Goal: Task Accomplishment & Management: Manage account settings

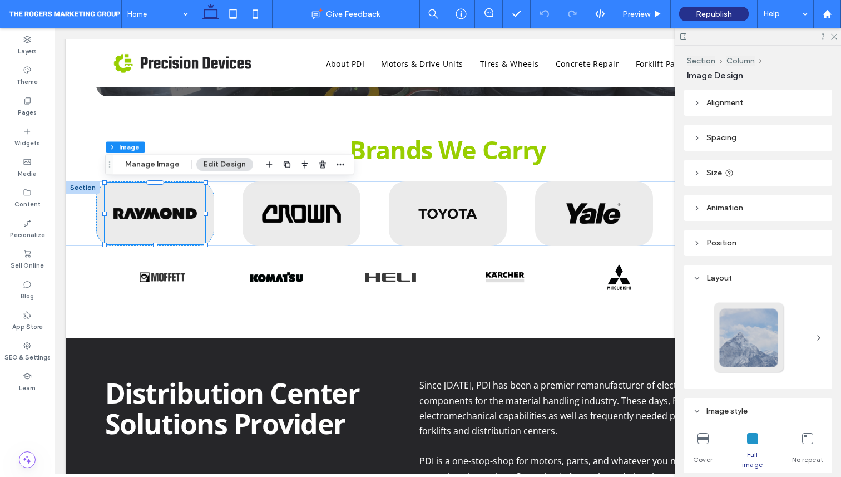
click at [736, 211] on span "Animation" at bounding box center [724, 207] width 37 height 9
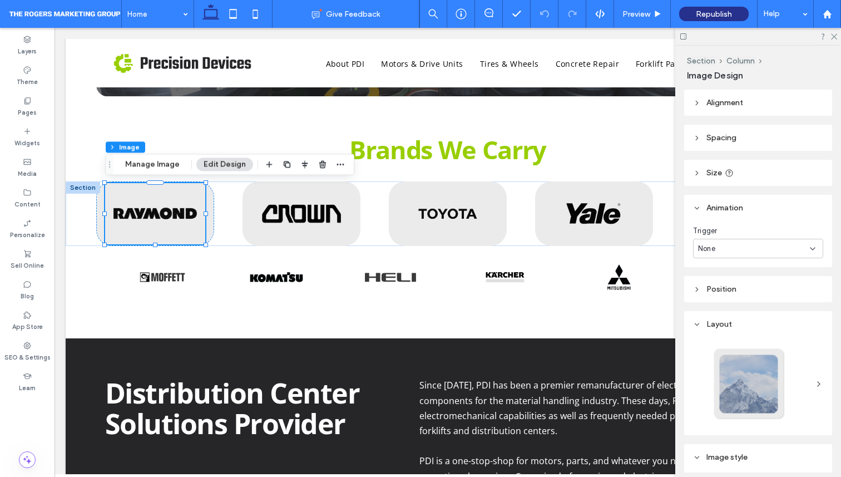
click at [712, 149] on header "Spacing" at bounding box center [758, 138] width 148 height 26
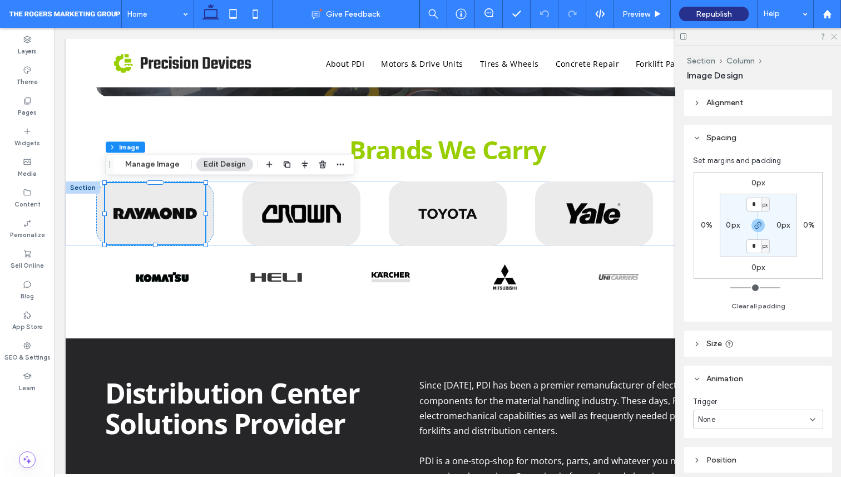
click at [830, 34] on icon at bounding box center [833, 35] width 7 height 7
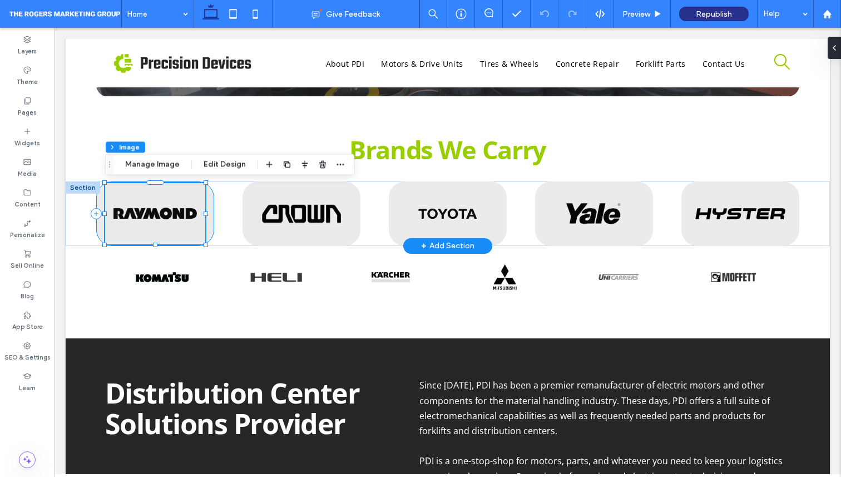
click at [102, 232] on div at bounding box center [155, 213] width 118 height 65
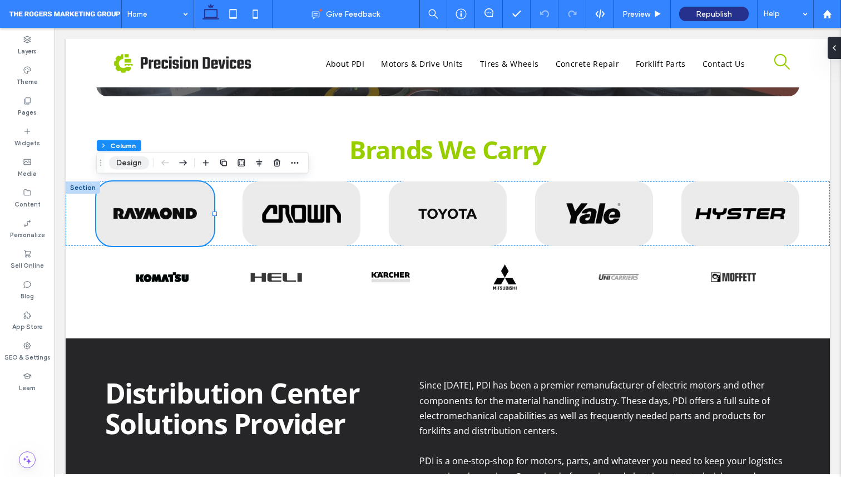
click at [143, 164] on button "Design" at bounding box center [129, 162] width 40 height 13
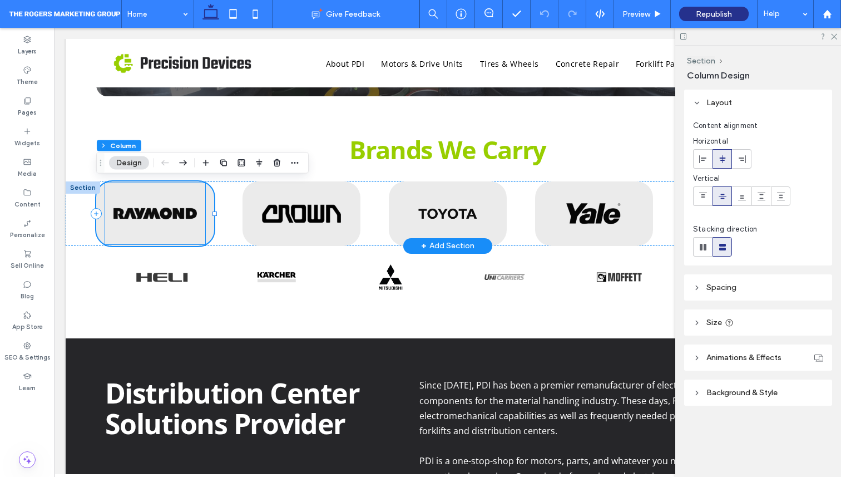
click at [155, 216] on img at bounding box center [155, 213] width 100 height 61
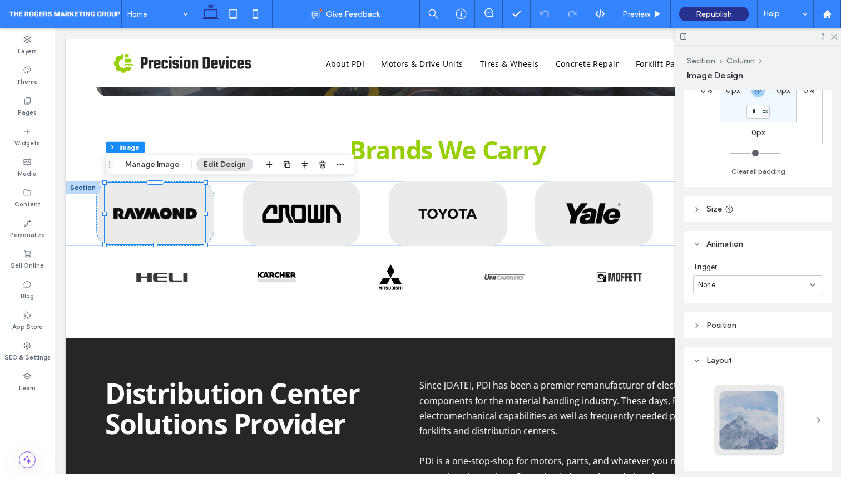
scroll to position [136, 0]
click at [738, 324] on header "Position" at bounding box center [758, 324] width 148 height 26
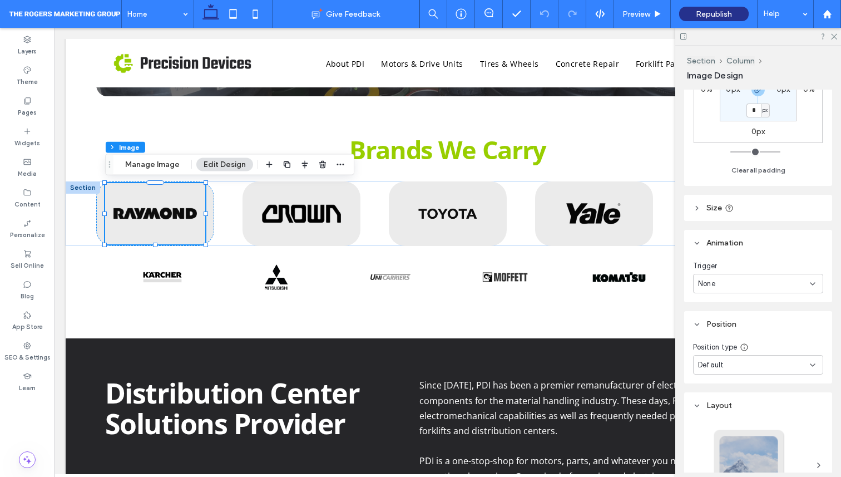
click at [738, 324] on header "Position" at bounding box center [758, 324] width 148 height 26
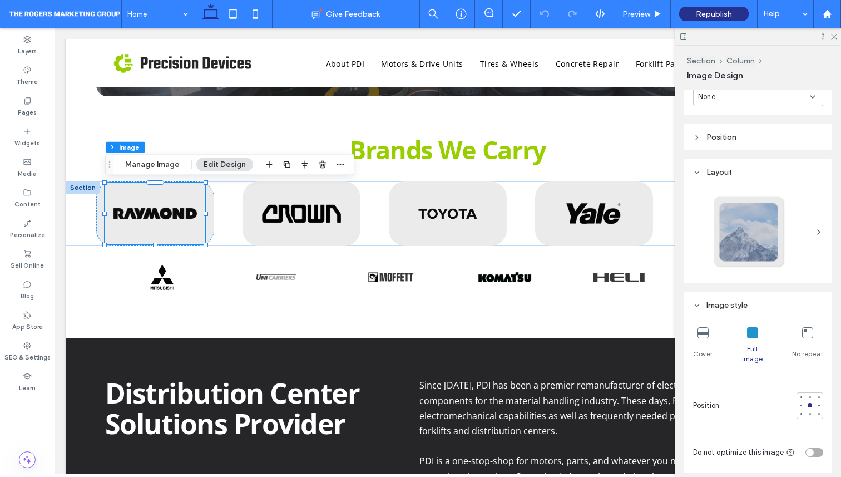
scroll to position [0, 0]
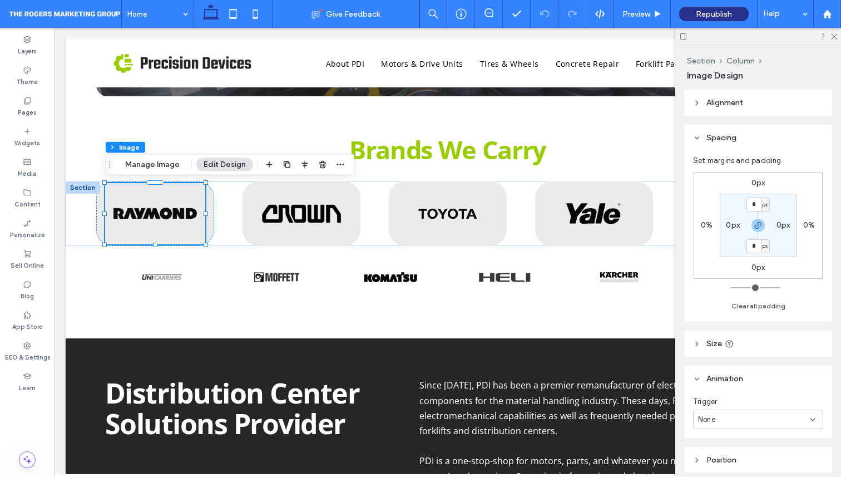
click at [733, 110] on header "Alignment" at bounding box center [758, 103] width 148 height 26
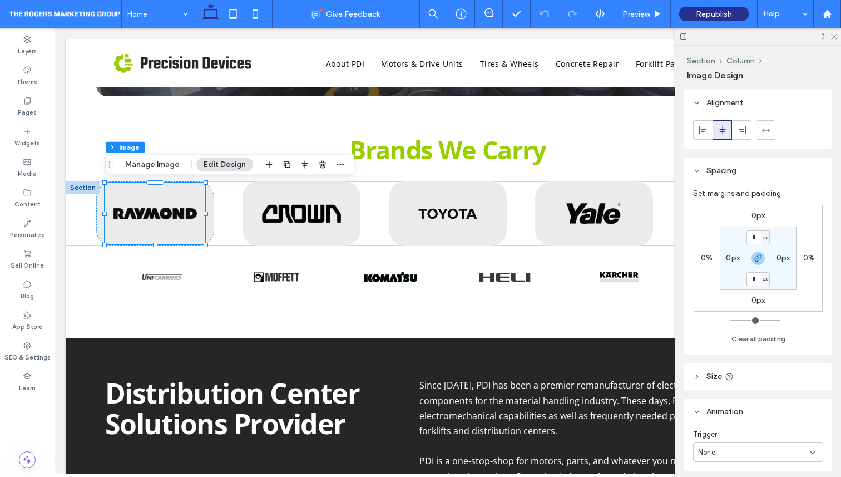
click at [733, 108] on header "Alignment" at bounding box center [758, 103] width 148 height 26
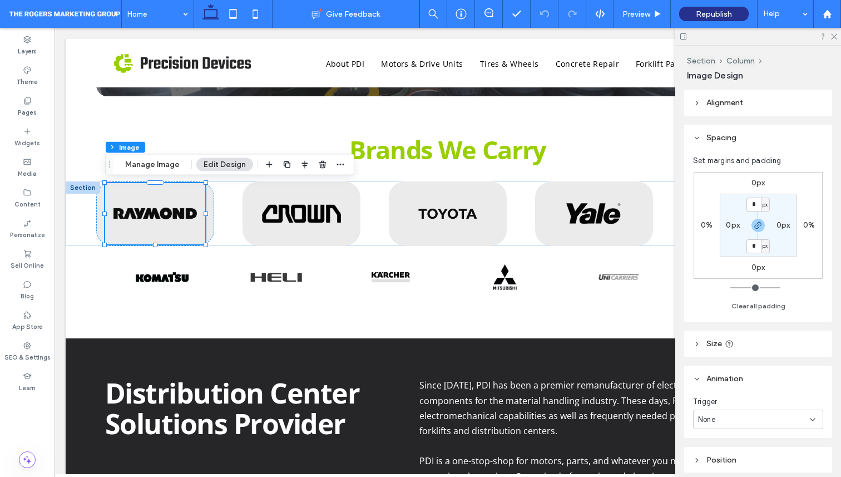
click at [330, 170] on div at bounding box center [305, 165] width 85 height 20
click at [336, 167] on icon "button" at bounding box center [340, 164] width 9 height 9
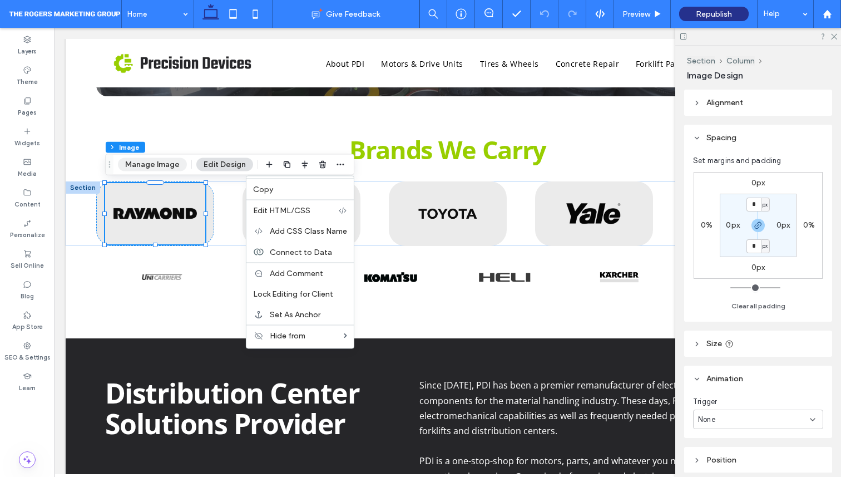
click at [164, 163] on button "Manage Image" at bounding box center [152, 164] width 69 height 13
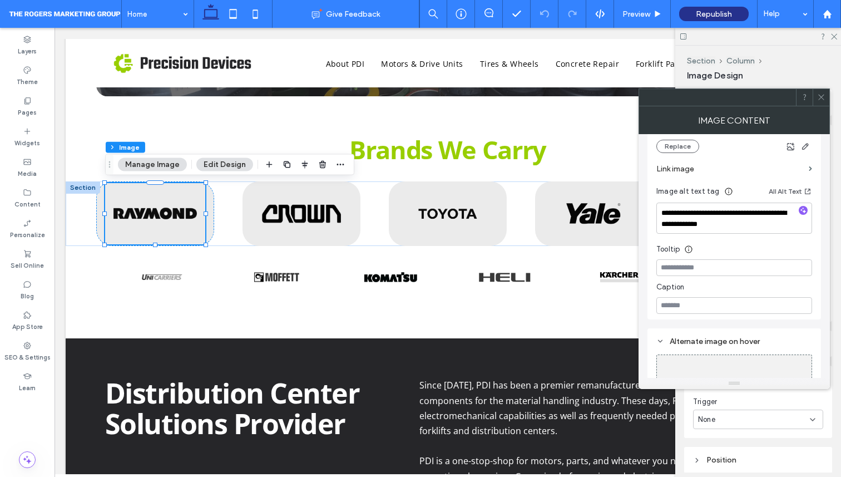
scroll to position [246, 0]
click at [723, 174] on label "Link image" at bounding box center [730, 170] width 148 height 21
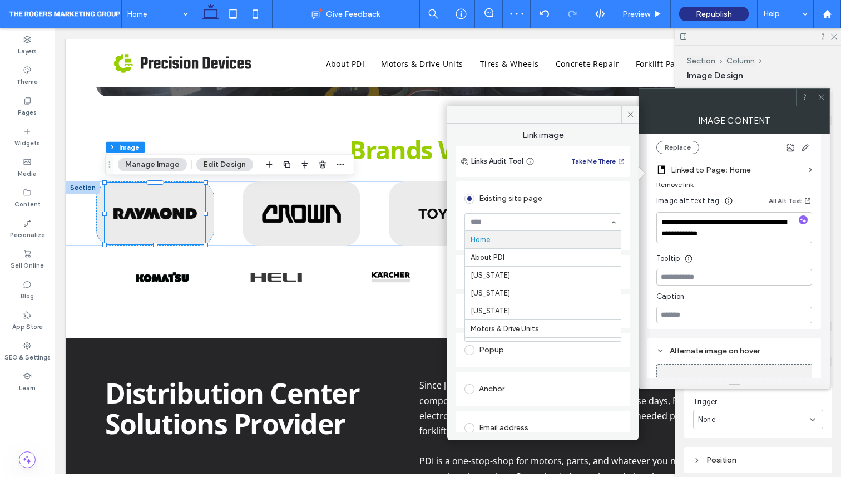
click at [501, 221] on input at bounding box center [540, 222] width 139 height 8
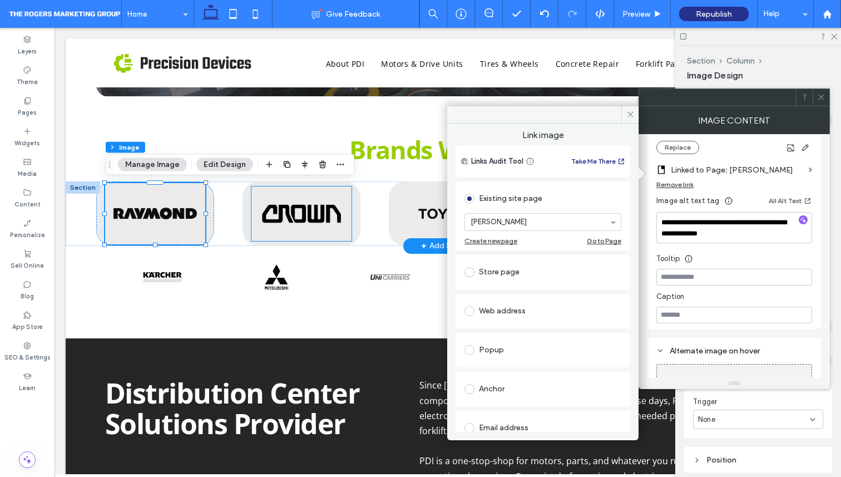
click at [310, 217] on img at bounding box center [301, 213] width 100 height 55
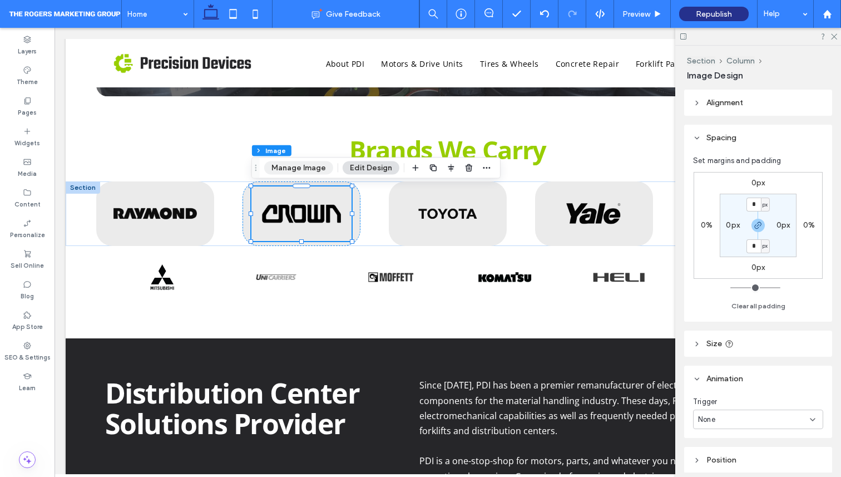
click at [307, 170] on button "Manage Image" at bounding box center [298, 167] width 69 height 13
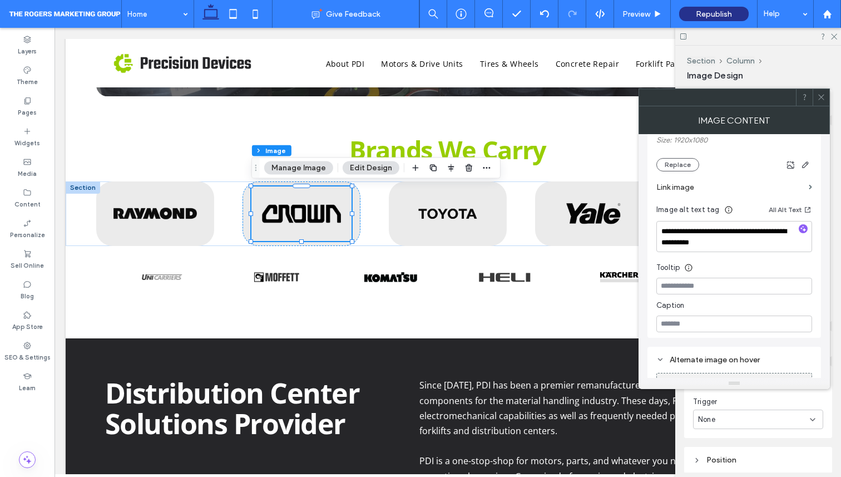
scroll to position [207, 0]
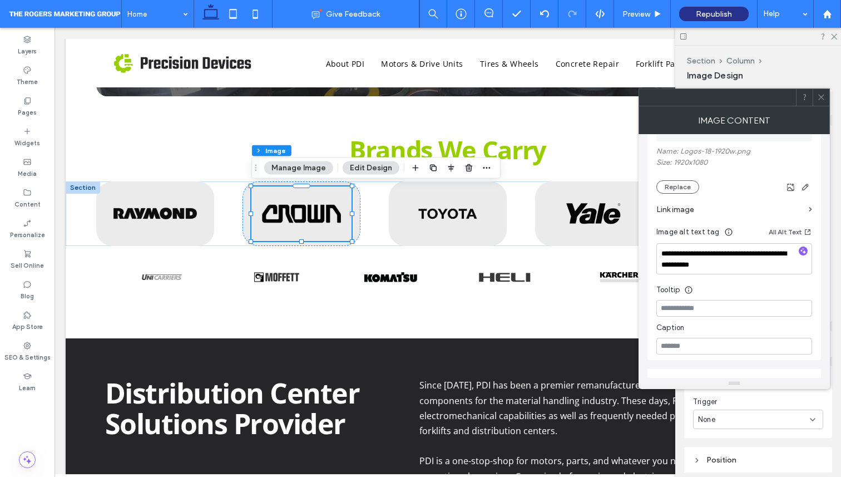
click at [801, 206] on label "Link image" at bounding box center [730, 209] width 148 height 21
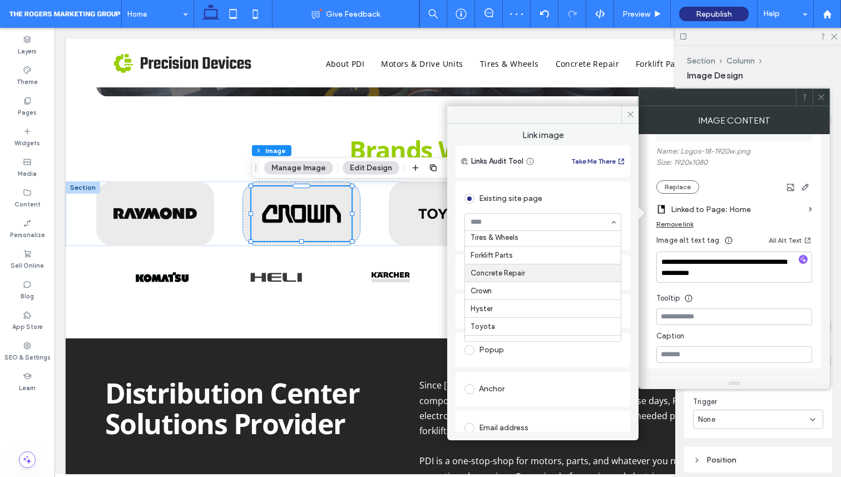
scroll to position [116, 0]
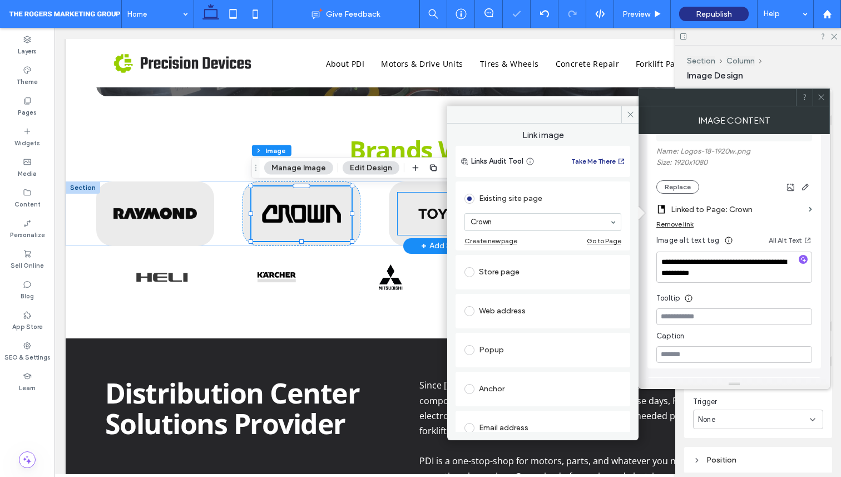
click at [424, 217] on img at bounding box center [448, 213] width 100 height 42
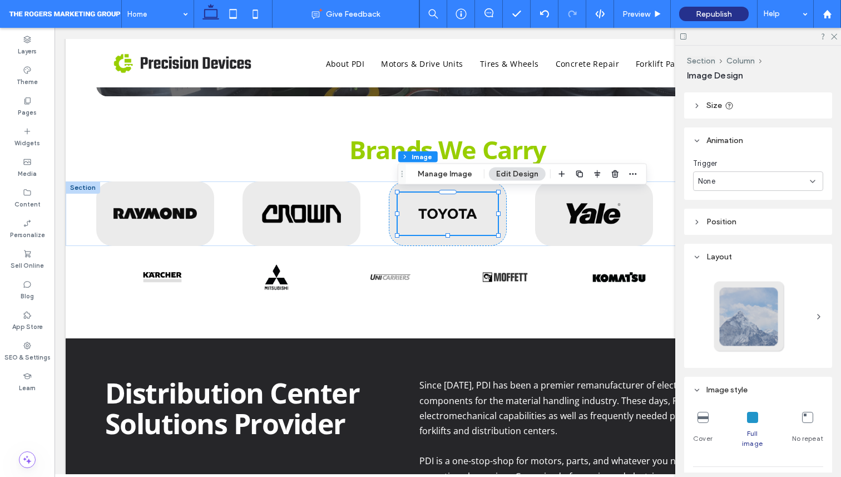
scroll to position [96, 0]
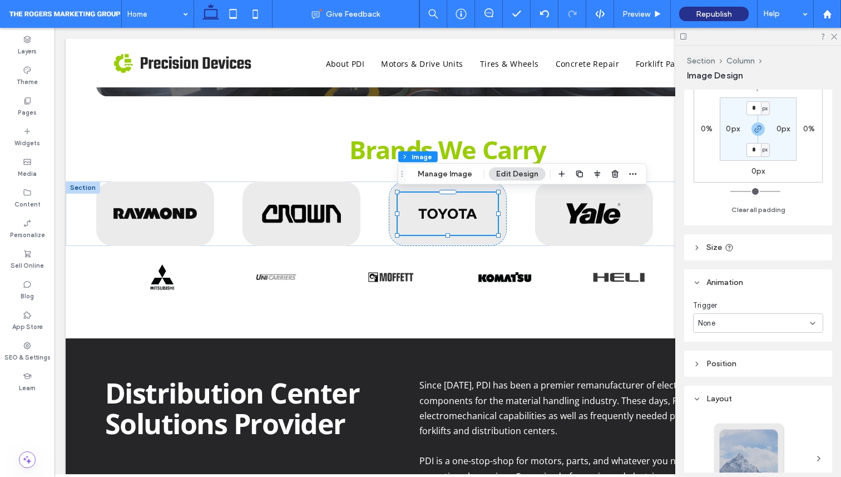
click at [745, 363] on header "Position" at bounding box center [758, 363] width 148 height 26
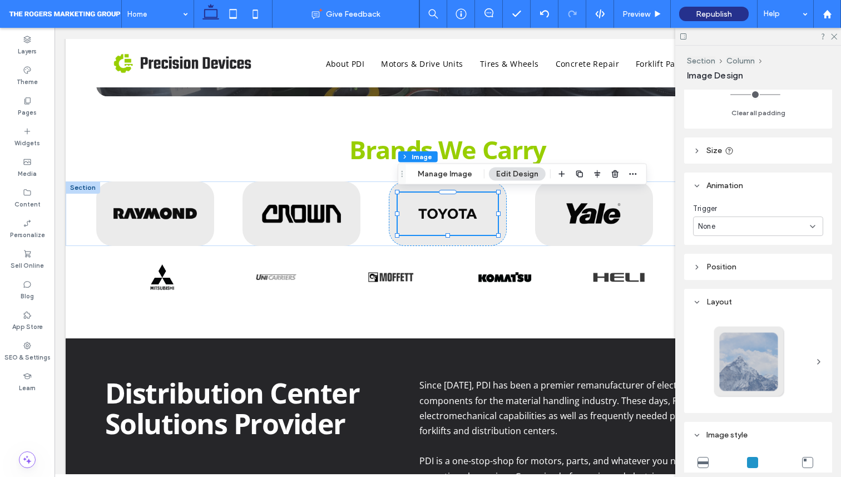
scroll to position [201, 0]
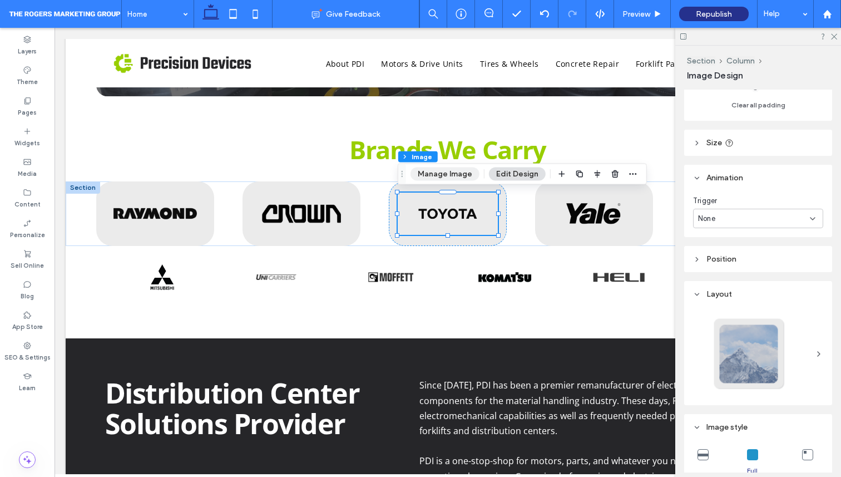
click at [448, 174] on button "Manage Image" at bounding box center [444, 173] width 69 height 13
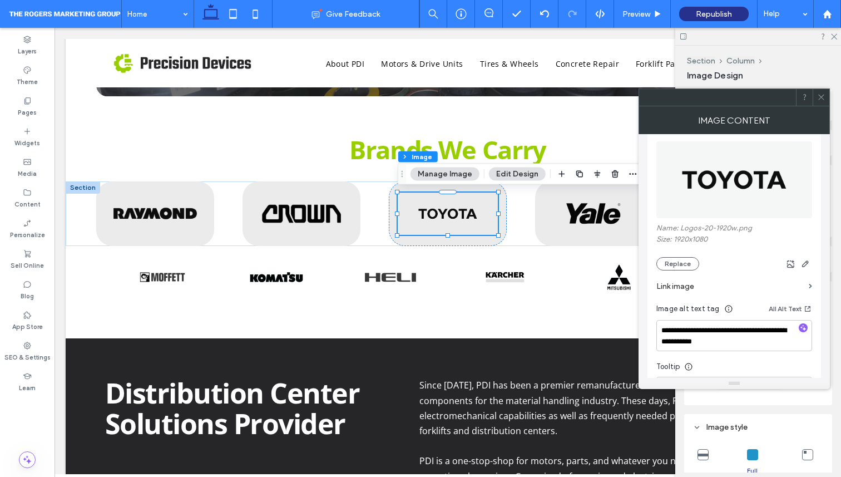
scroll to position [179, 0]
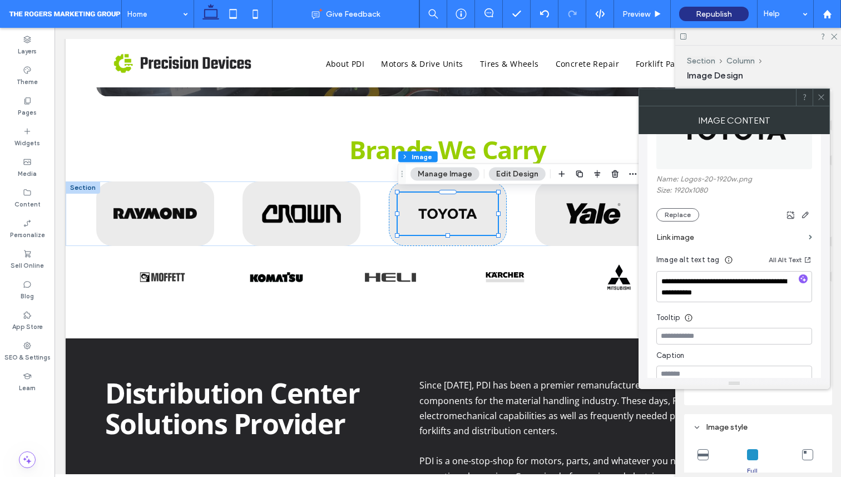
click at [689, 237] on label "Link image" at bounding box center [730, 237] width 148 height 21
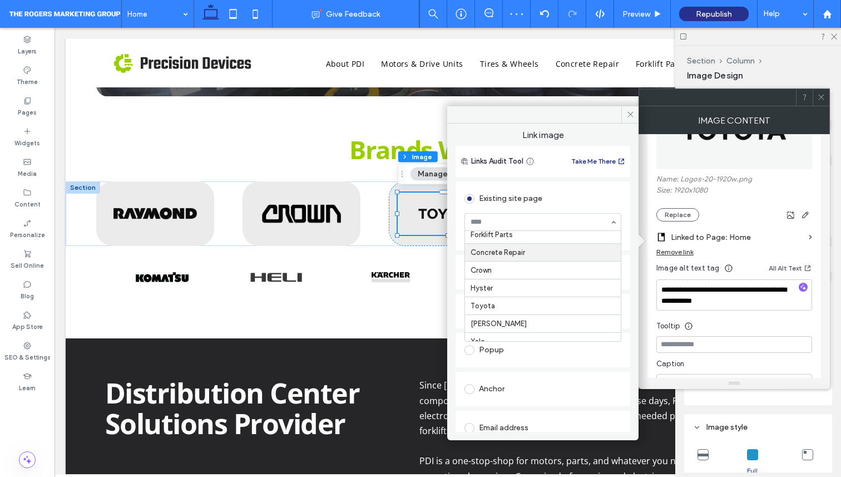
scroll to position [133, 0]
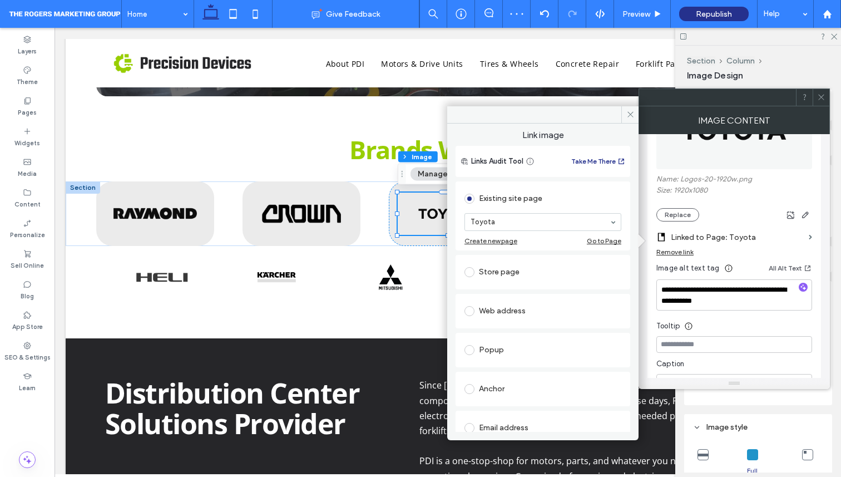
click at [821, 103] on span at bounding box center [821, 97] width 8 height 17
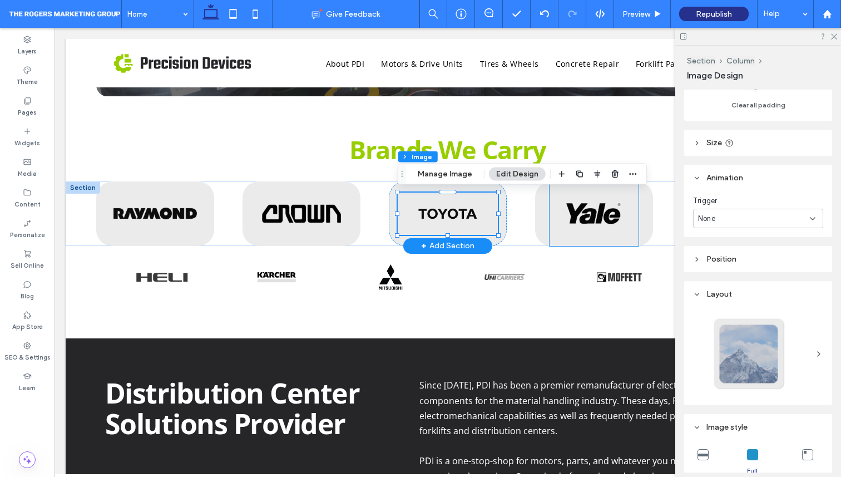
click at [574, 224] on img at bounding box center [593, 213] width 88 height 65
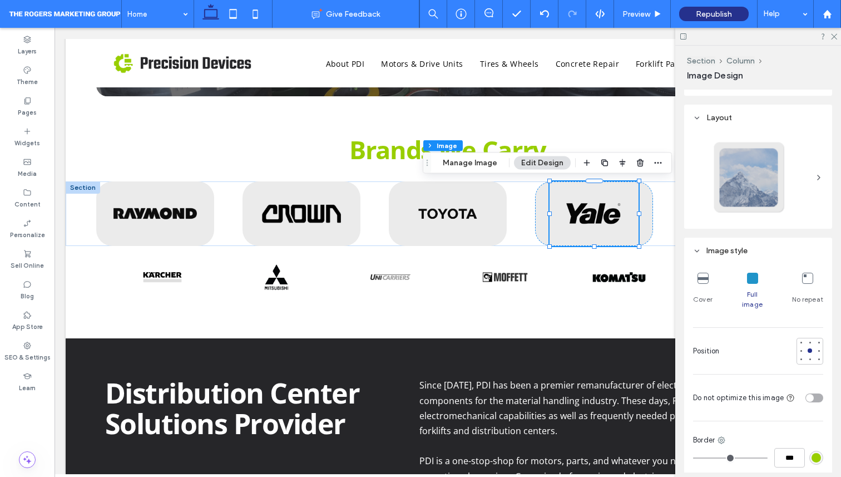
scroll to position [386, 0]
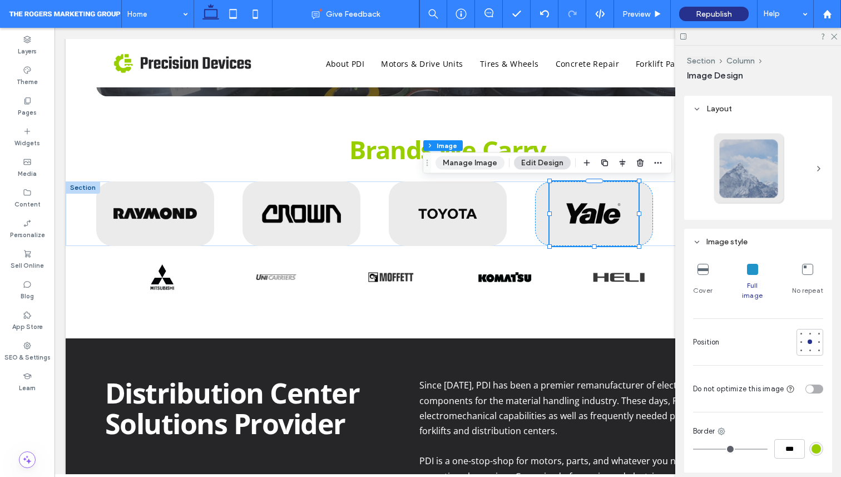
click at [474, 166] on button "Manage Image" at bounding box center [469, 162] width 69 height 13
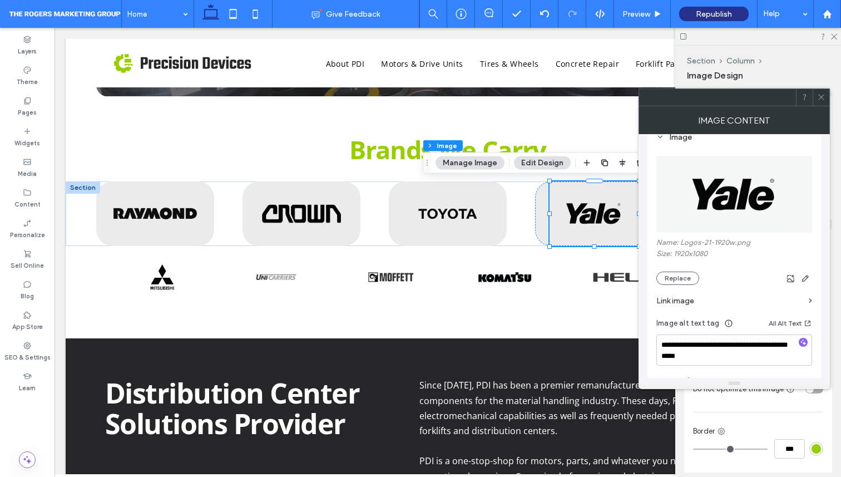
scroll to position [121, 0]
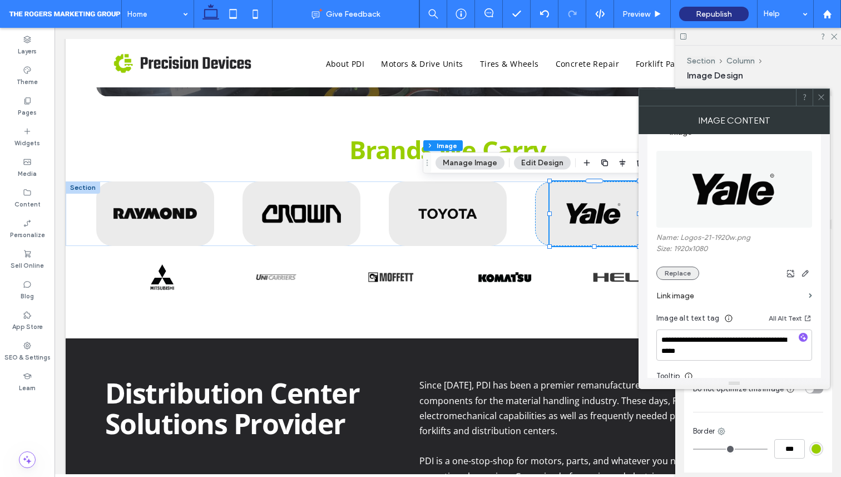
click at [680, 278] on button "Replace" at bounding box center [677, 272] width 43 height 13
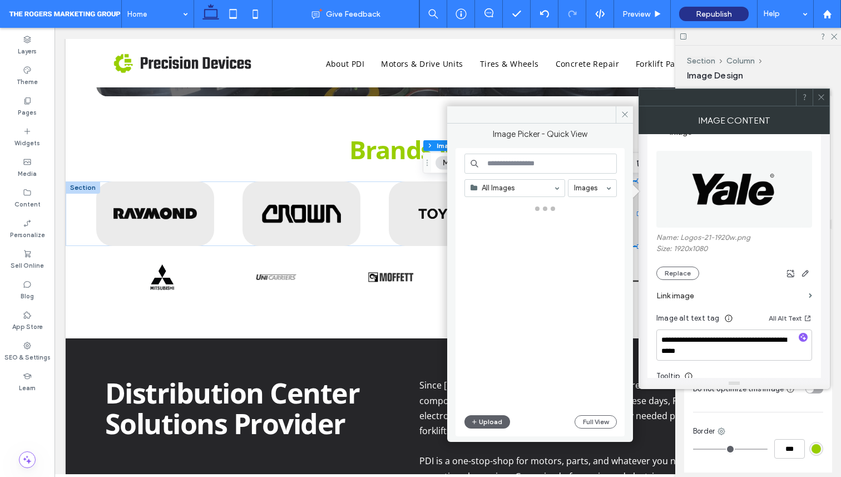
drag, startPoint x: 680, startPoint y: 278, endPoint x: 729, endPoint y: 292, distance: 51.4
click at [729, 292] on div "**********" at bounding box center [734, 290] width 156 height 301
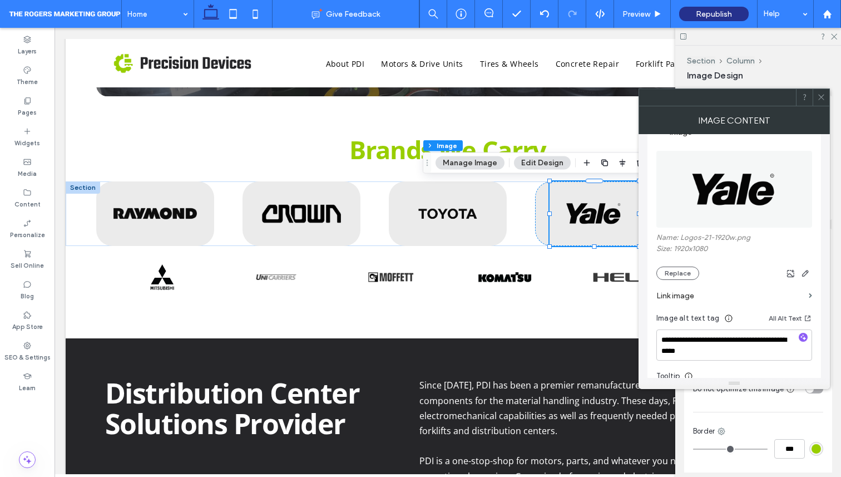
click at [729, 292] on label "Link image" at bounding box center [730, 295] width 148 height 21
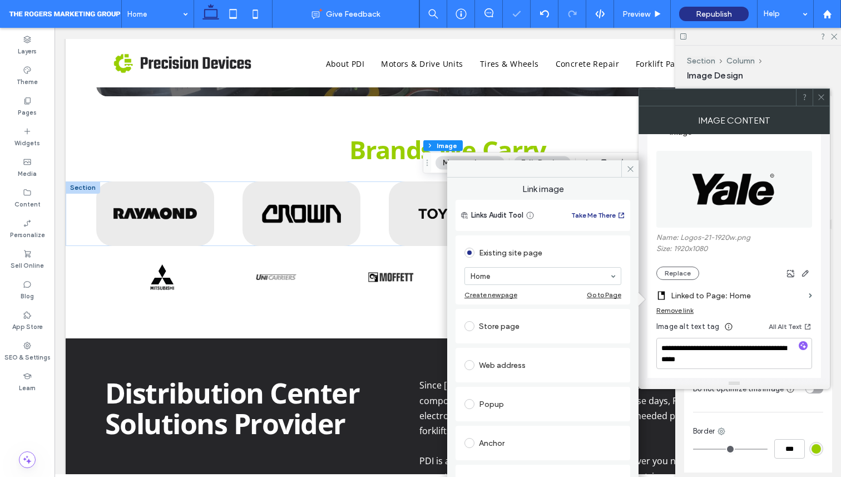
scroll to position [133, 0]
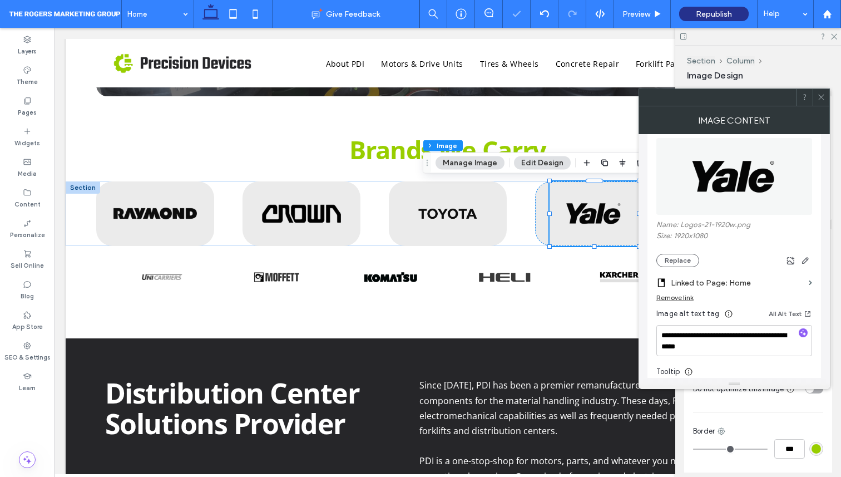
click at [737, 281] on label "Linked to Page: Home" at bounding box center [737, 283] width 133 height 21
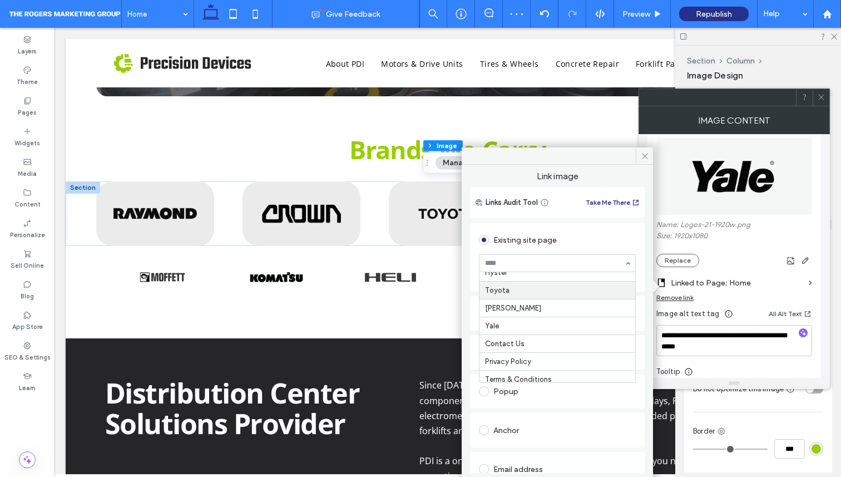
scroll to position [188, 0]
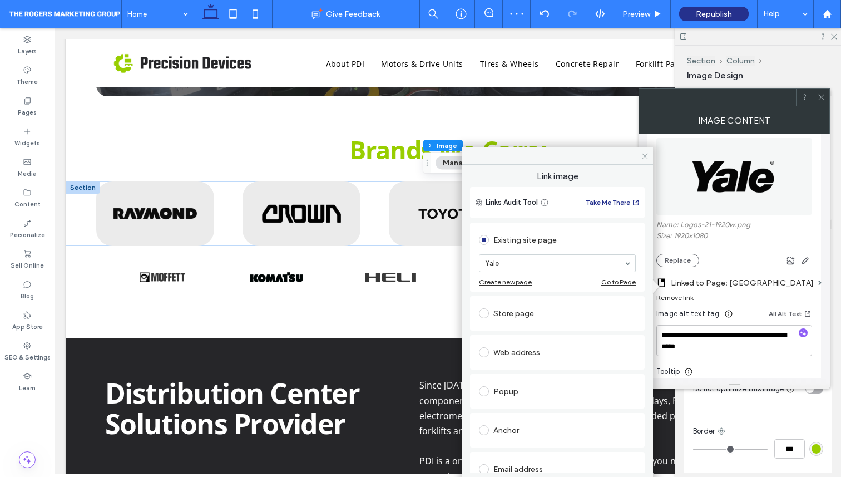
click at [645, 160] on span at bounding box center [644, 155] width 17 height 17
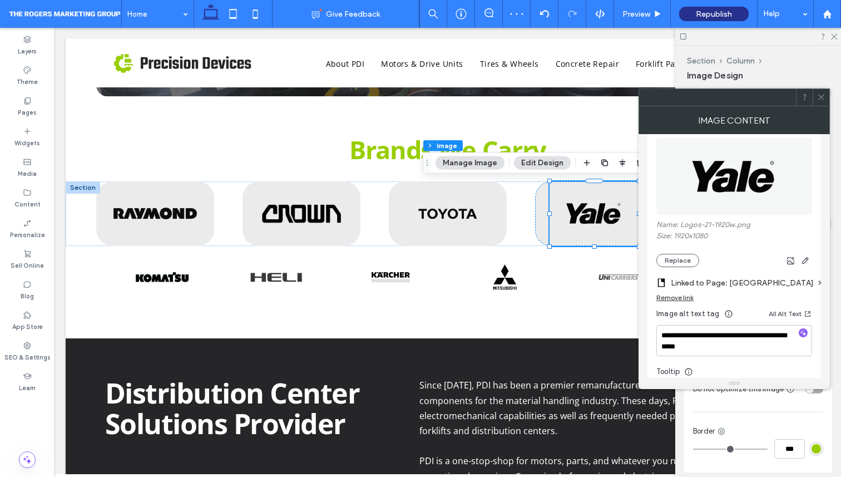
click at [822, 98] on use at bounding box center [821, 98] width 6 height 6
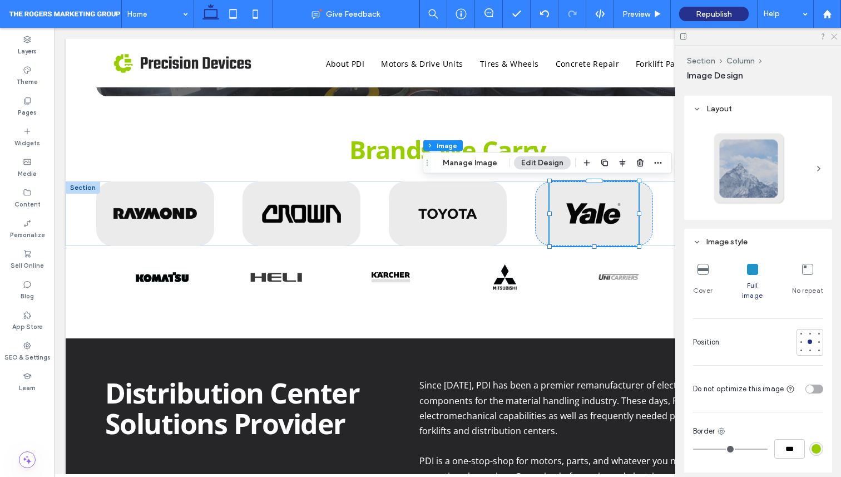
click at [830, 36] on icon at bounding box center [833, 35] width 7 height 7
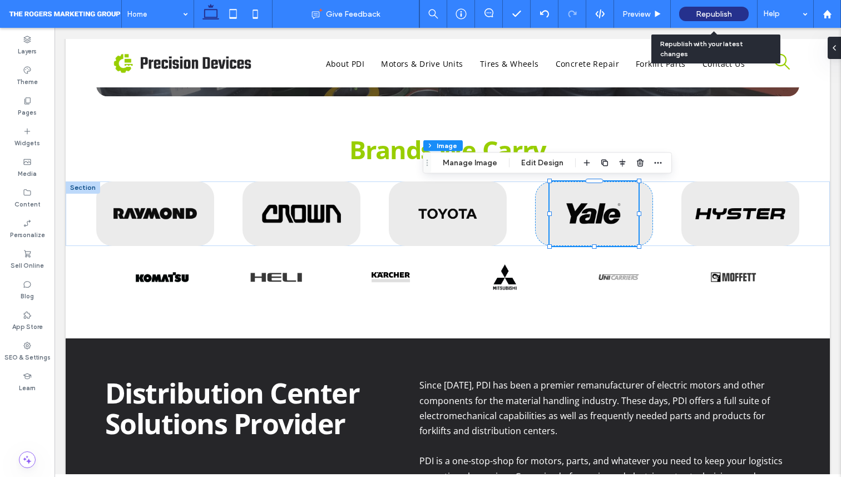
click at [725, 10] on span "Republish" at bounding box center [714, 13] width 36 height 9
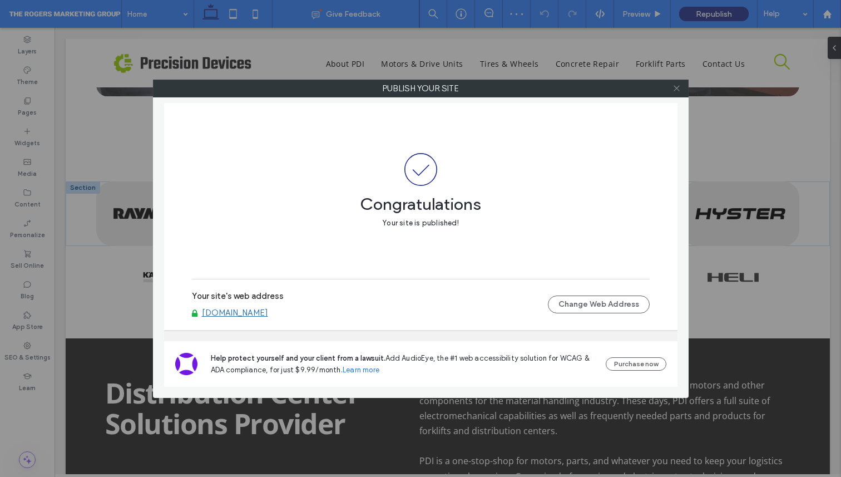
click at [677, 89] on icon at bounding box center [676, 88] width 8 height 8
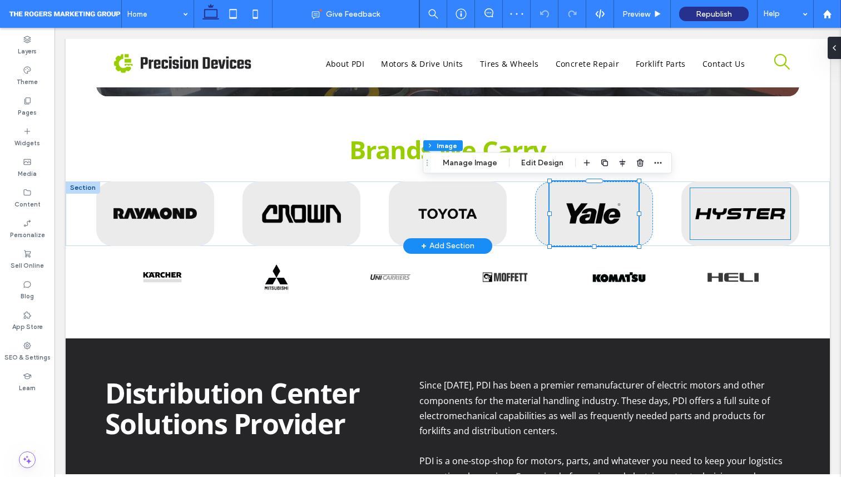
click at [715, 215] on img at bounding box center [740, 213] width 100 height 51
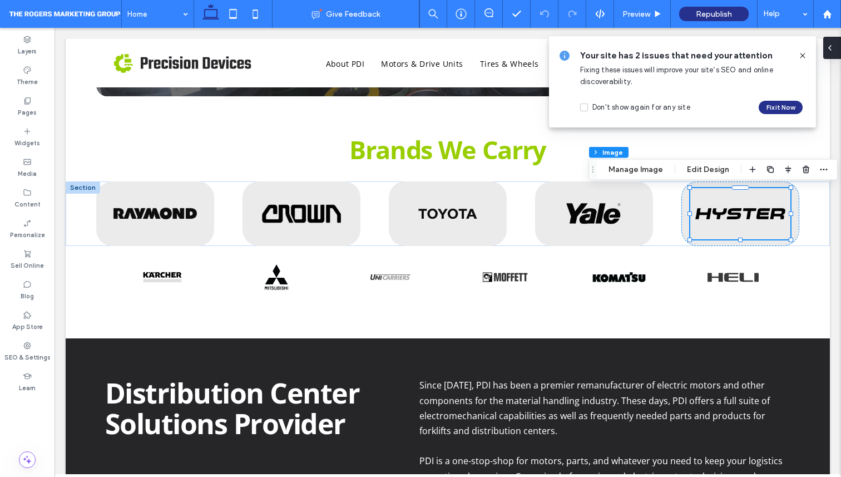
click at [834, 45] on div at bounding box center [832, 48] width 18 height 22
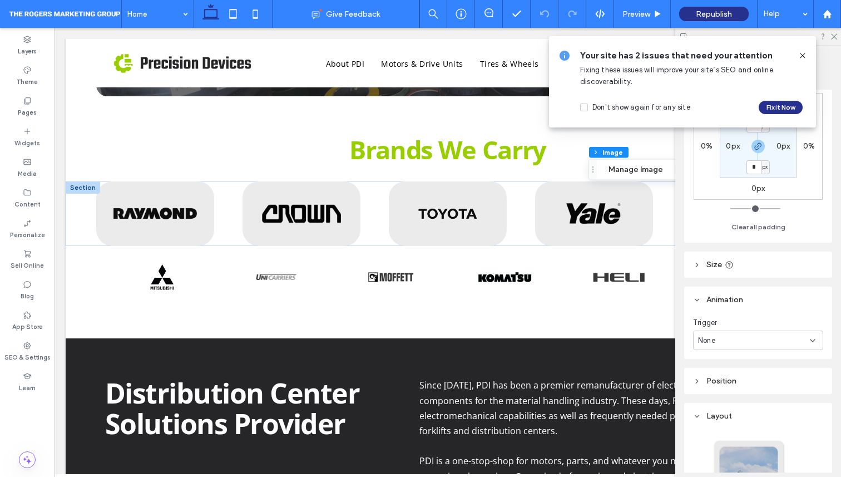
scroll to position [90, 0]
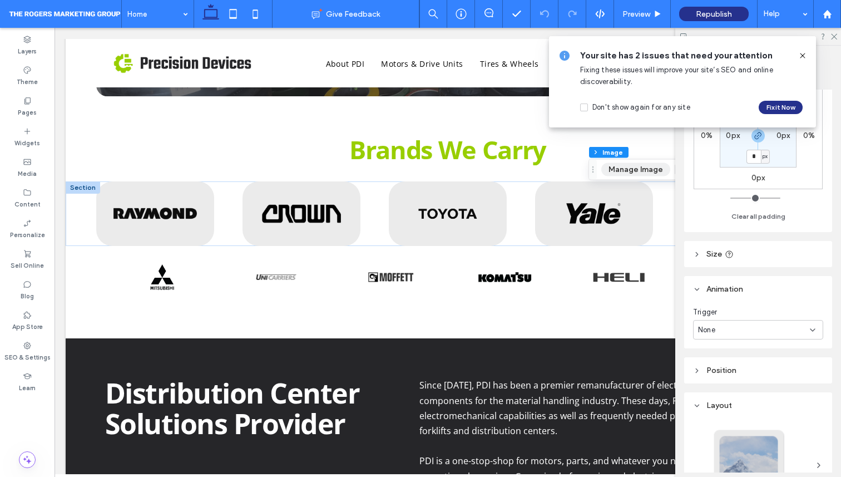
click at [636, 174] on button "Manage Image" at bounding box center [635, 169] width 69 height 13
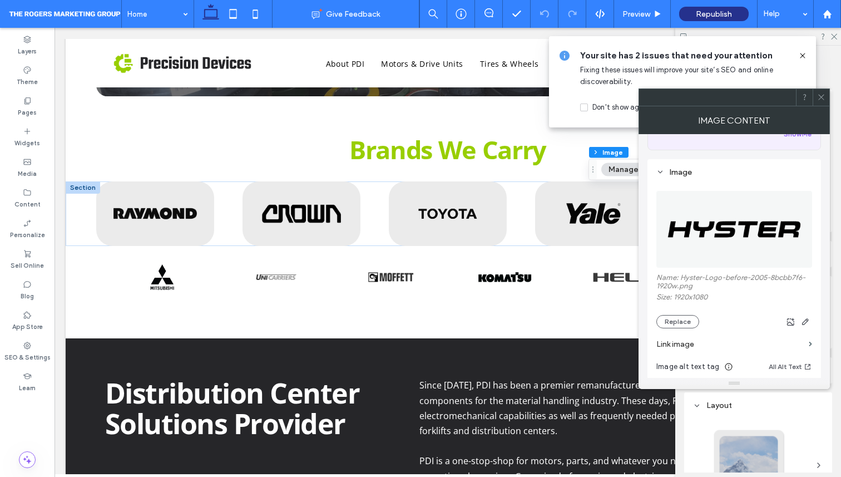
scroll to position [95, 0]
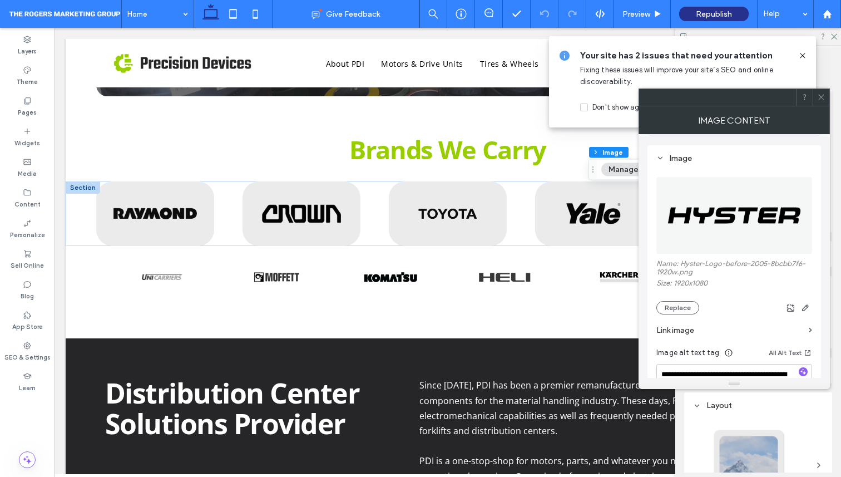
click at [775, 332] on label "Link image" at bounding box center [730, 330] width 148 height 21
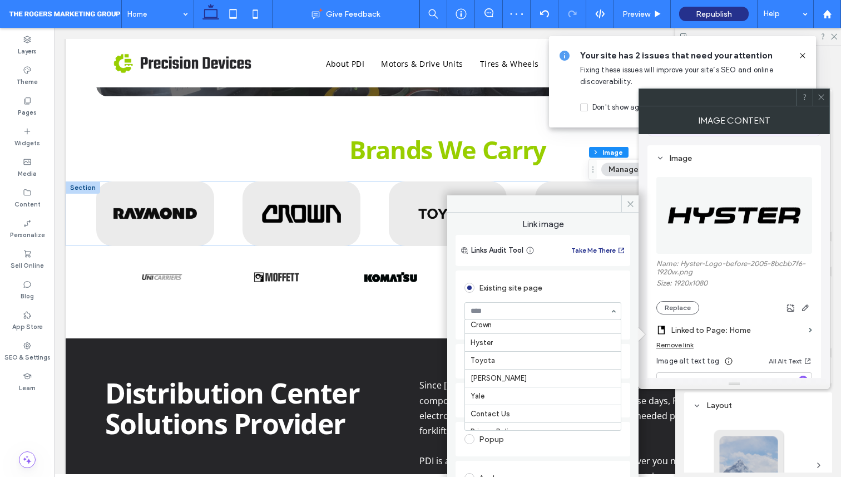
scroll to position [163, 0]
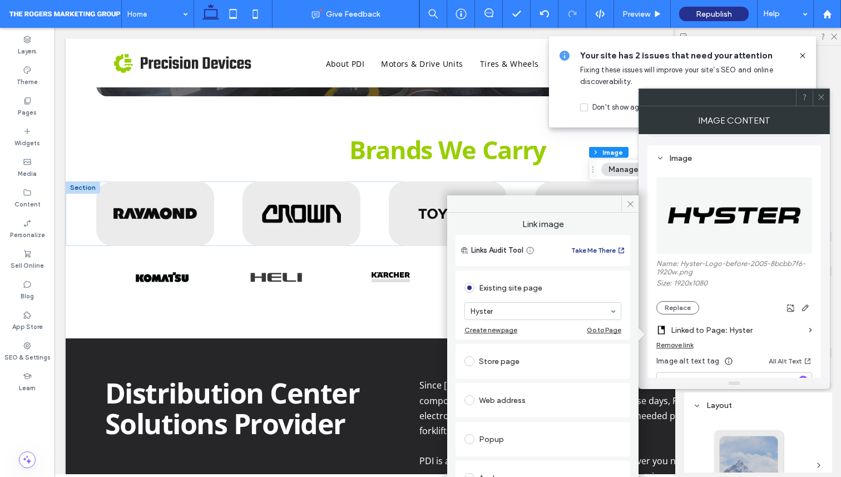
click at [820, 101] on span at bounding box center [821, 97] width 8 height 17
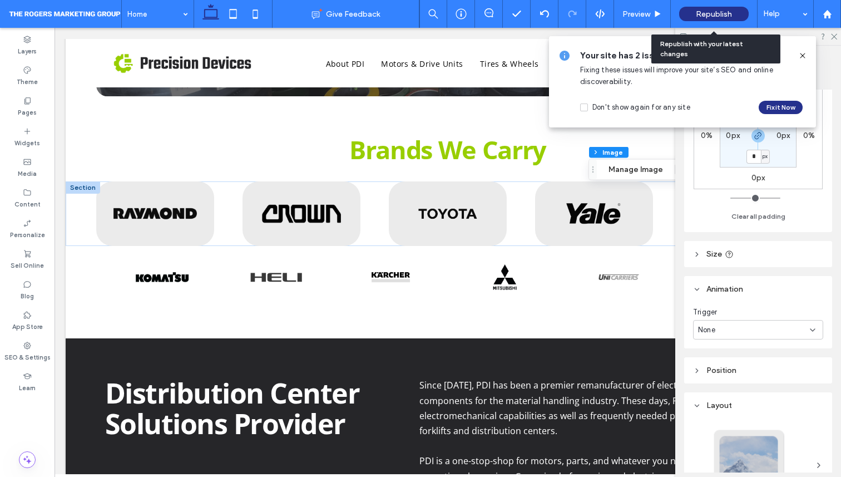
click at [704, 14] on span "Republish" at bounding box center [714, 13] width 36 height 9
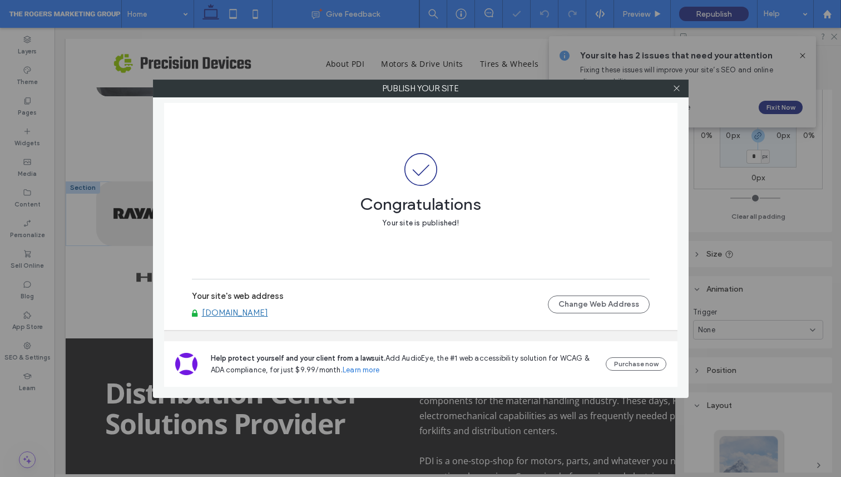
click at [632, 15] on div "Publish your site Congratulations Your site is published! Your site's web addre…" at bounding box center [420, 238] width 841 height 477
click at [676, 88] on icon at bounding box center [676, 88] width 8 height 8
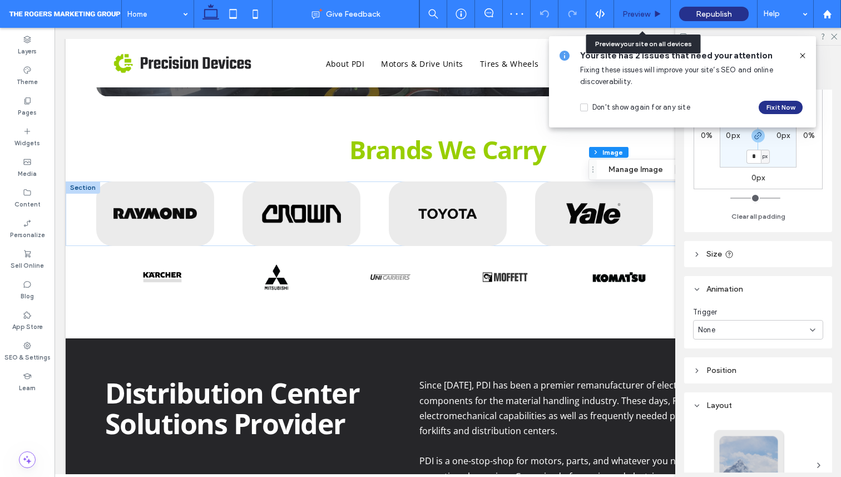
click at [640, 21] on div "Preview" at bounding box center [642, 14] width 57 height 28
click at [637, 15] on span "Preview" at bounding box center [636, 13] width 28 height 9
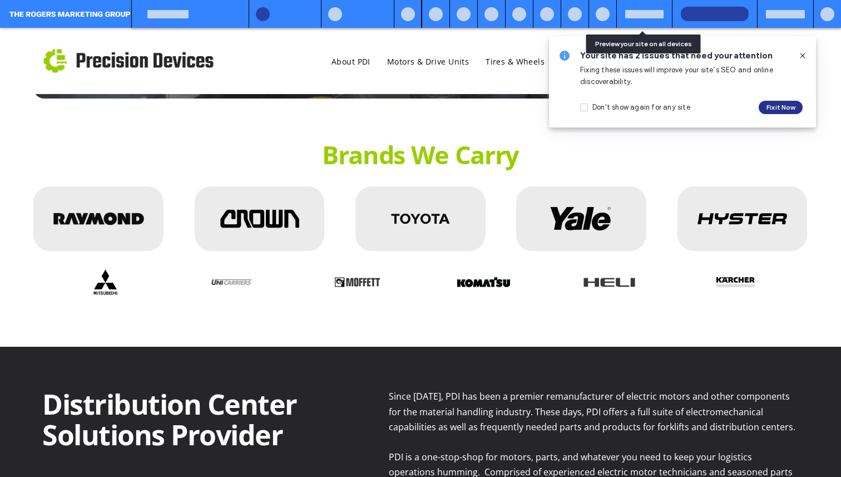
scroll to position [278, 0]
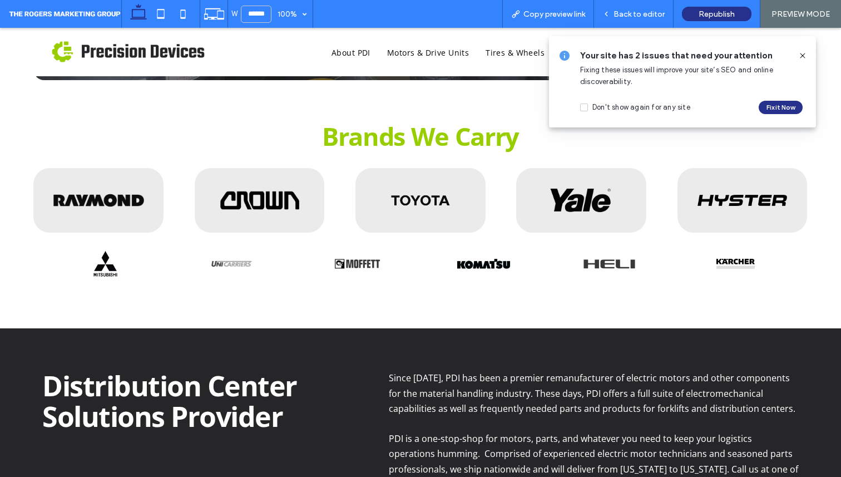
click at [585, 192] on img at bounding box center [581, 200] width 99 height 65
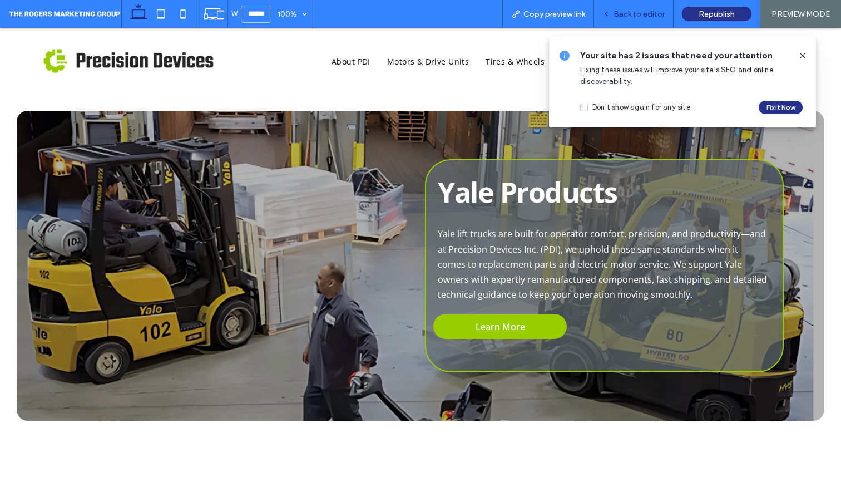
click at [623, 15] on span "Back to editor" at bounding box center [638, 13] width 51 height 9
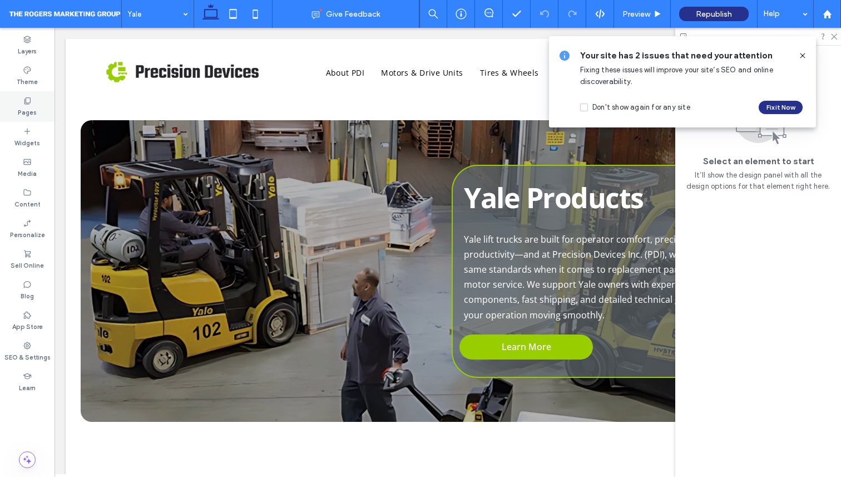
click at [43, 106] on div "Pages" at bounding box center [27, 106] width 55 height 31
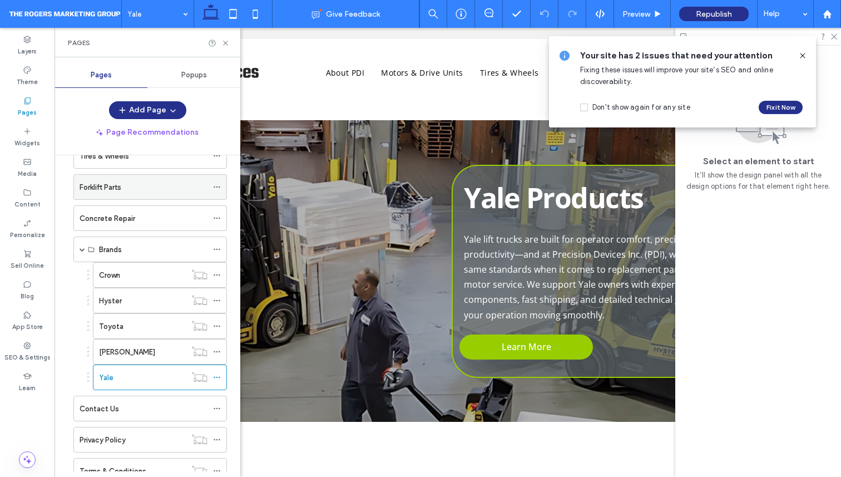
scroll to position [134, 0]
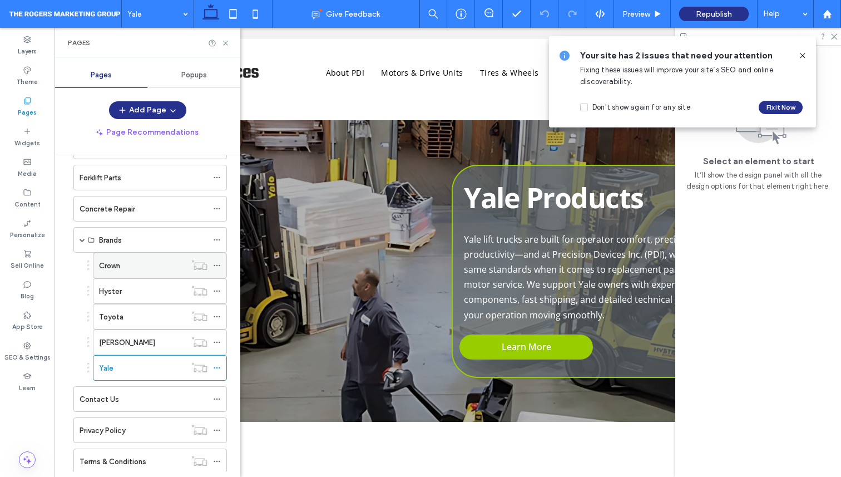
click at [126, 273] on div "Crown" at bounding box center [142, 265] width 87 height 24
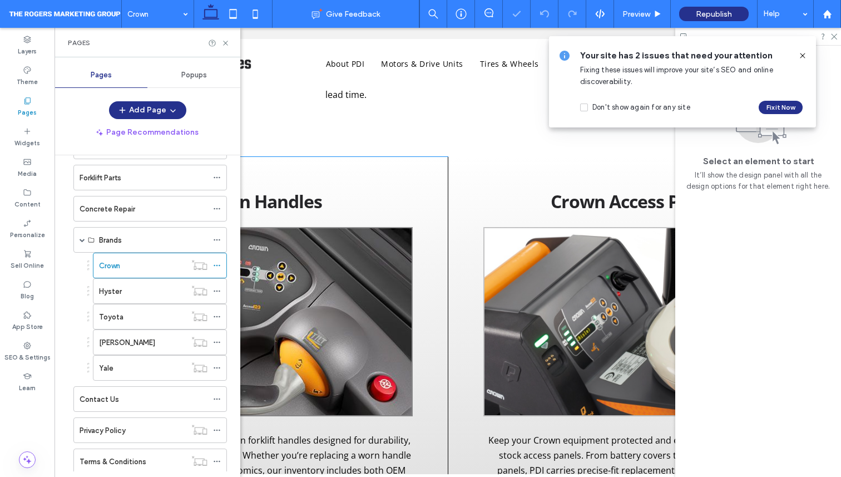
scroll to position [549, 0]
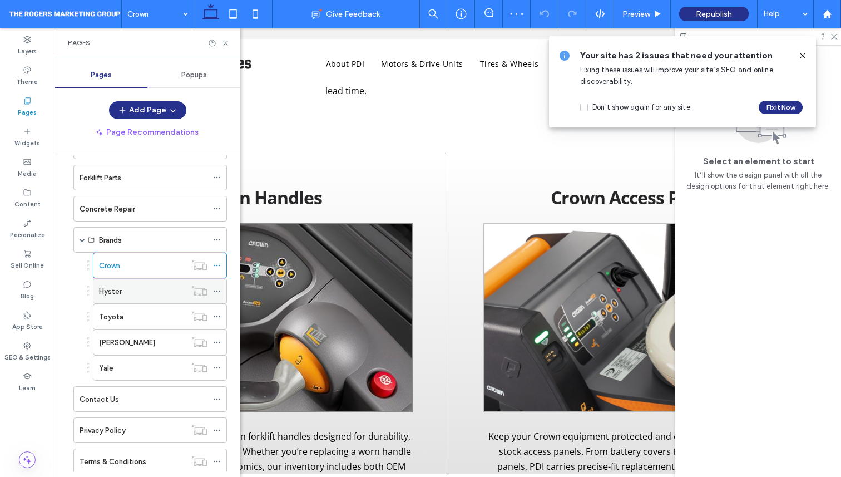
click at [153, 288] on div "Hyster" at bounding box center [142, 291] width 87 height 12
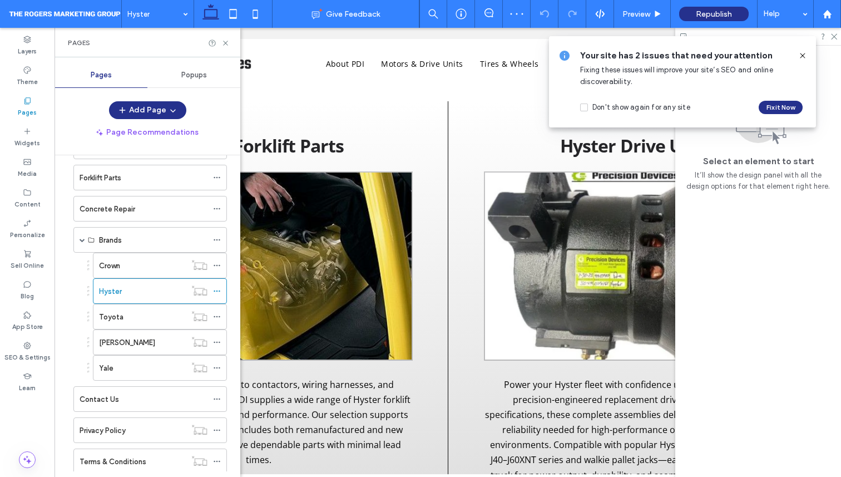
scroll to position [647, 0]
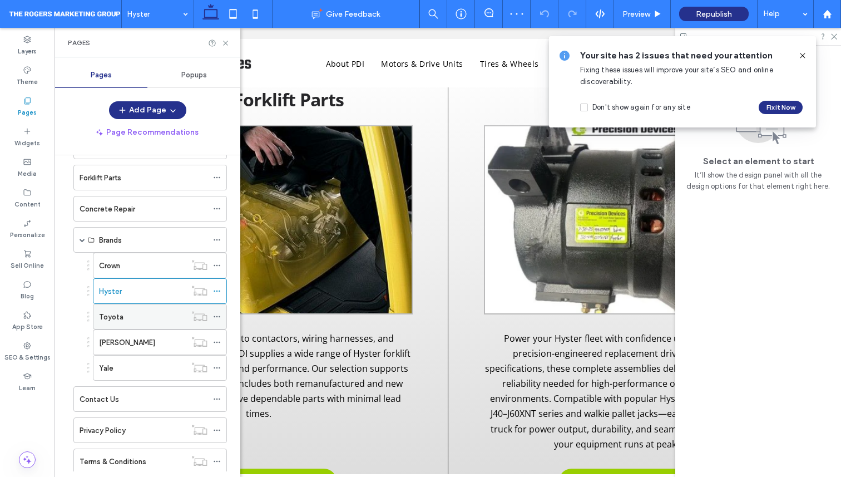
click at [151, 319] on div "Toyota" at bounding box center [142, 317] width 87 height 12
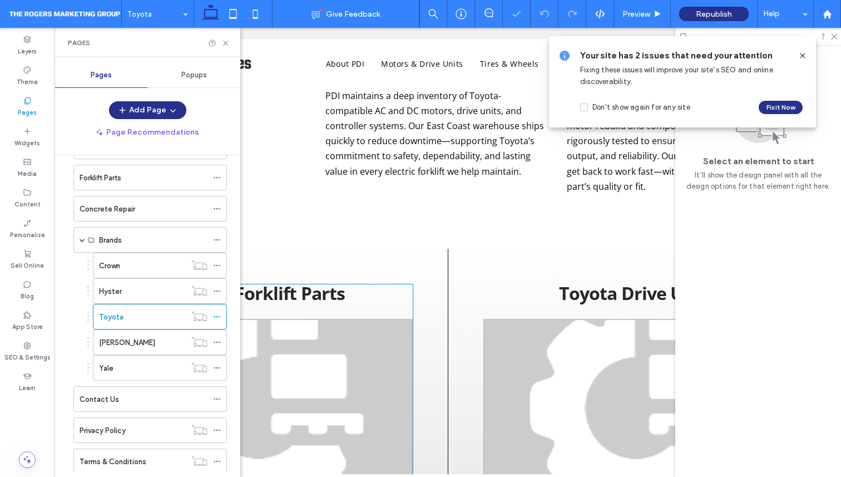
scroll to position [471, 0]
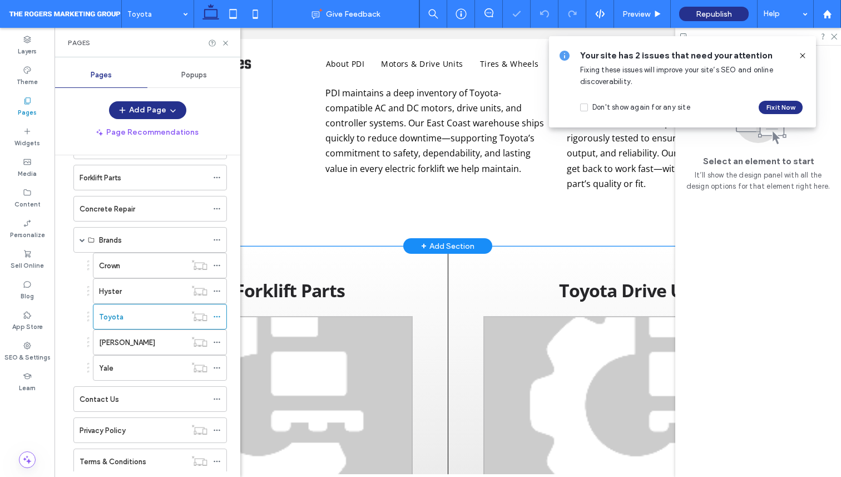
click at [374, 240] on div "Certified Motor Services for Toyota Lift Trucks Our team specializes in remanuf…" at bounding box center [448, 97] width 764 height 298
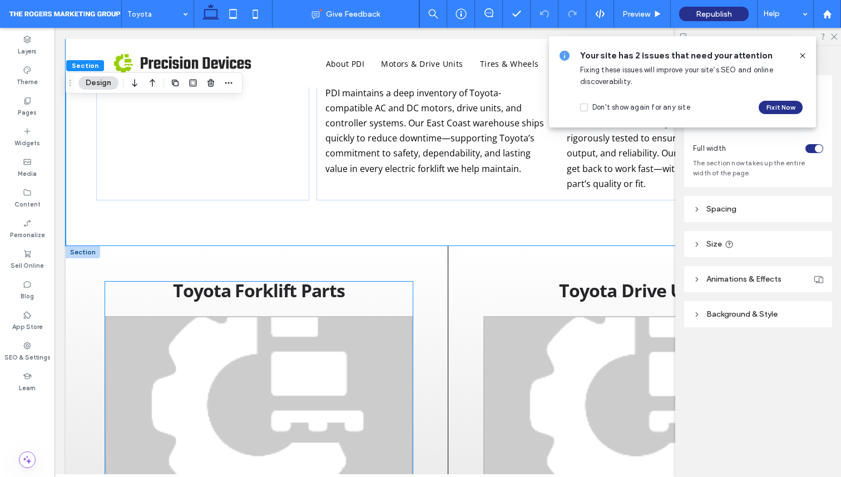
click at [266, 376] on img at bounding box center [259, 410] width 308 height 189
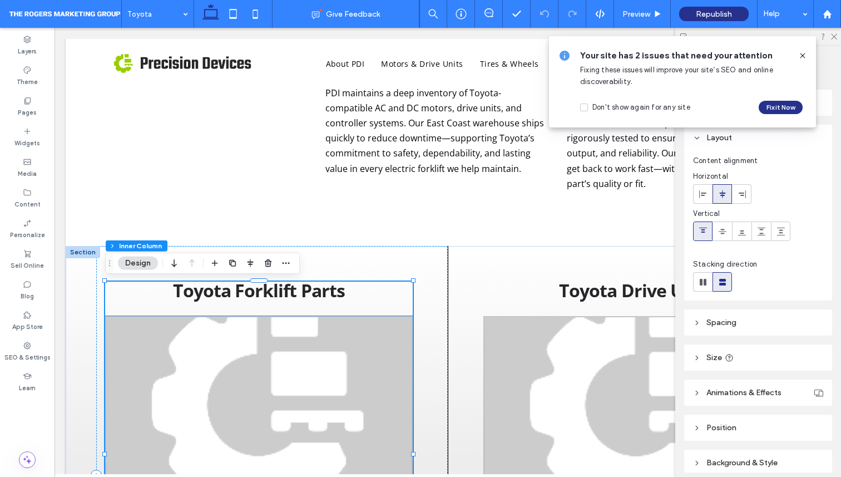
click at [209, 368] on img at bounding box center [259, 410] width 308 height 189
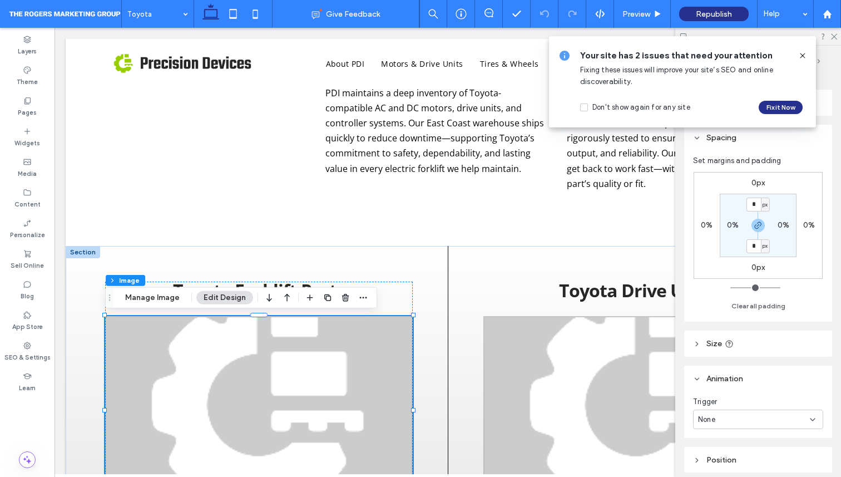
type input "*"
type input "***"
click at [162, 306] on div "Section Column Inner Column Image Manage Image Edit Design" at bounding box center [241, 297] width 272 height 21
click at [162, 300] on button "Manage Image" at bounding box center [152, 297] width 69 height 13
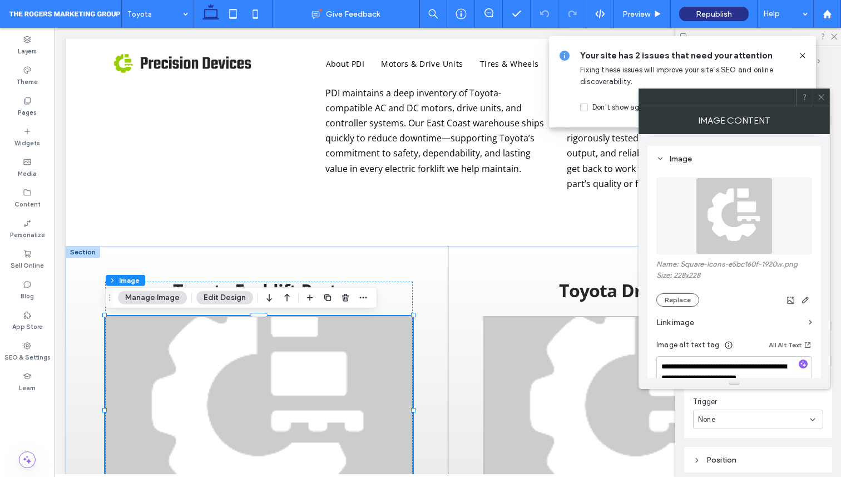
scroll to position [99, 0]
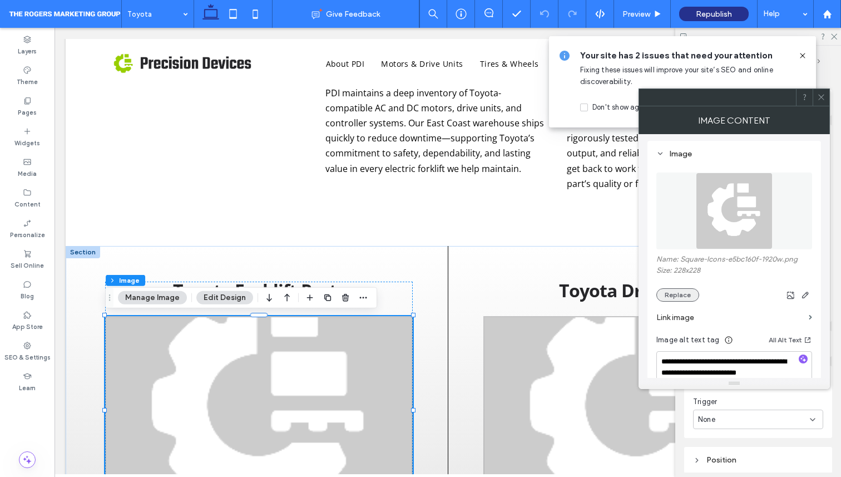
click at [687, 300] on button "Replace" at bounding box center [677, 294] width 43 height 13
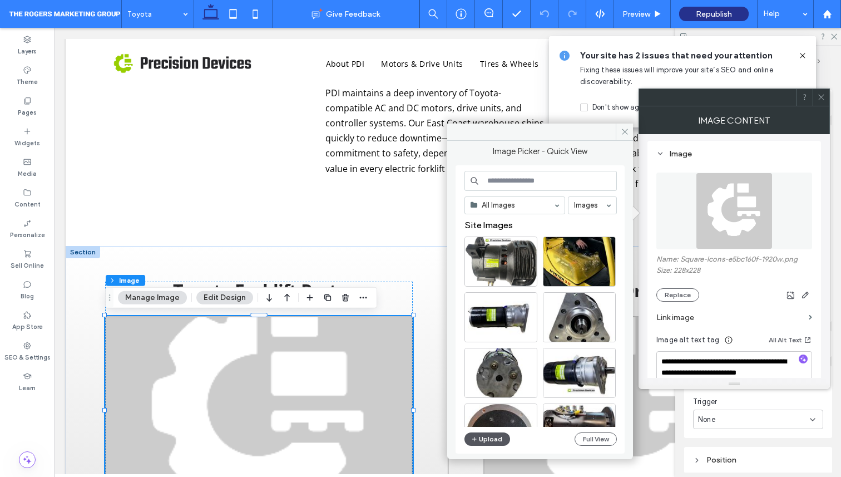
click at [488, 437] on button "Upload" at bounding box center [487, 438] width 46 height 13
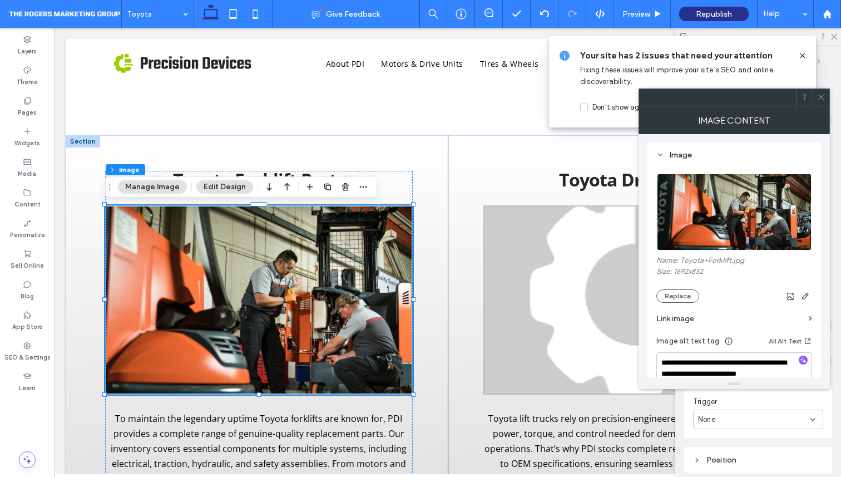
scroll to position [100, 0]
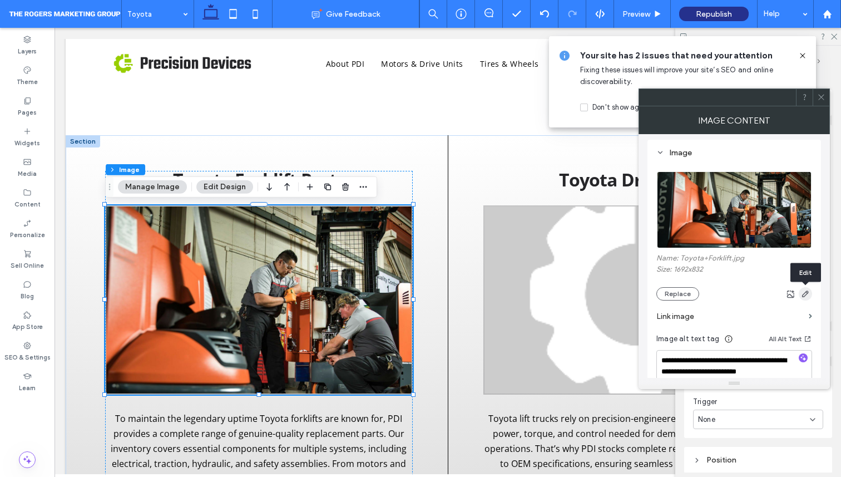
click at [806, 291] on icon "button" at bounding box center [805, 293] width 9 height 9
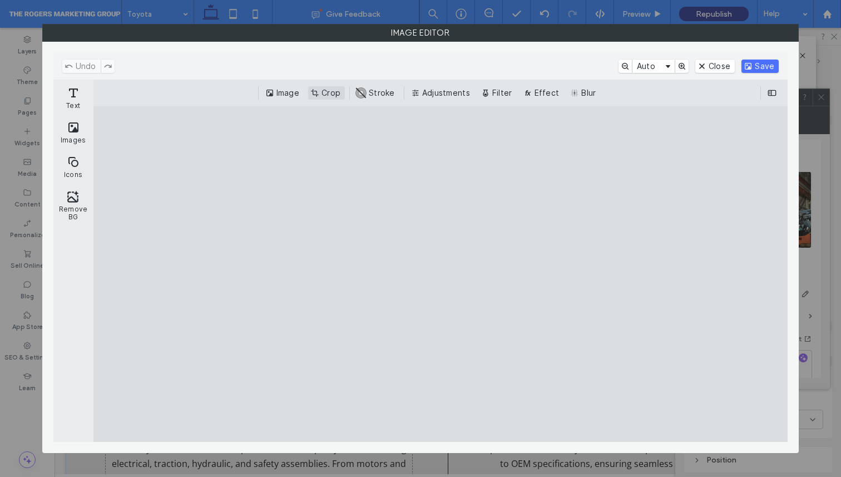
click at [326, 91] on button "Crop" at bounding box center [326, 92] width 37 height 13
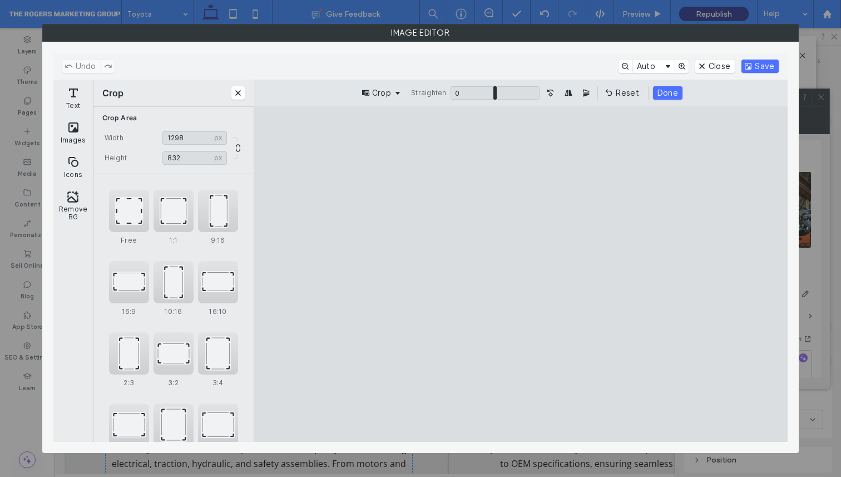
type input "****"
type input "***"
type input "****"
type input "***"
drag, startPoint x: 760, startPoint y: 168, endPoint x: 656, endPoint y: 168, distance: 104.0
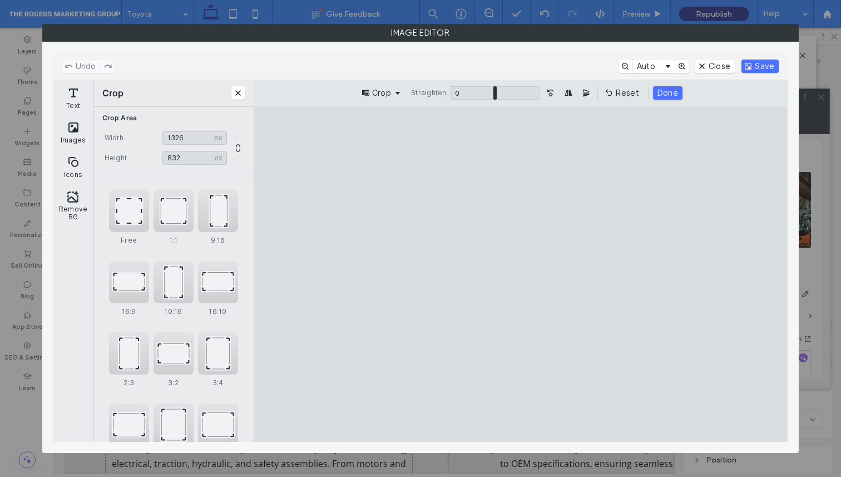
click at [521, 274] on cesdk-canvas "Editor canvas" at bounding box center [521, 274] width 0 height 0
click at [772, 66] on button "Save" at bounding box center [759, 66] width 37 height 13
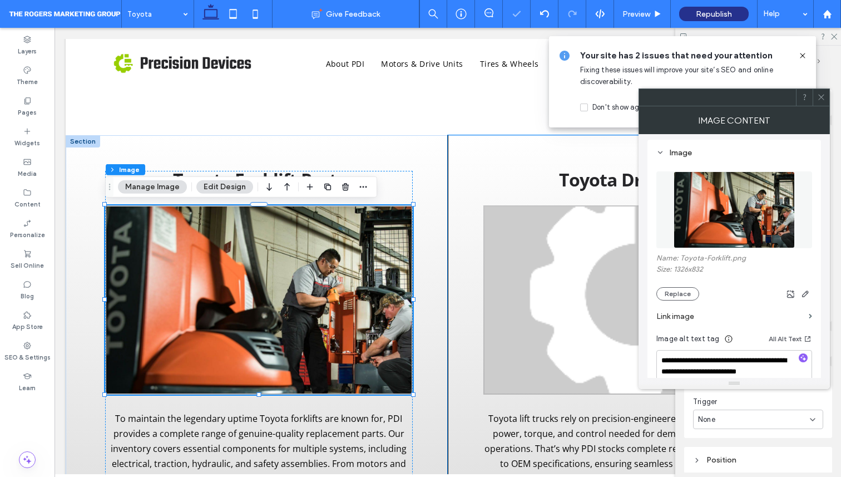
click at [453, 214] on div "Learn more Toyota Drive Units Toyota lift trucks rely on precision-engineered d…" at bounding box center [623, 364] width 351 height 458
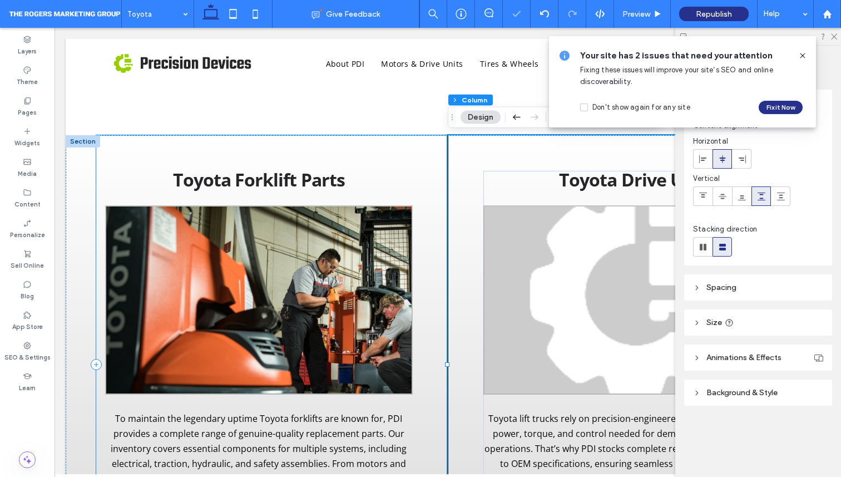
click at [443, 270] on div "Toyota Forklift Parts To maintain the legendary uptime Toyota forklifts are kno…" at bounding box center [271, 364] width 351 height 458
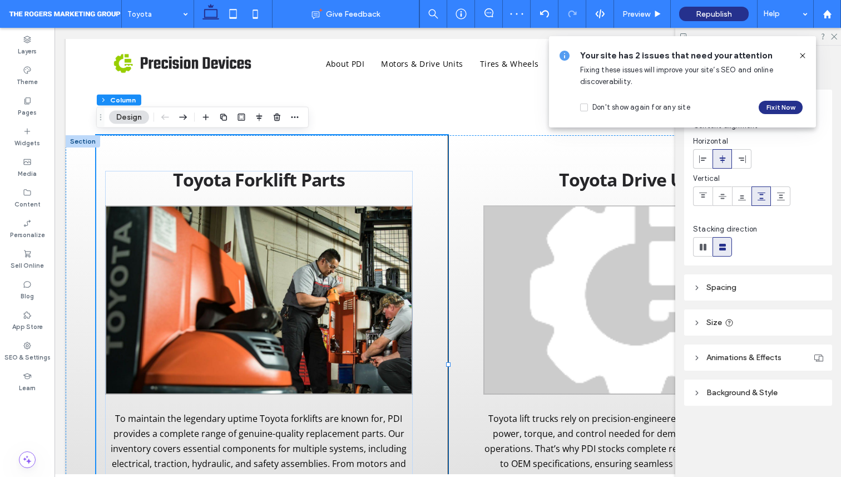
click at [801, 53] on icon at bounding box center [802, 55] width 9 height 9
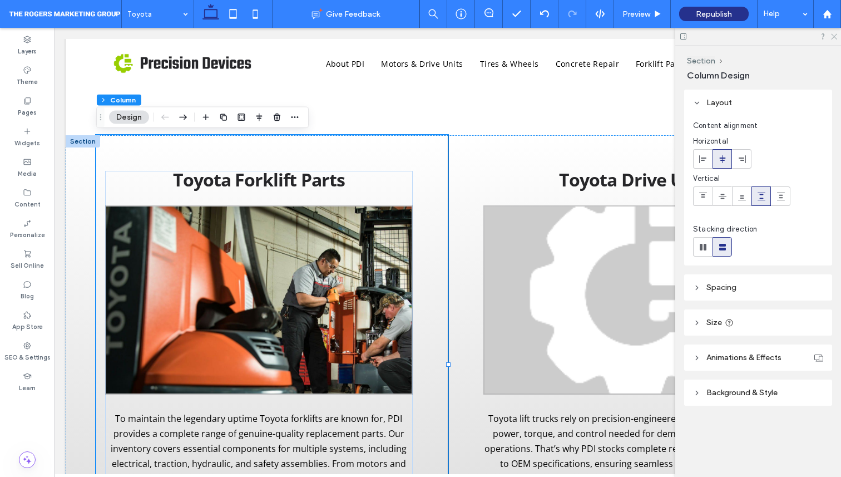
click at [834, 34] on icon at bounding box center [833, 35] width 7 height 7
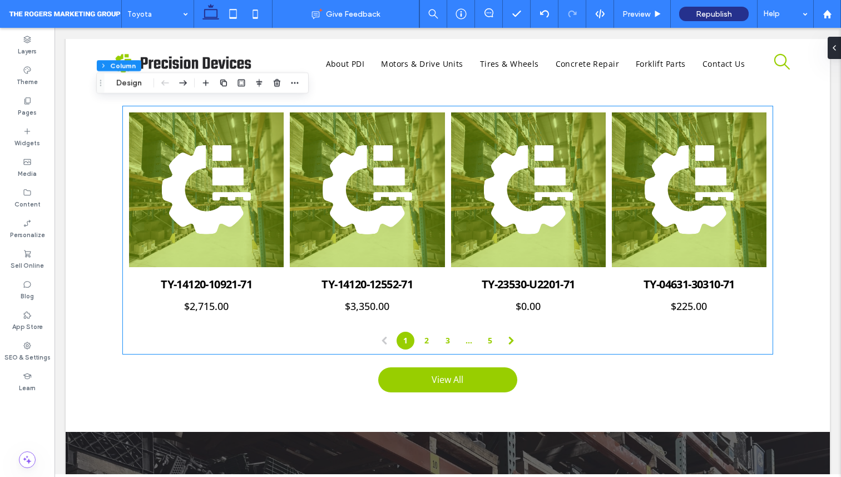
scroll to position [1363, 0]
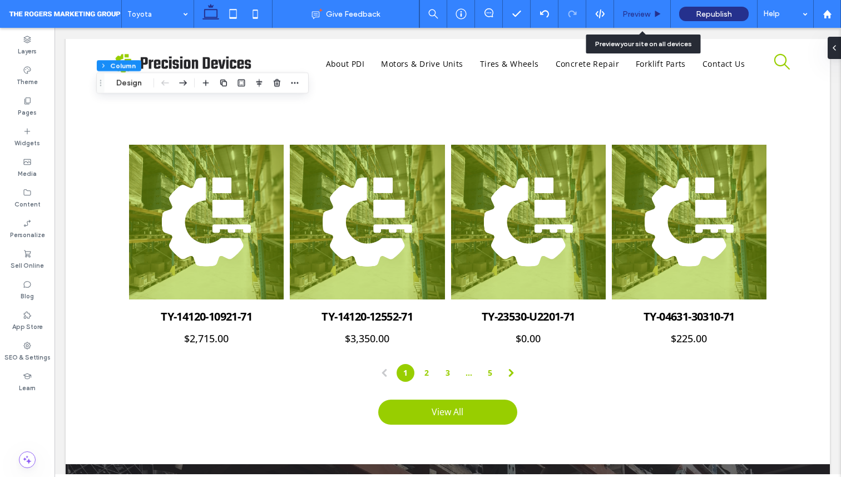
click at [641, 22] on div "Preview" at bounding box center [642, 14] width 57 height 28
click at [635, 17] on span "Preview" at bounding box center [636, 13] width 28 height 9
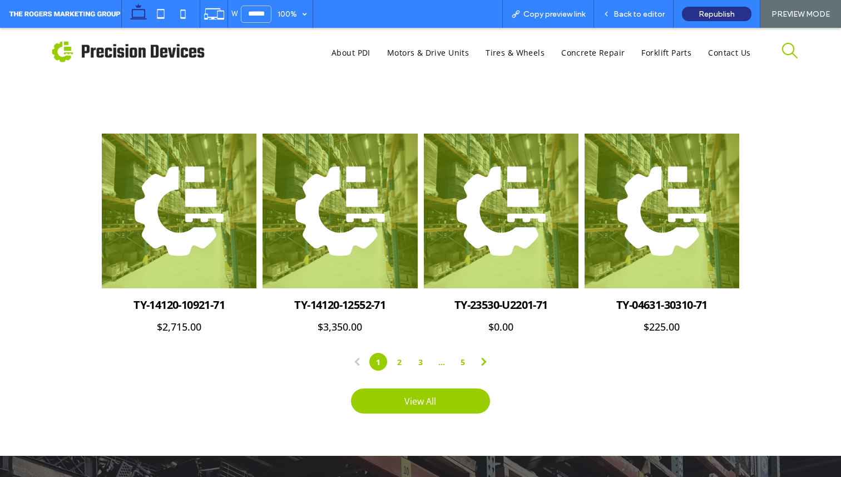
scroll to position [1370, 0]
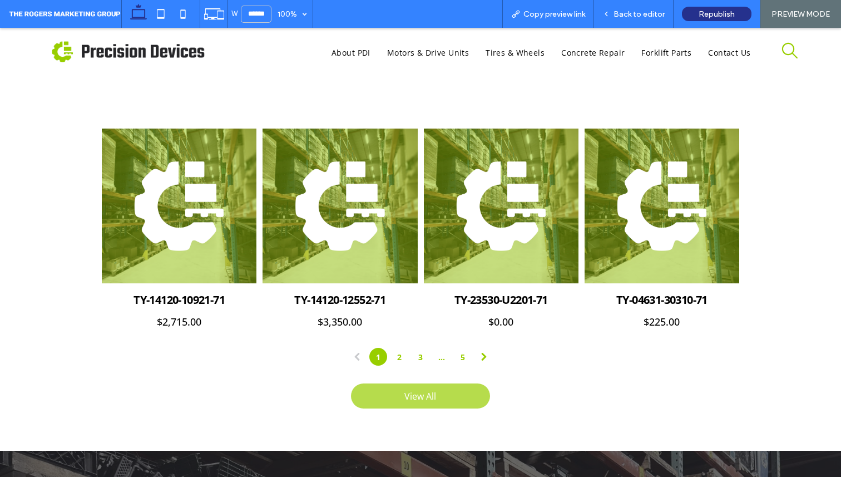
click at [433, 384] on span "View All" at bounding box center [420, 395] width 32 height 23
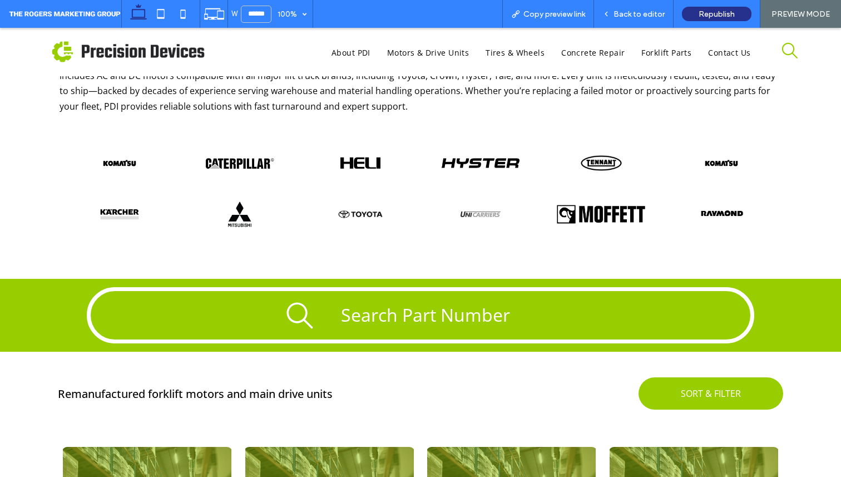
scroll to position [118, 0]
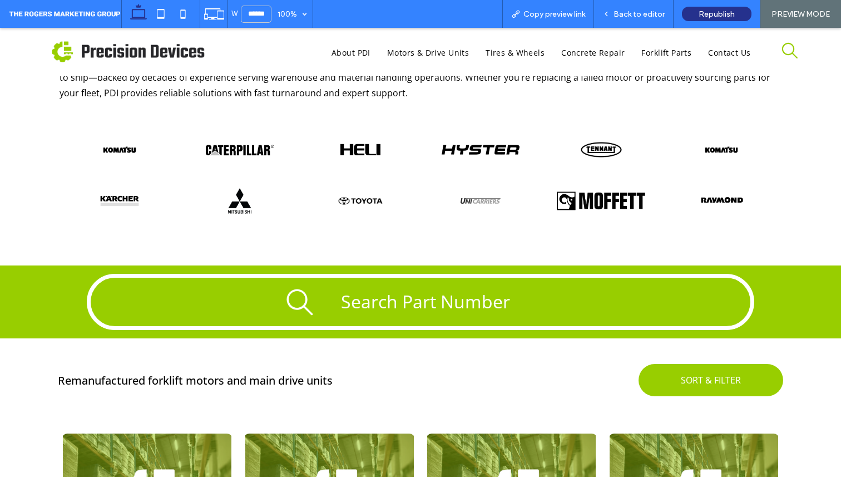
click at [389, 304] on span "Search Part Number" at bounding box center [425, 301] width 169 height 24
click at [489, 302] on span "Search Part Number" at bounding box center [425, 301] width 169 height 24
click at [289, 302] on icon "search" at bounding box center [299, 302] width 26 height 26
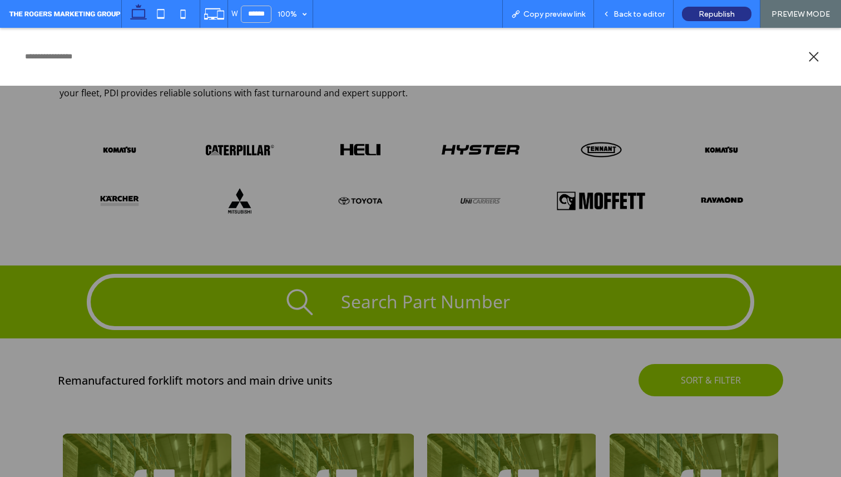
scroll to position [0, 0]
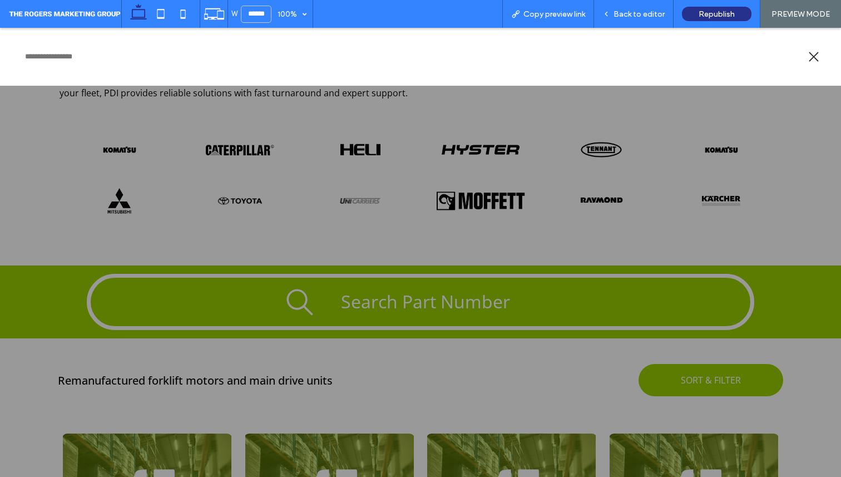
click at [329, 57] on input "search products" at bounding box center [411, 56] width 778 height 13
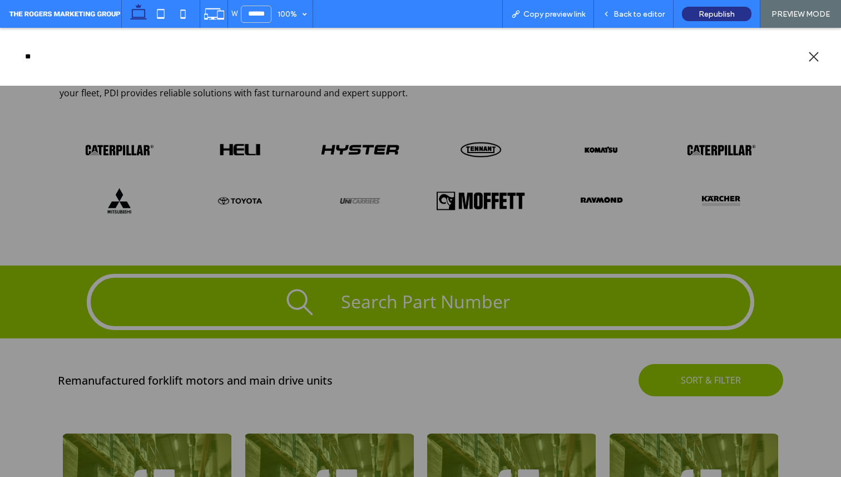
type input "**"
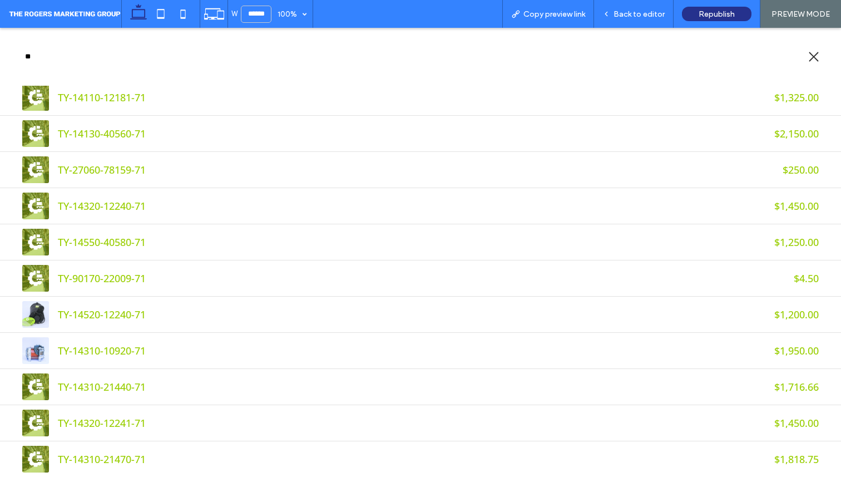
scroll to position [372, 0]
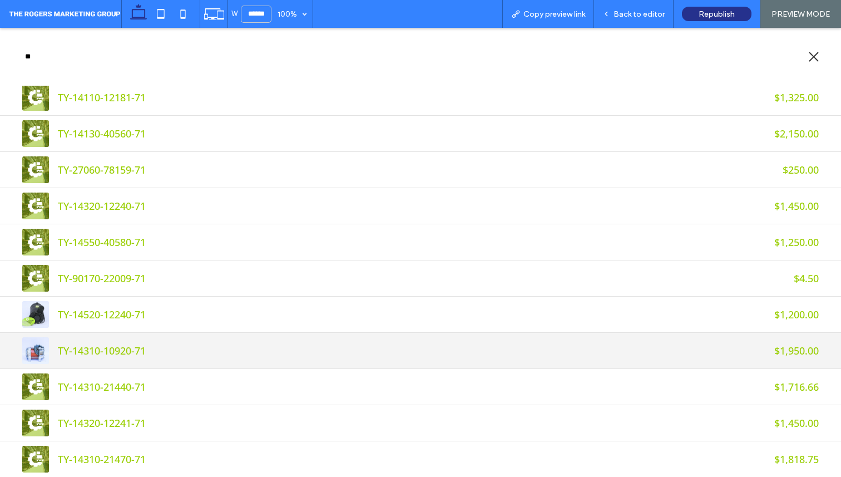
click at [256, 338] on link "TY-14310-10920-71 $1,950.00" at bounding box center [420, 350] width 841 height 36
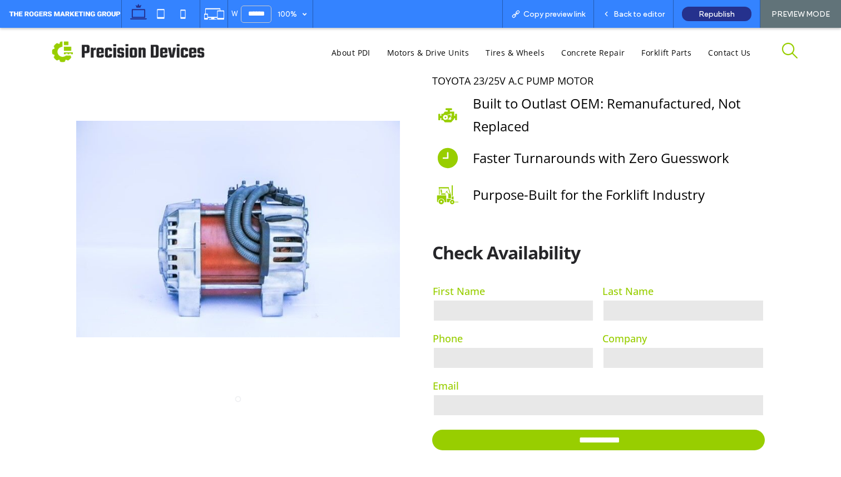
scroll to position [78, 0]
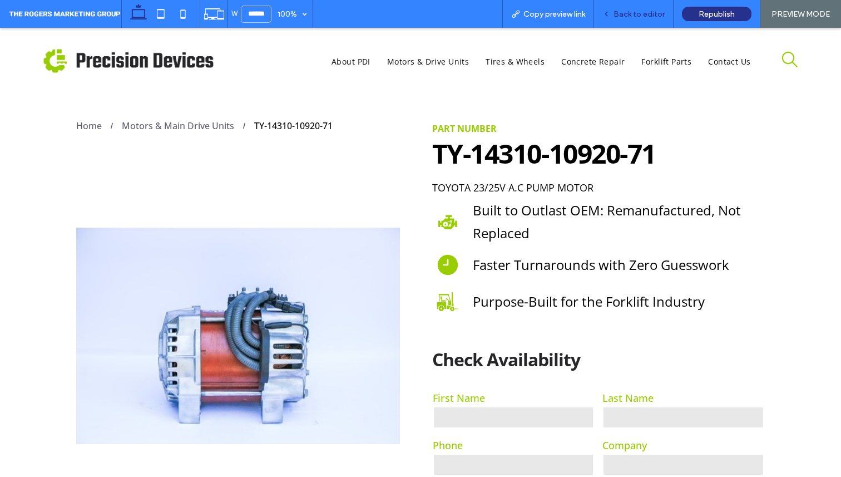
click at [646, 7] on div "Back to editor" at bounding box center [634, 14] width 80 height 28
click at [36, 10] on span at bounding box center [64, 14] width 113 height 22
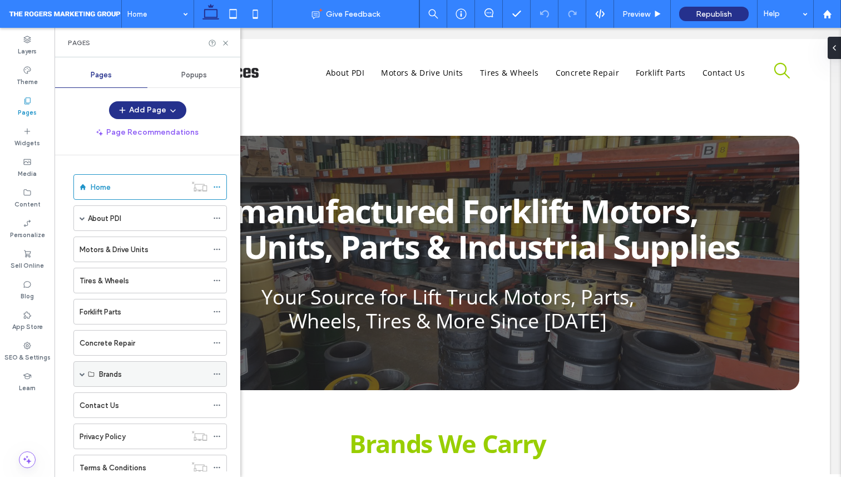
scroll to position [104, 0]
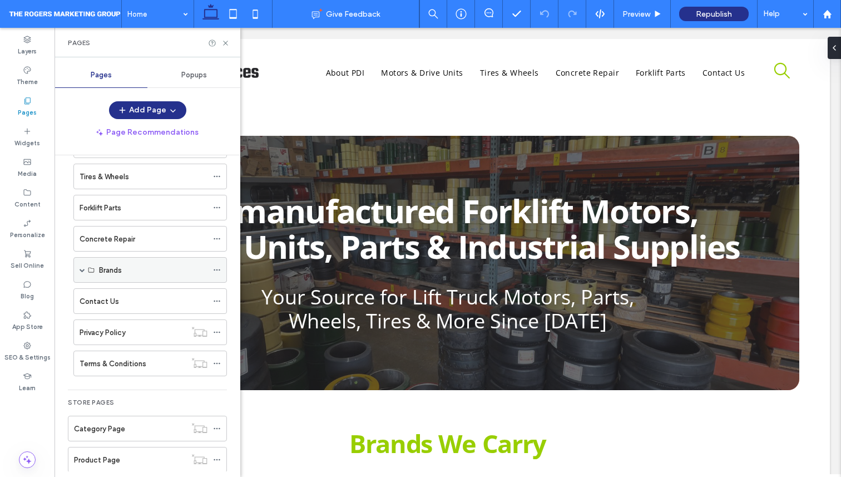
click at [85, 269] on span at bounding box center [83, 270] width 6 height 6
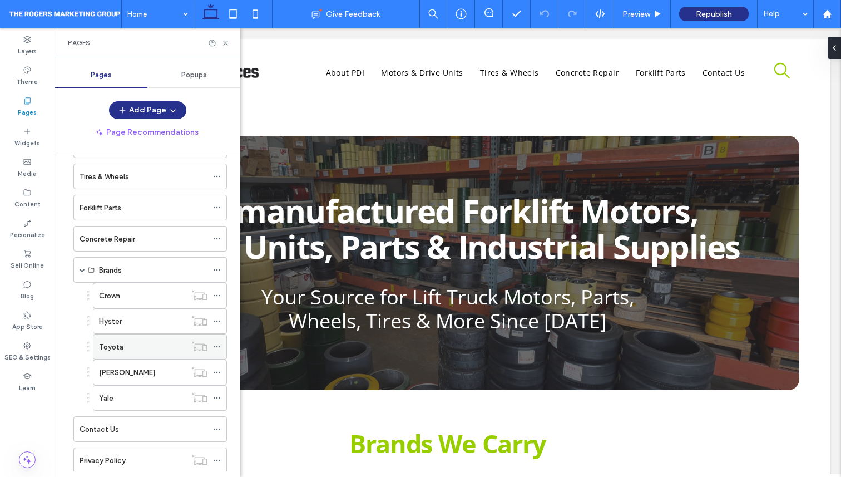
click at [146, 349] on div "Toyota" at bounding box center [142, 347] width 87 height 12
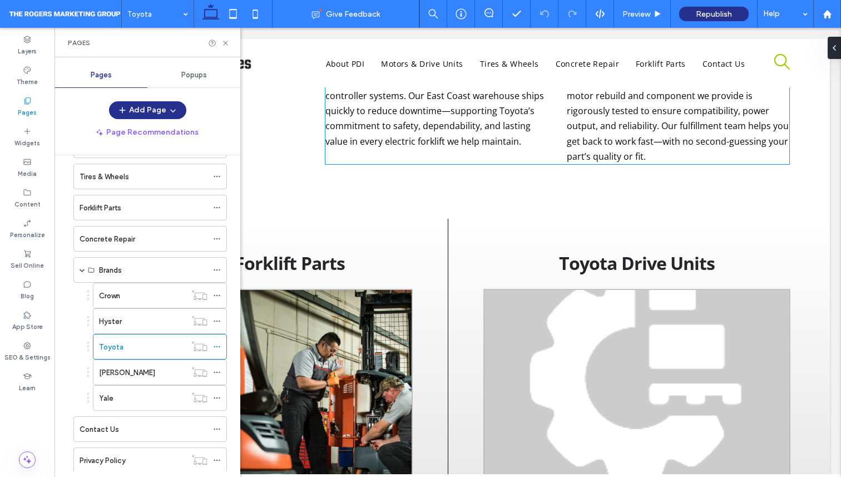
scroll to position [512, 0]
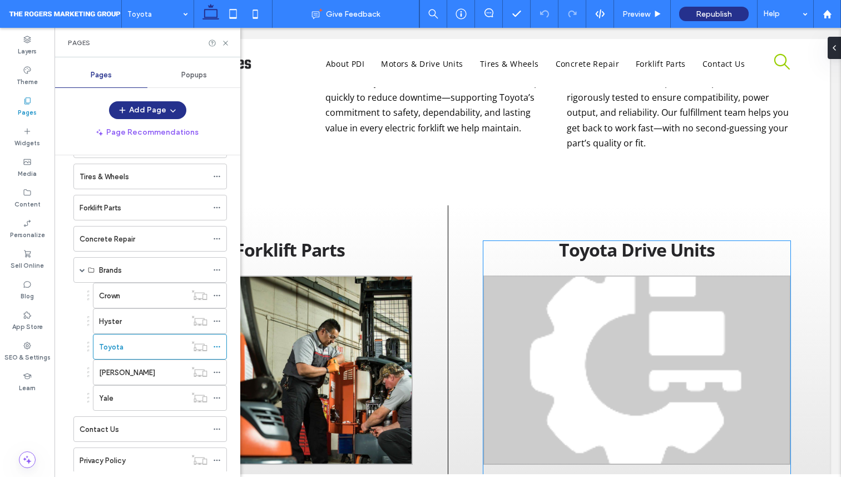
click at [586, 353] on img at bounding box center [636, 369] width 307 height 189
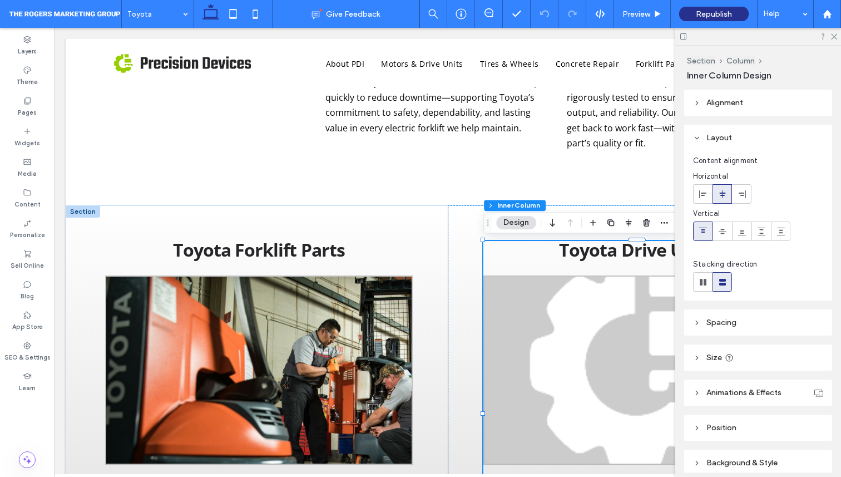
click at [576, 314] on img at bounding box center [636, 369] width 307 height 189
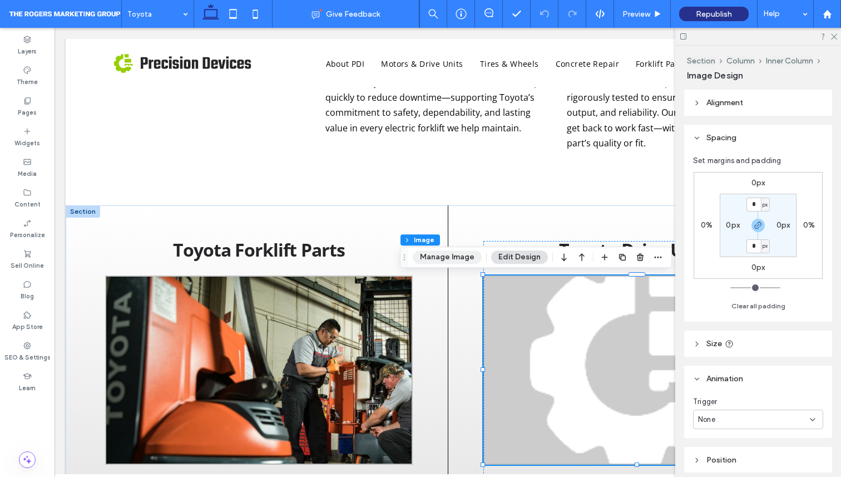
click at [458, 259] on button "Manage Image" at bounding box center [447, 256] width 69 height 13
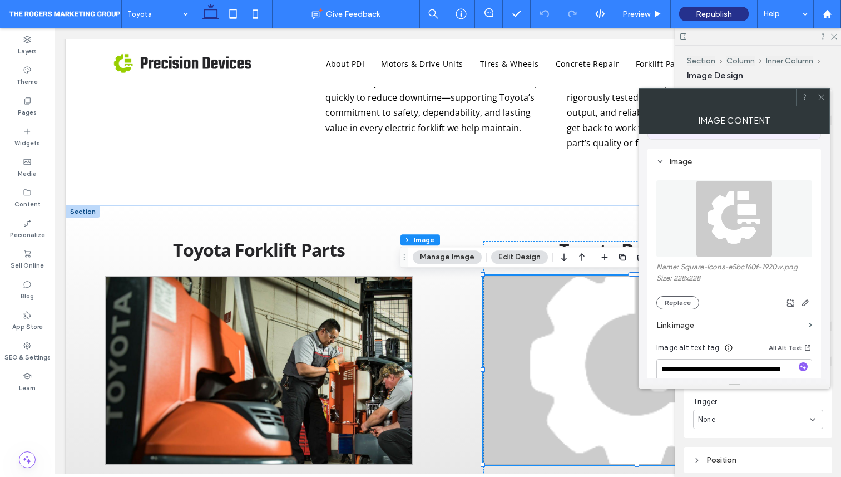
scroll to position [92, 0]
click at [689, 302] on button "Replace" at bounding box center [677, 301] width 43 height 13
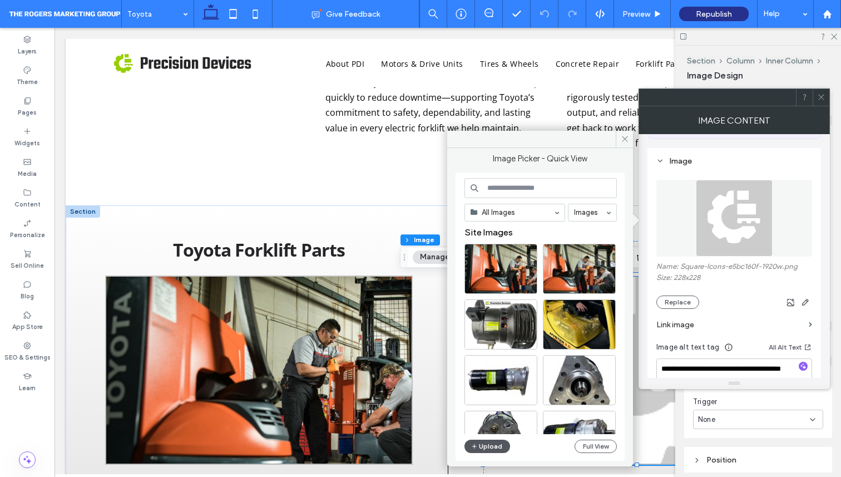
click at [499, 440] on button "Upload" at bounding box center [487, 445] width 46 height 13
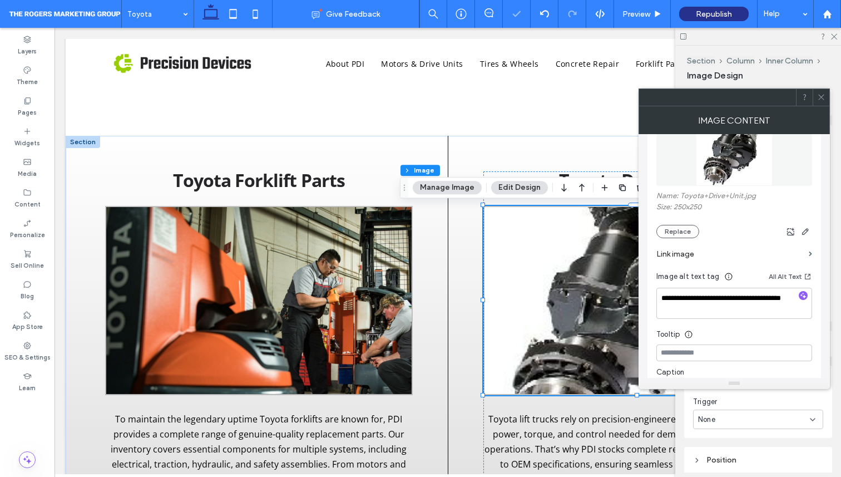
scroll to position [186, 0]
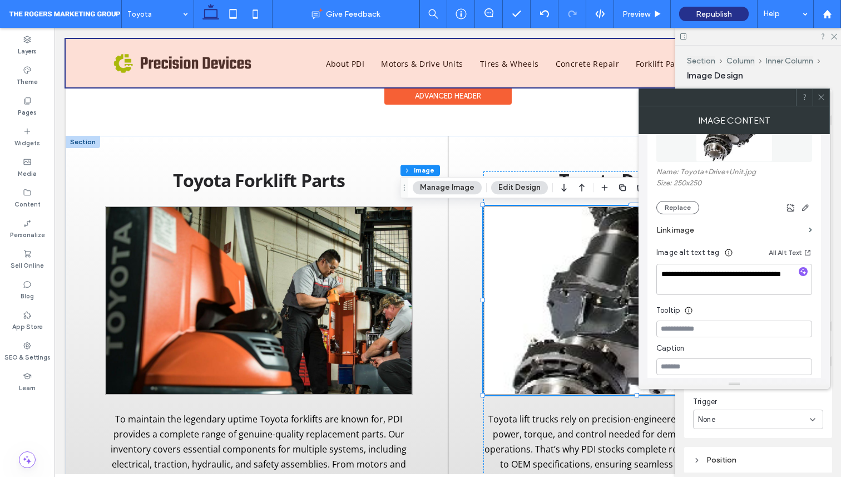
click at [556, 85] on div at bounding box center [448, 63] width 764 height 48
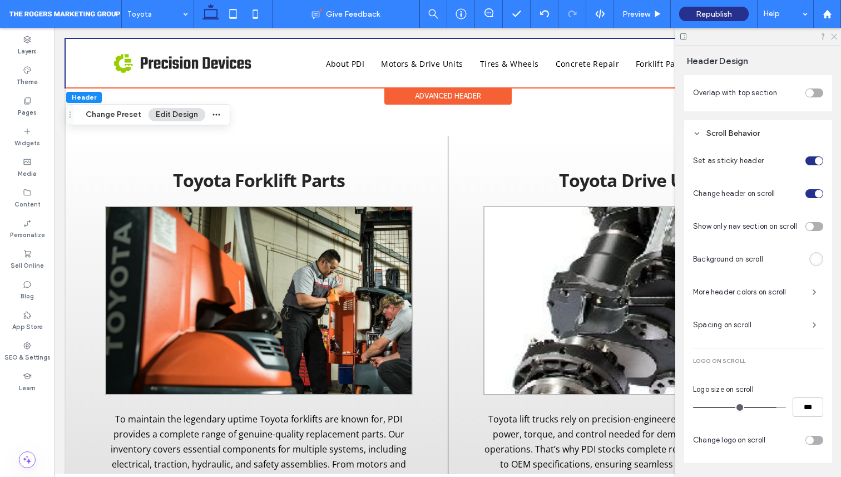
scroll to position [466, 0]
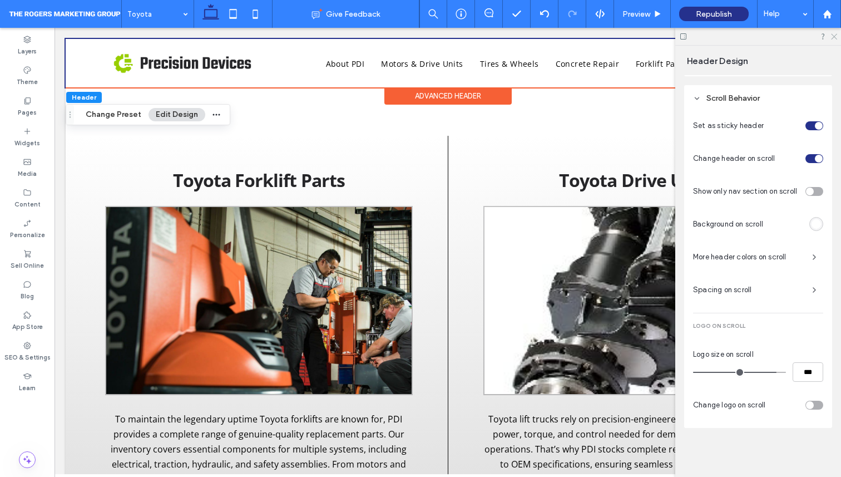
click at [834, 38] on icon at bounding box center [833, 35] width 7 height 7
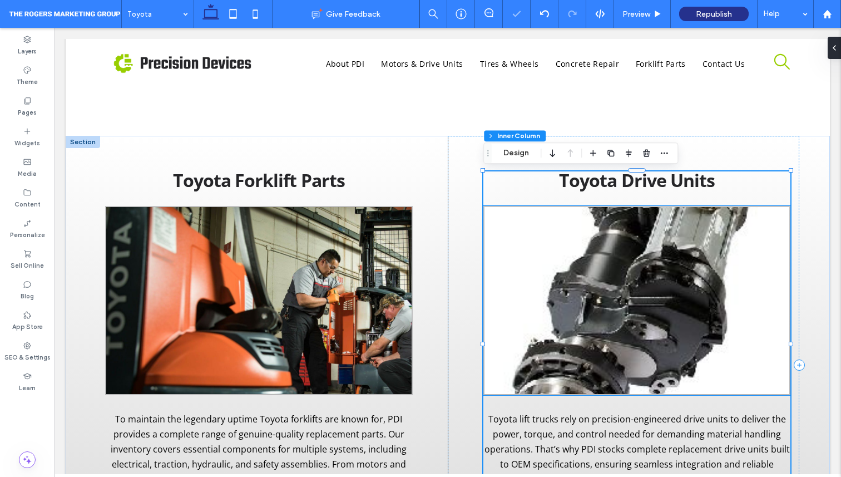
click at [526, 225] on img at bounding box center [636, 300] width 307 height 189
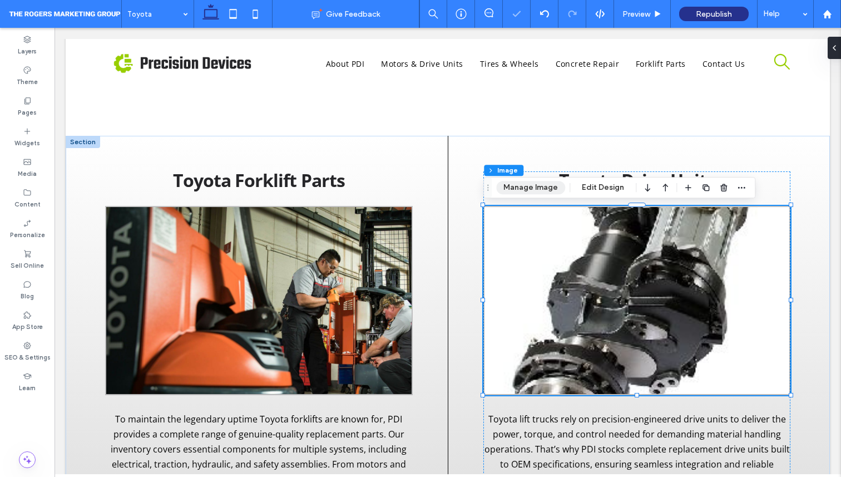
click at [529, 190] on button "Manage Image" at bounding box center [530, 187] width 69 height 13
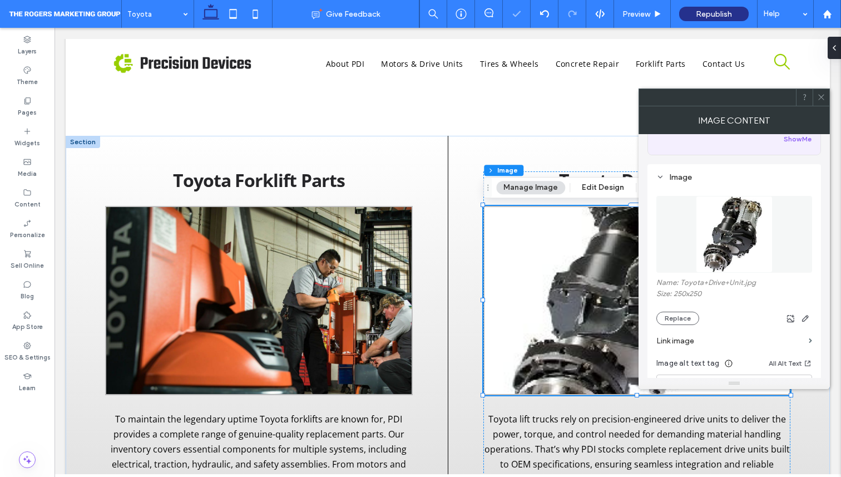
scroll to position [89, 0]
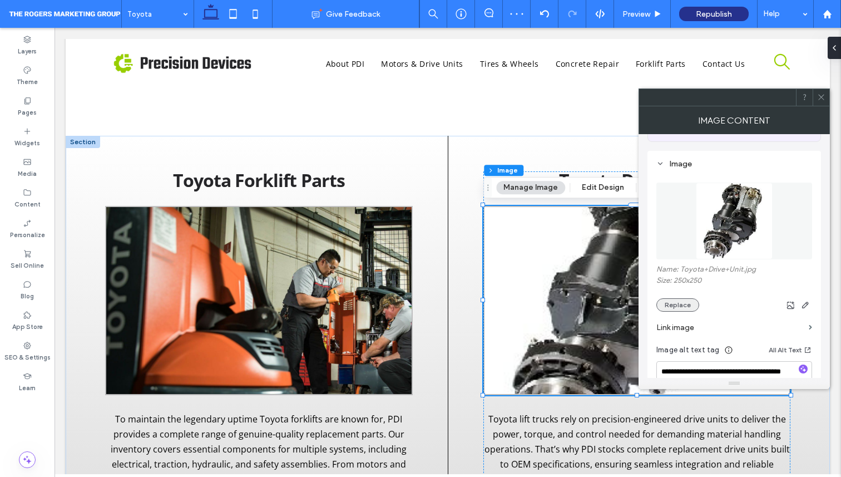
click at [682, 309] on button "Replace" at bounding box center [677, 304] width 43 height 13
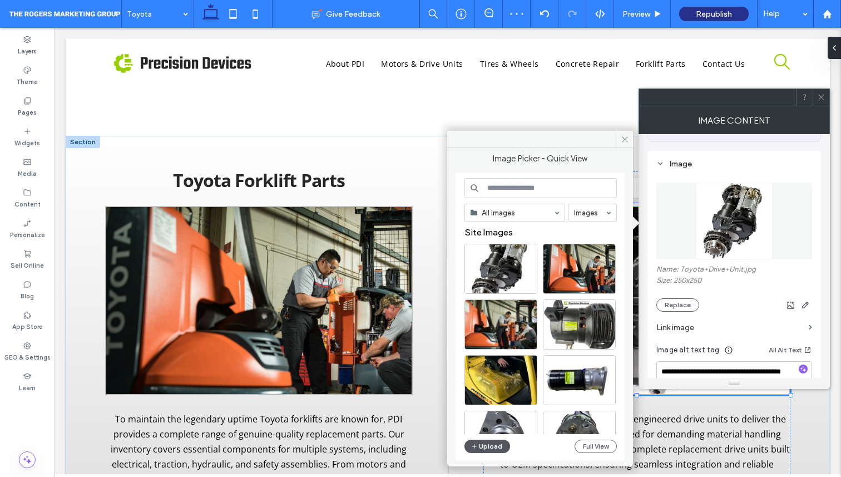
click at [489, 444] on button "Upload" at bounding box center [487, 445] width 46 height 13
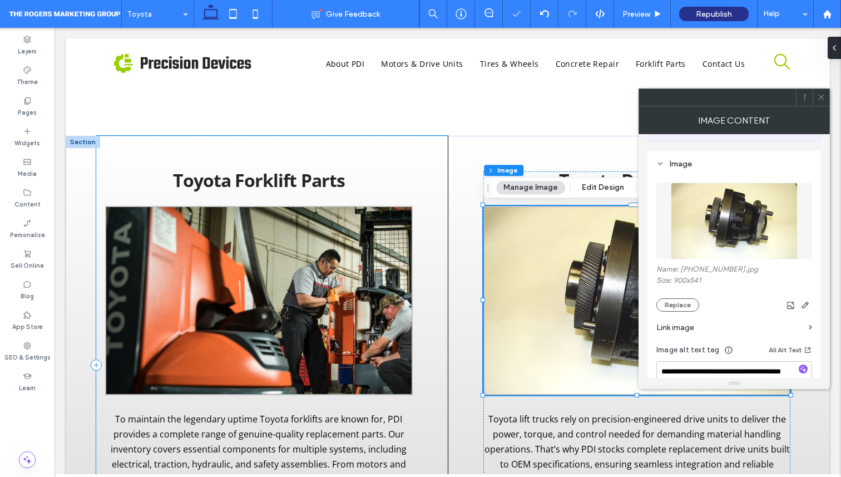
click at [441, 305] on div "Toyota Forklift Parts To maintain the legendary uptime Toyota forklifts are kno…" at bounding box center [271, 365] width 351 height 458
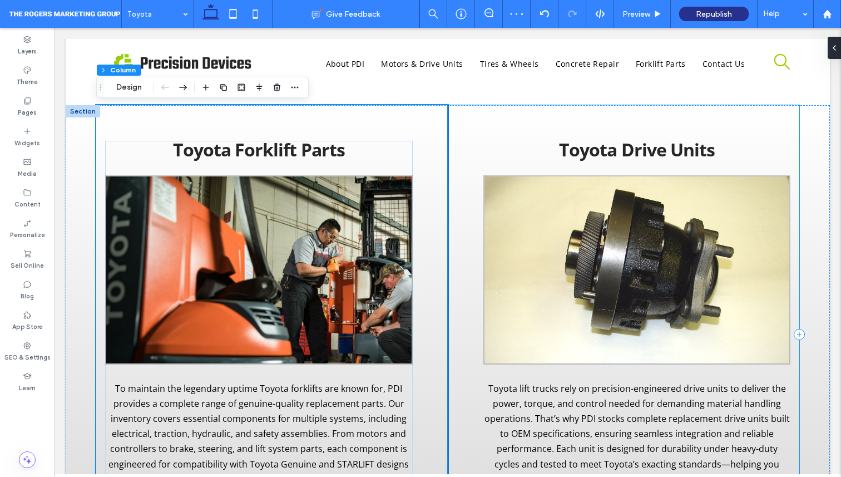
scroll to position [635, 0]
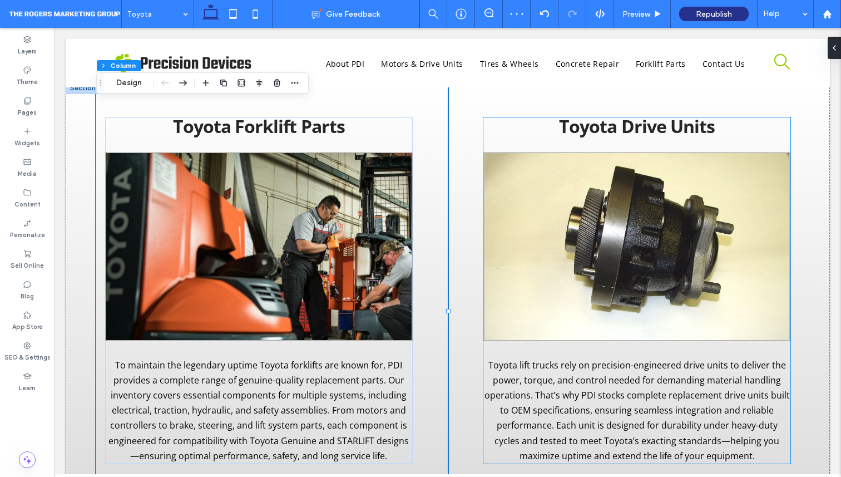
click at [577, 289] on img at bounding box center [636, 246] width 307 height 189
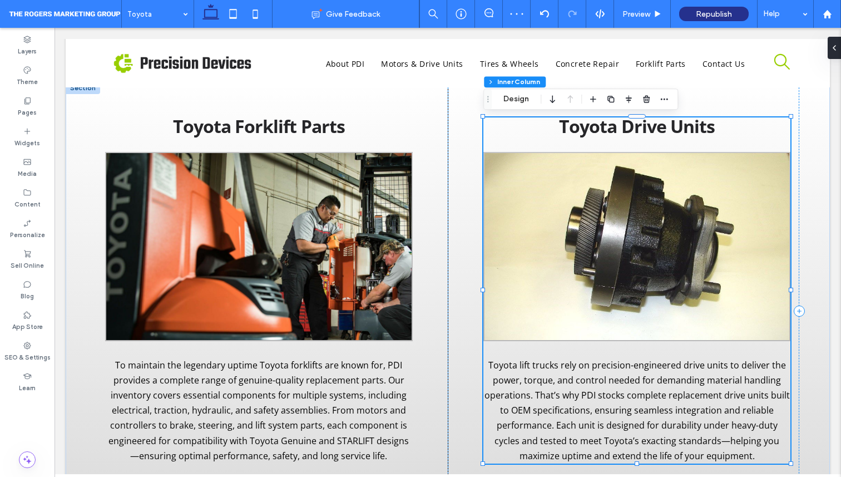
click at [577, 289] on img at bounding box center [636, 246] width 307 height 189
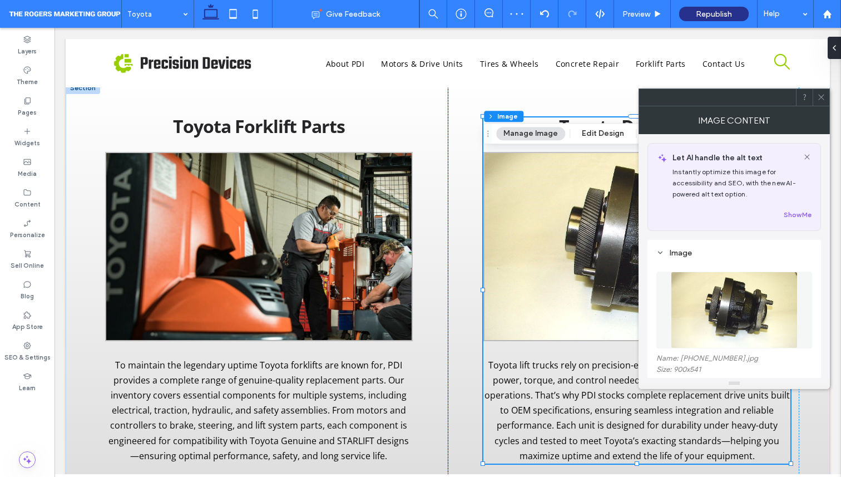
type input "*"
type input "***"
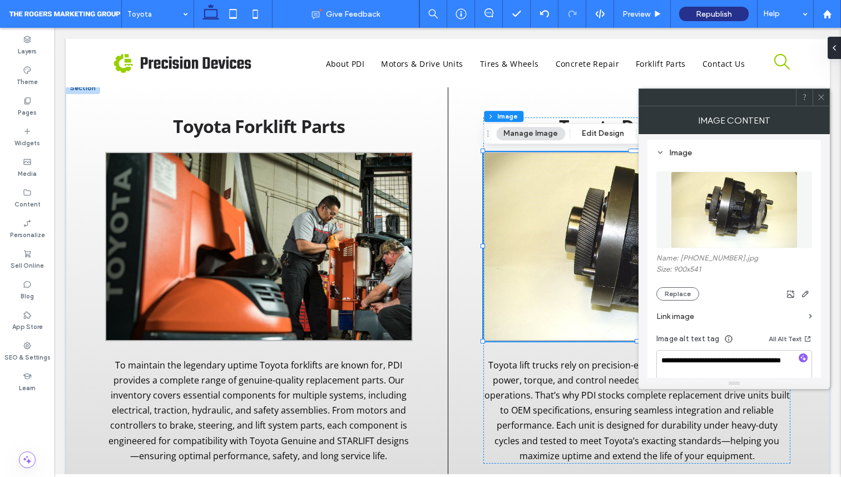
scroll to position [102, 0]
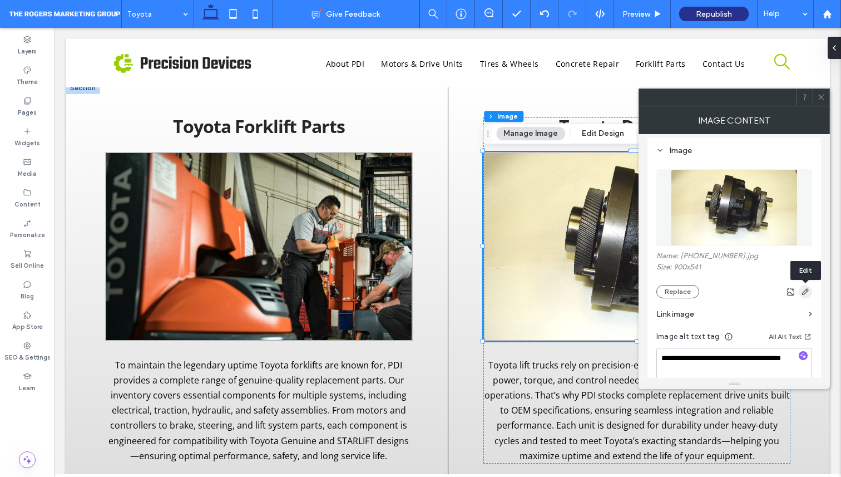
click at [808, 294] on icon "button" at bounding box center [805, 291] width 9 height 9
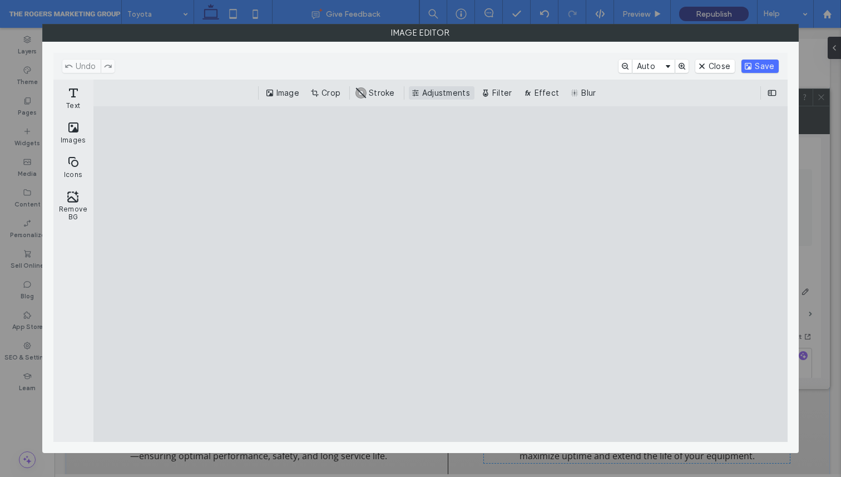
click at [452, 95] on button "Adjustments" at bounding box center [442, 92] width 66 height 13
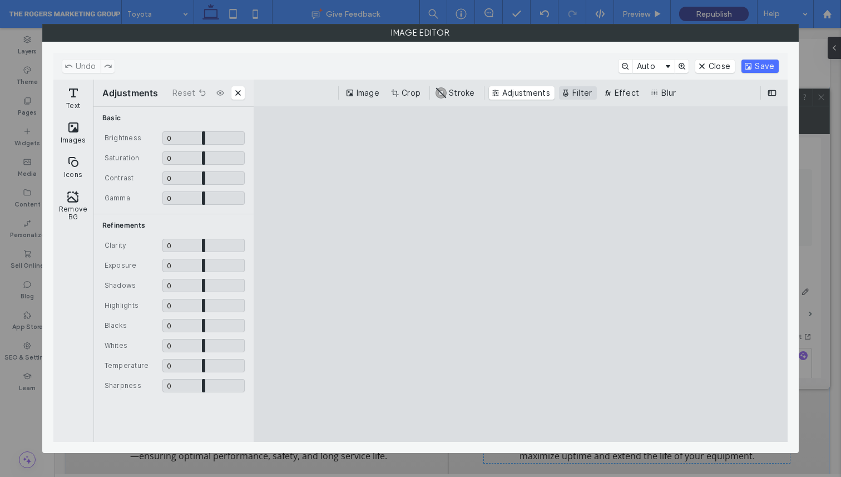
click at [577, 91] on button "Filter" at bounding box center [578, 92] width 38 height 13
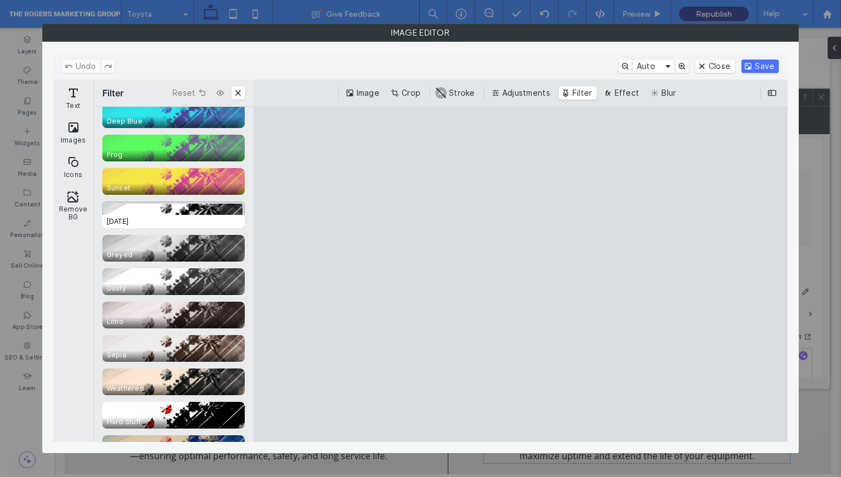
scroll to position [159, 0]
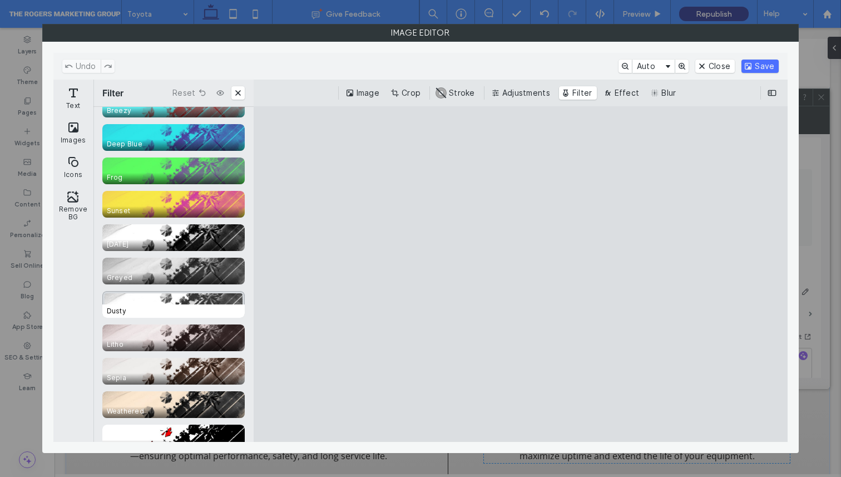
click at [186, 309] on span "Dusty" at bounding box center [175, 310] width 147 height 13
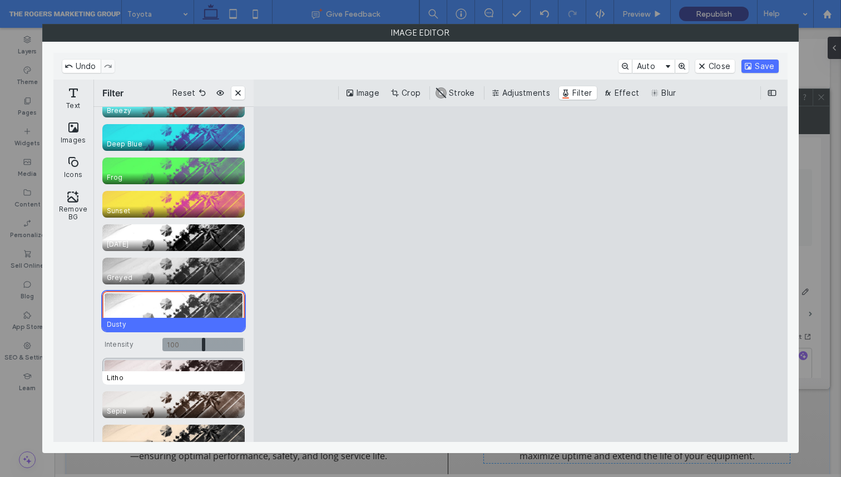
click at [183, 365] on div "CE.SDK" at bounding box center [173, 371] width 142 height 27
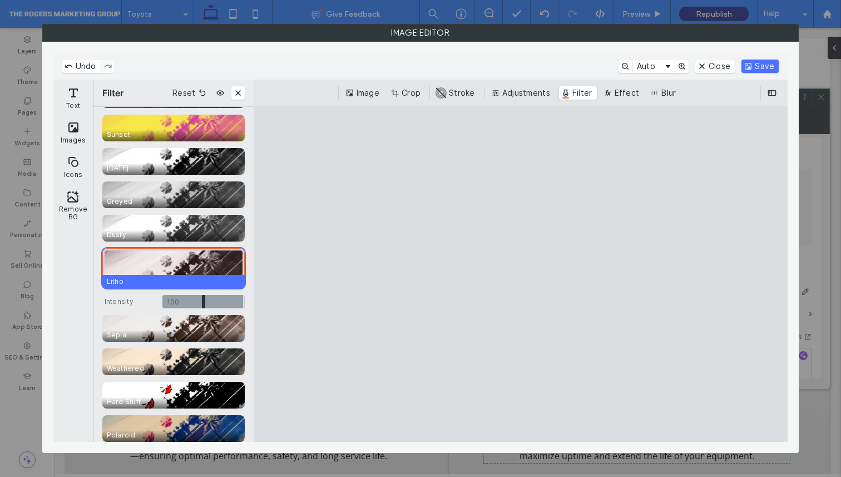
scroll to position [241, 0]
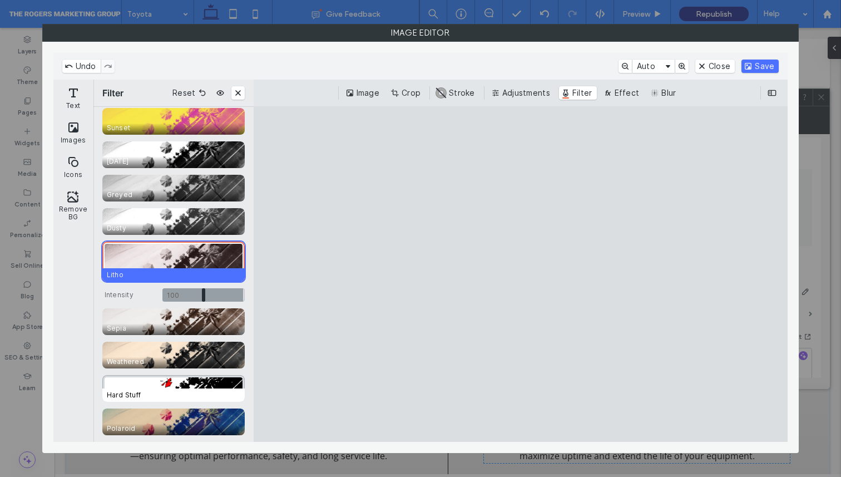
click at [182, 389] on span "Hard Stuff" at bounding box center [175, 394] width 147 height 13
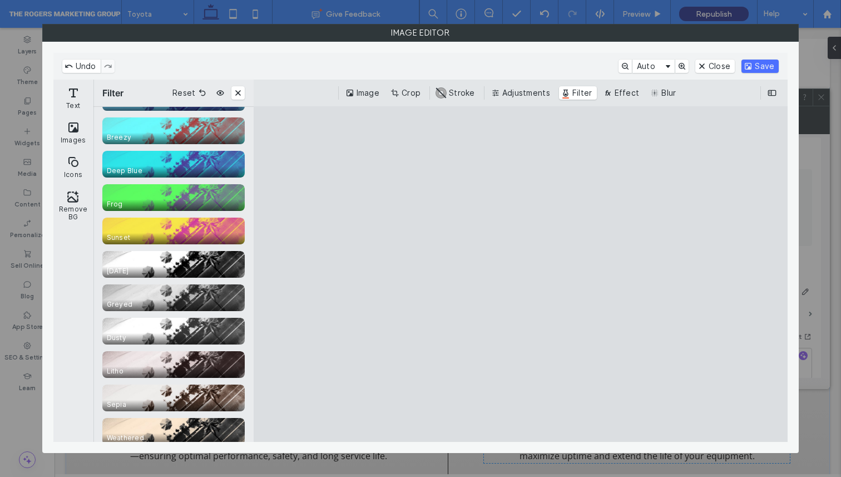
scroll to position [120, 0]
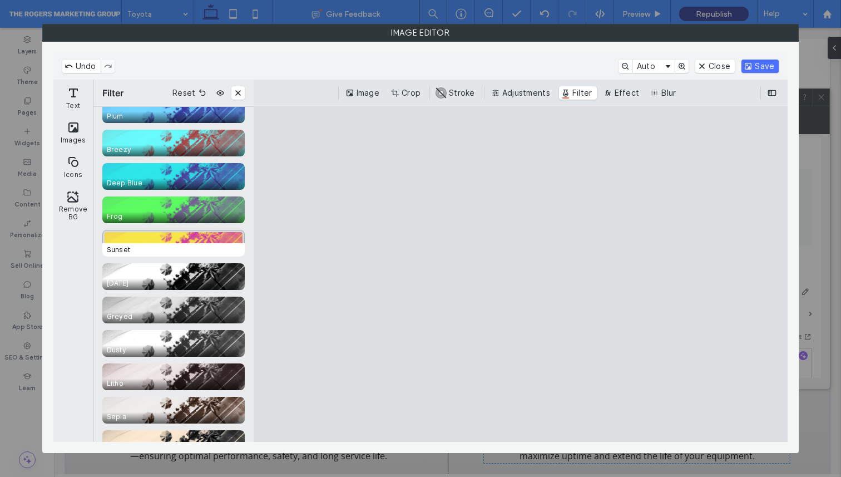
click at [199, 234] on div "CE.SDK" at bounding box center [173, 243] width 142 height 27
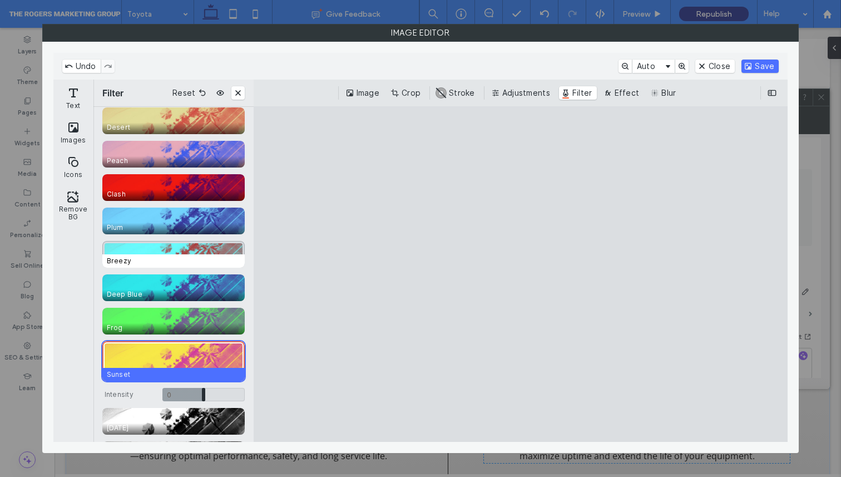
scroll to position [0, 0]
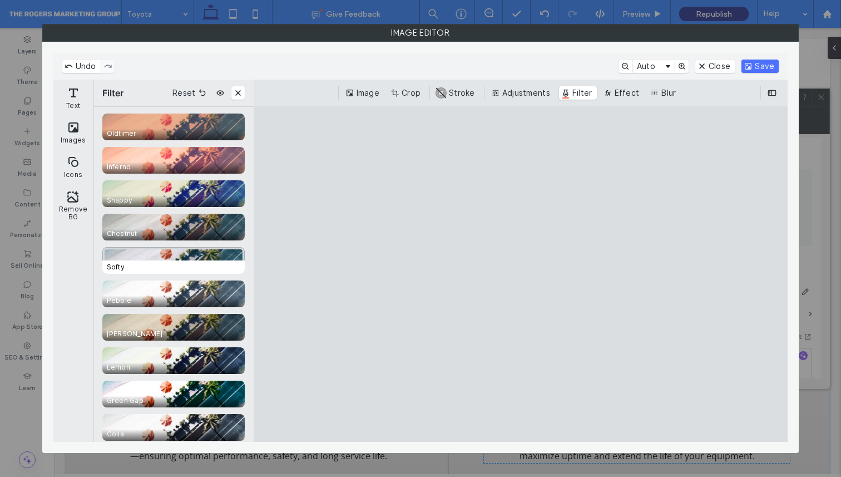
click at [187, 255] on div "CE.SDK" at bounding box center [173, 260] width 142 height 27
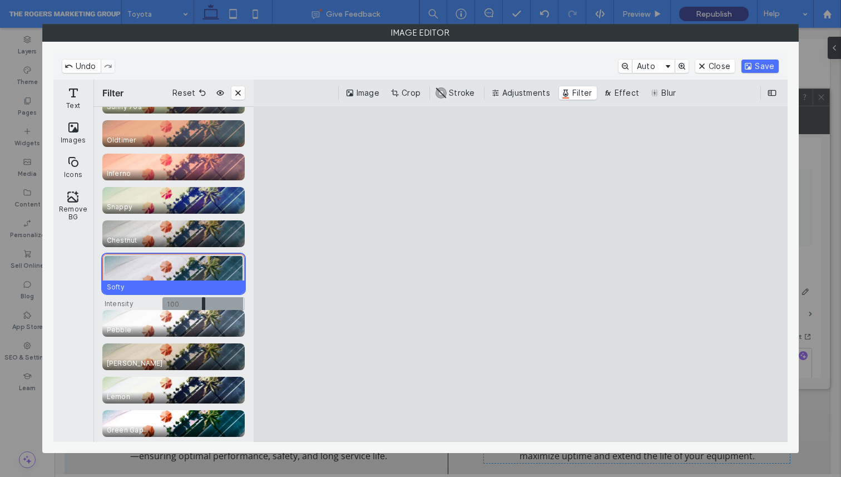
scroll to position [569, 0]
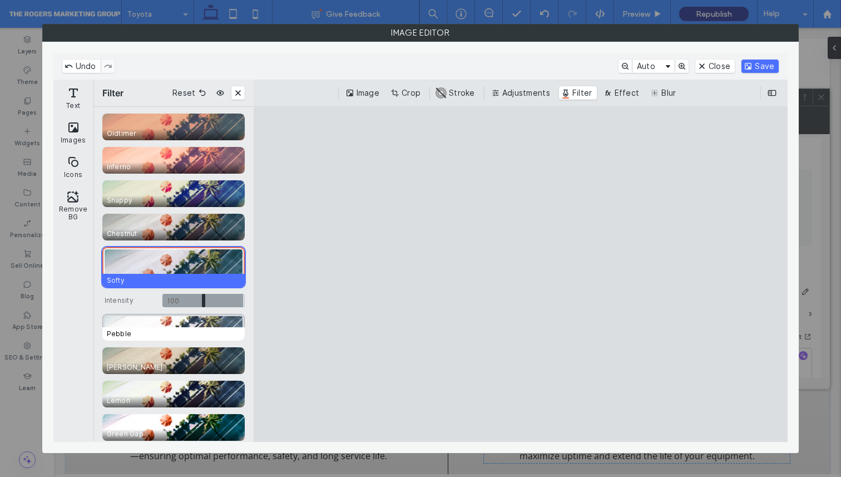
click at [129, 326] on div "CE.SDK" at bounding box center [173, 327] width 142 height 27
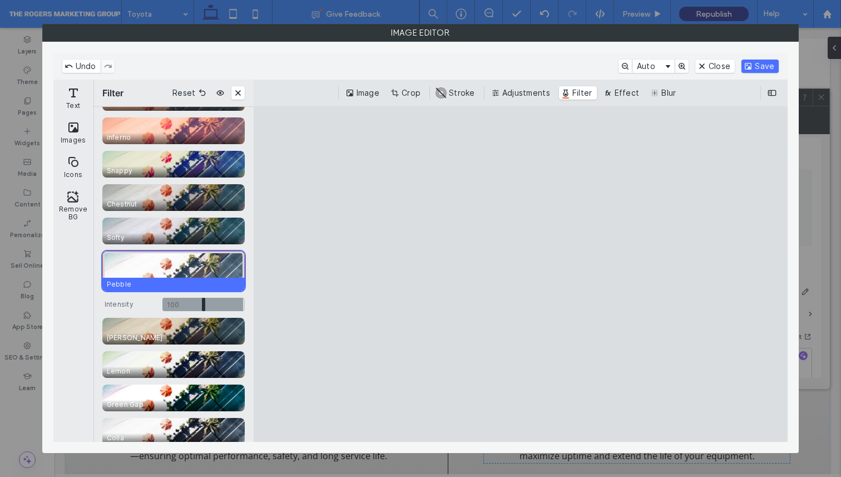
scroll to position [607, 0]
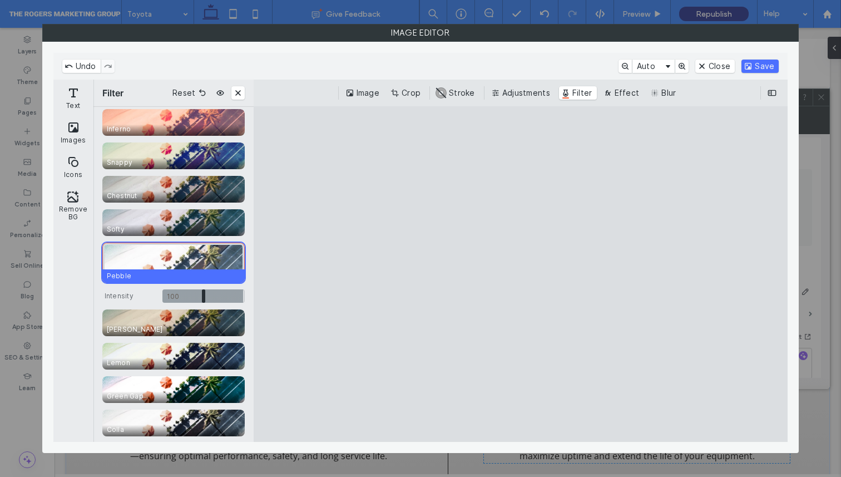
click at [129, 326] on span "Moss" at bounding box center [175, 329] width 147 height 13
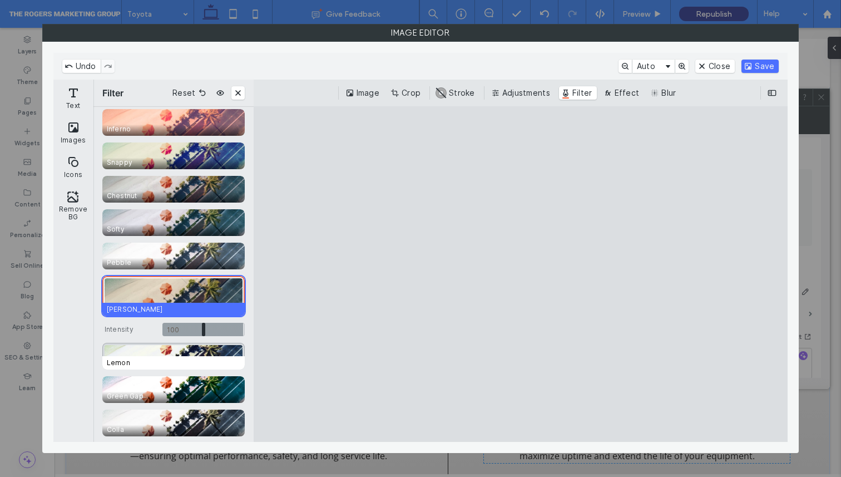
click at [130, 355] on div "CE.SDK" at bounding box center [173, 356] width 142 height 27
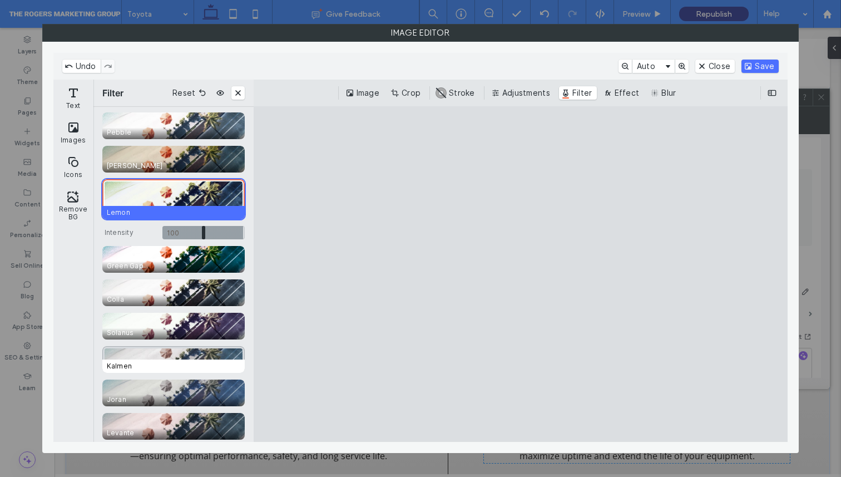
click at [133, 363] on span "Kalmen" at bounding box center [175, 365] width 147 height 13
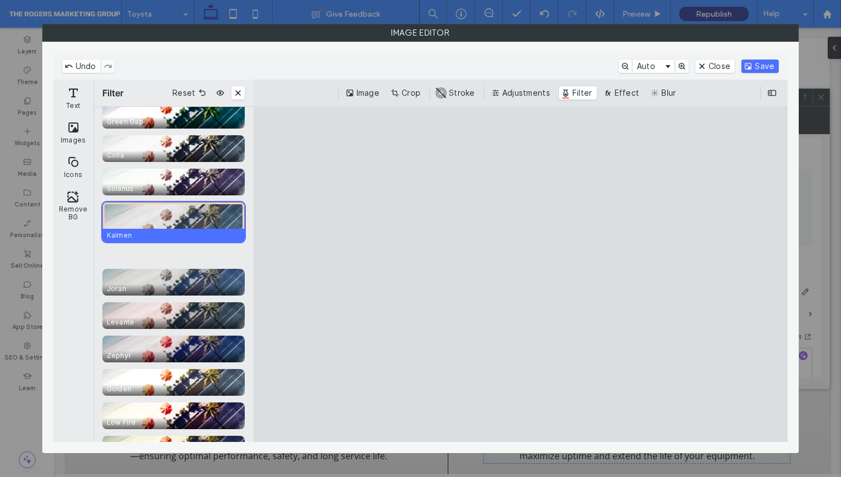
scroll to position [864, 0]
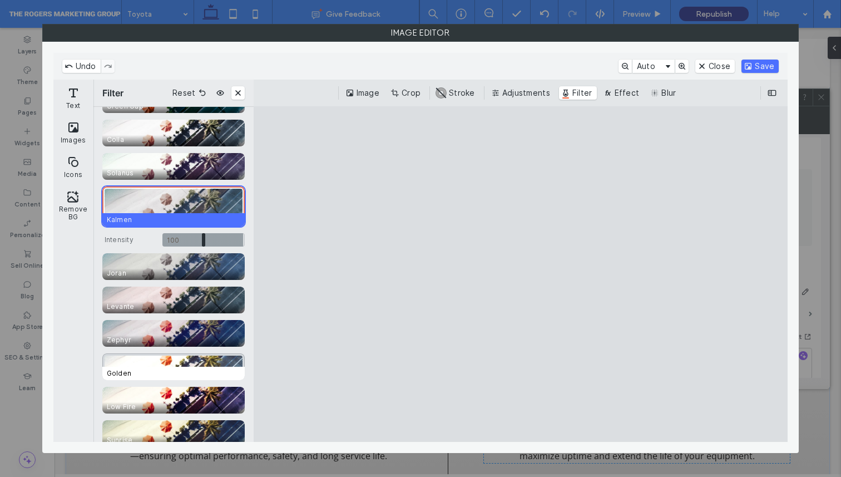
click at [134, 367] on span "Golden" at bounding box center [175, 373] width 147 height 13
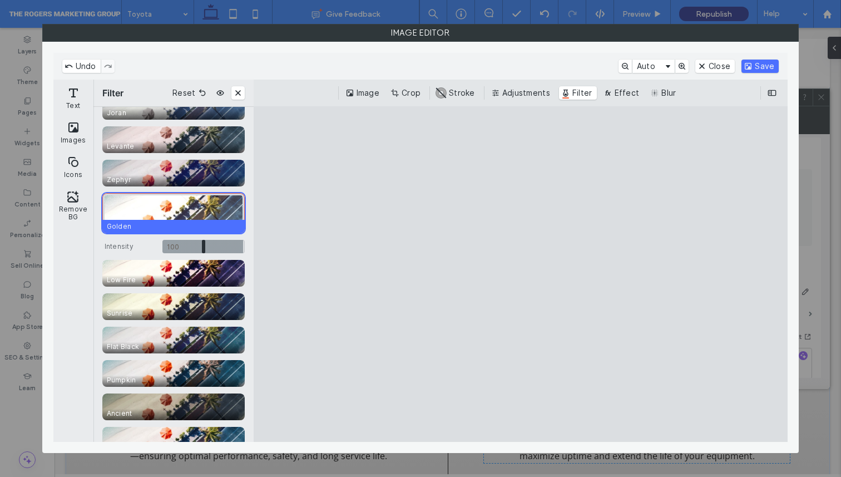
scroll to position [1002, 0]
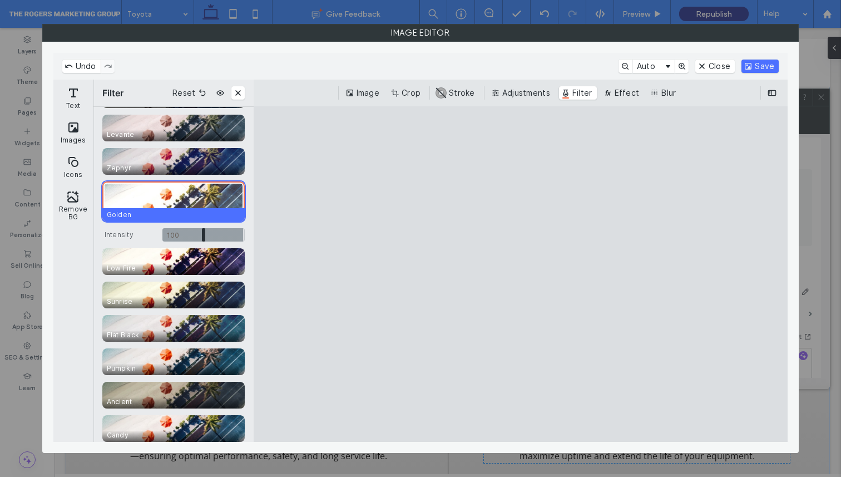
click at [134, 375] on div "1920 A.D. Greyed Dusty Litho Sepia Weathered Hard Stuff Polaroid Sunny 70s Oldt…" at bounding box center [173, 414] width 142 height 2069
click at [141, 363] on span "Pumpkin" at bounding box center [175, 367] width 147 height 13
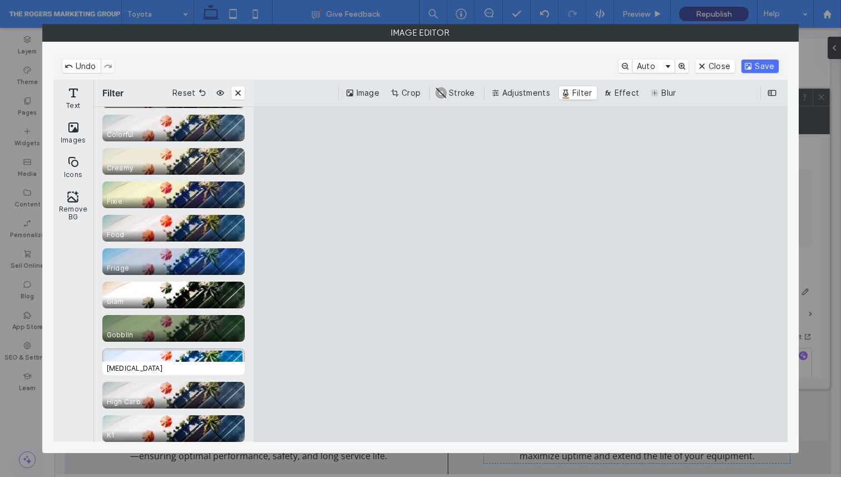
click at [156, 363] on span "Hicon" at bounding box center [175, 367] width 147 height 13
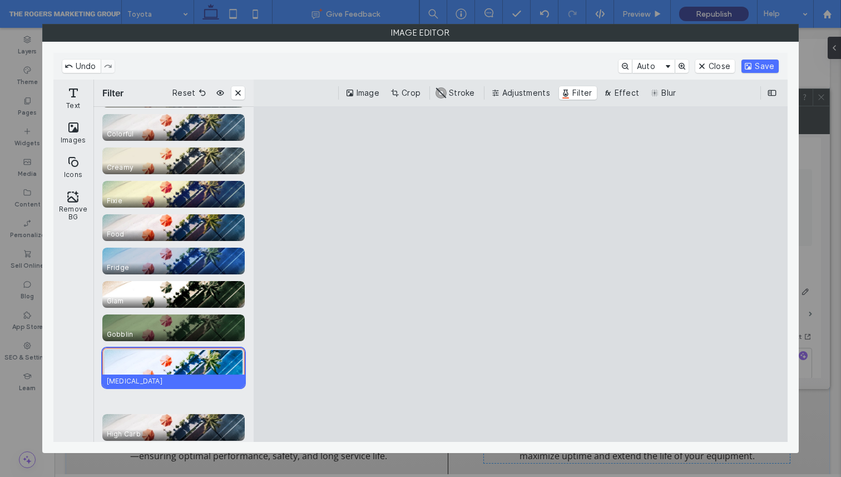
scroll to position [1336, 0]
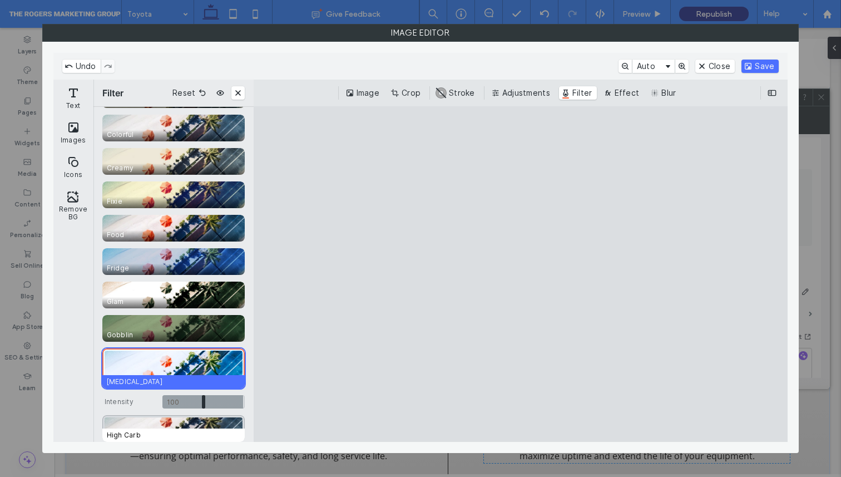
click at [126, 427] on div "CE.SDK" at bounding box center [173, 428] width 142 height 27
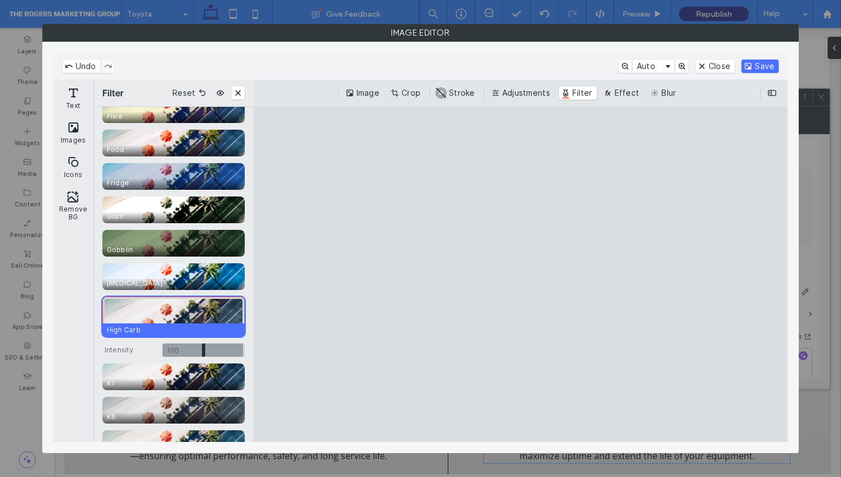
scroll to position [1428, 0]
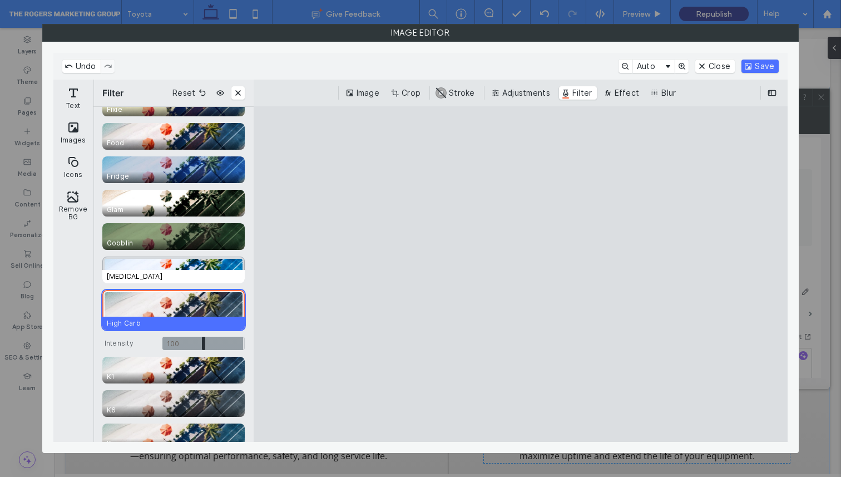
click at [184, 275] on span "Hicon" at bounding box center [175, 276] width 147 height 13
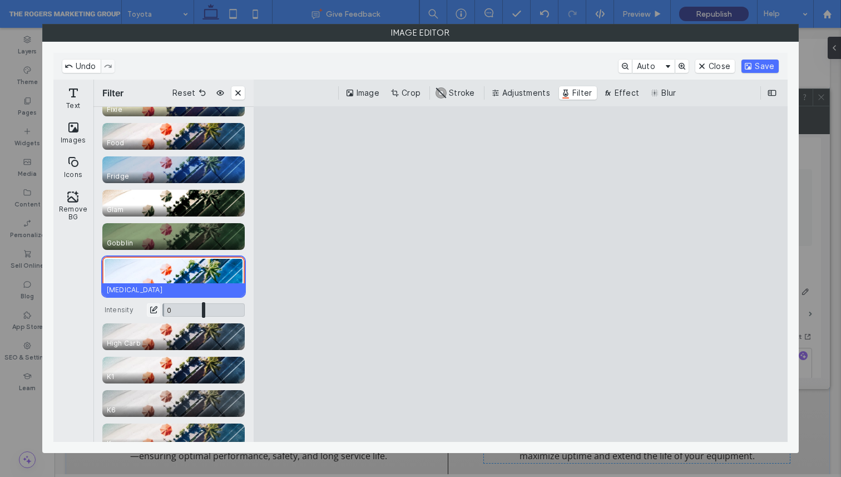
drag, startPoint x: 218, startPoint y: 307, endPoint x: 159, endPoint y: 317, distance: 60.3
type input "*"
click at [162, 316] on input "CE.SDK" at bounding box center [203, 309] width 82 height 13
click at [521, 92] on button "Adjustments" at bounding box center [522, 92] width 66 height 13
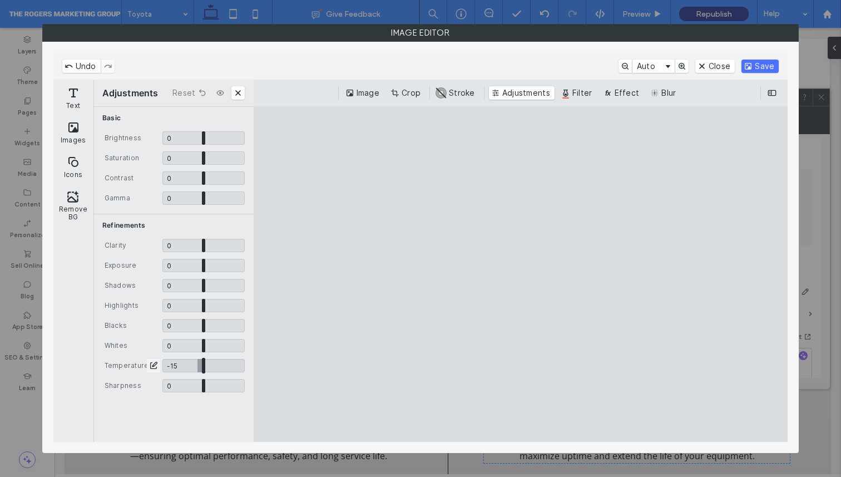
click at [195, 368] on input "CE.SDK" at bounding box center [203, 365] width 82 height 13
type input "*****"
drag, startPoint x: 199, startPoint y: 159, endPoint x: 175, endPoint y: 155, distance: 24.2
click at [175, 155] on input "CE.SDK" at bounding box center [203, 157] width 82 height 13
type input "*****"
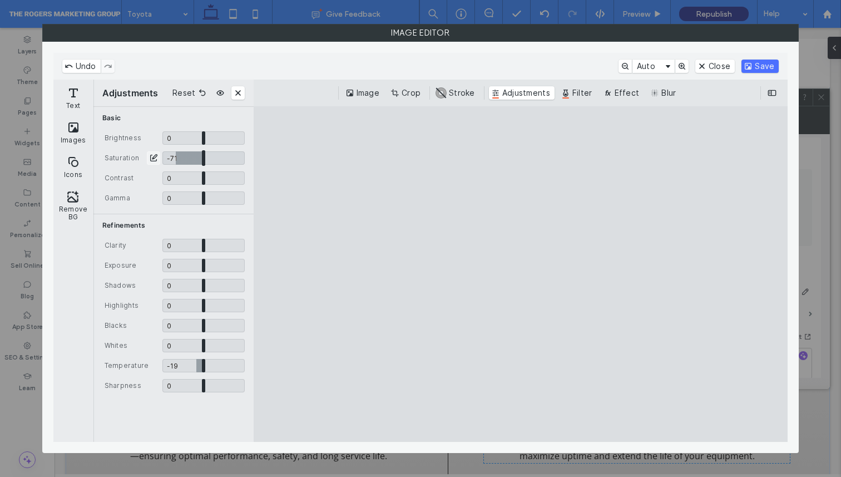
click at [175, 155] on input "CE.SDK" at bounding box center [203, 157] width 82 height 13
click at [759, 70] on button "Save" at bounding box center [759, 66] width 37 height 13
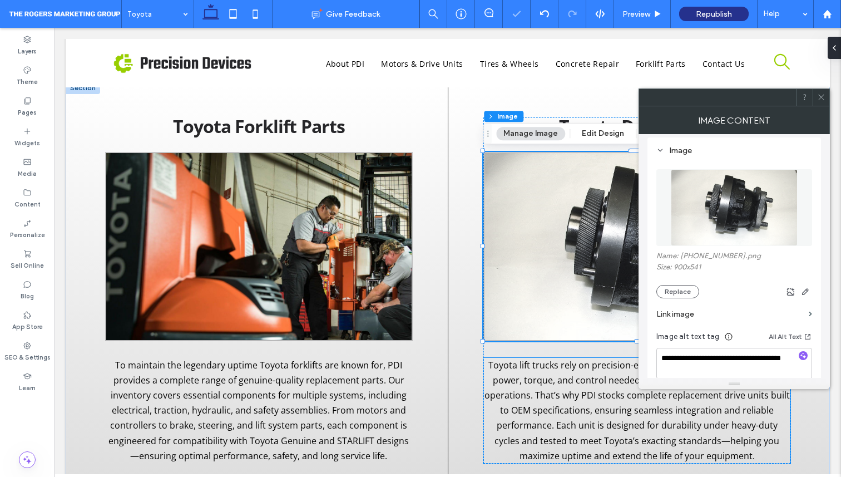
click at [506, 375] on span "Toyota lift trucks rely on precision-engineered drive units to deliver the powe…" at bounding box center [636, 410] width 305 height 103
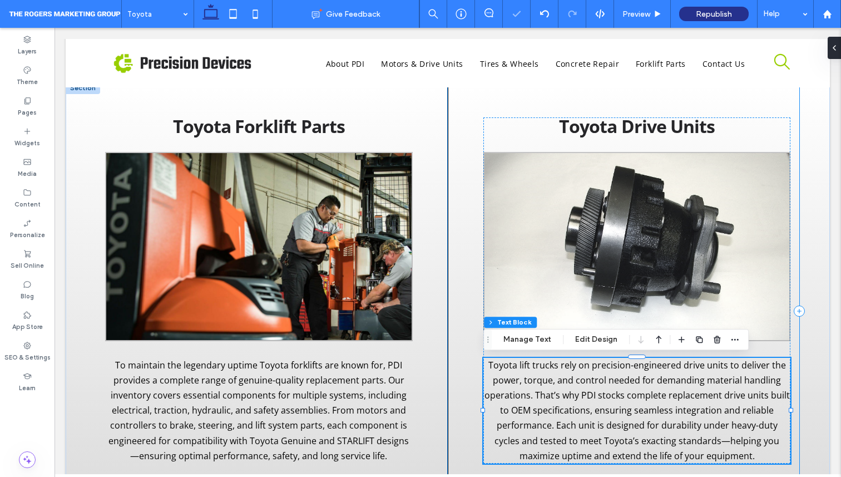
click at [454, 400] on div "Toyota Drive Units Toyota lift trucks rely on precision-engineered drive units …" at bounding box center [623, 311] width 351 height 458
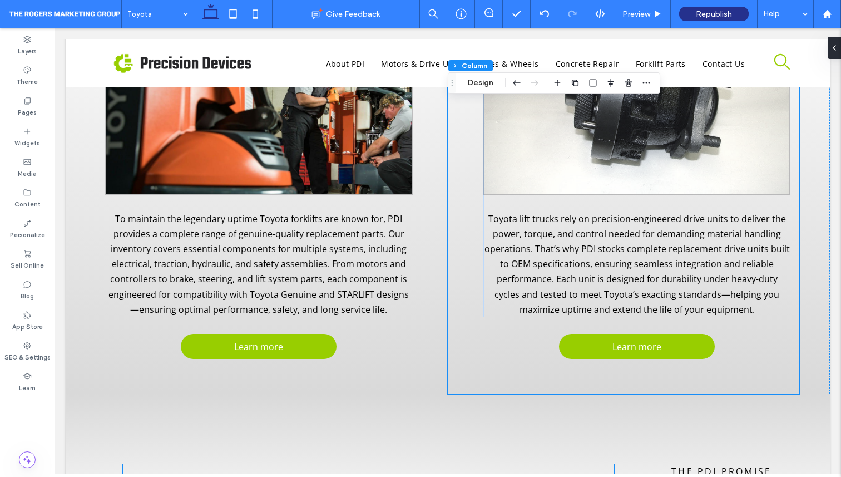
scroll to position [869, 0]
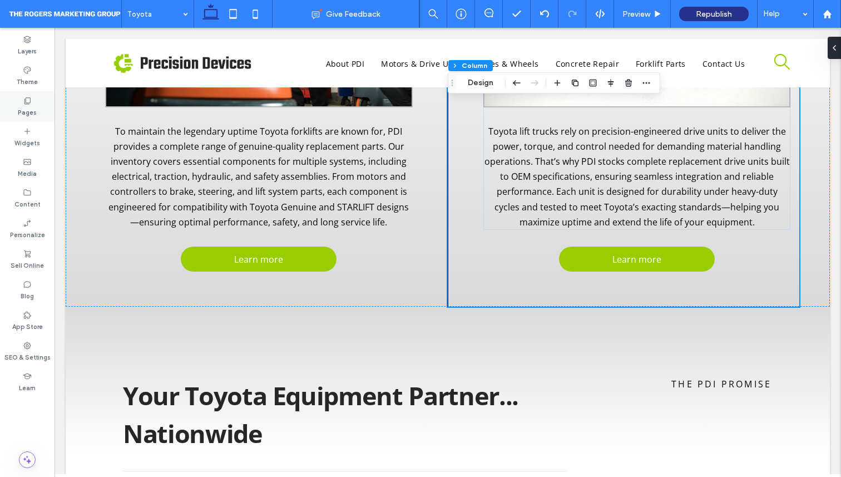
click at [28, 110] on label "Pages" at bounding box center [27, 111] width 19 height 12
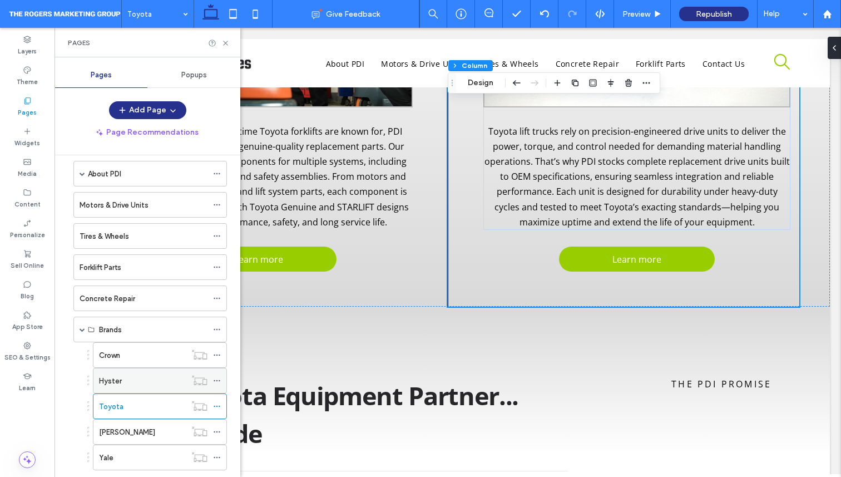
scroll to position [82, 0]
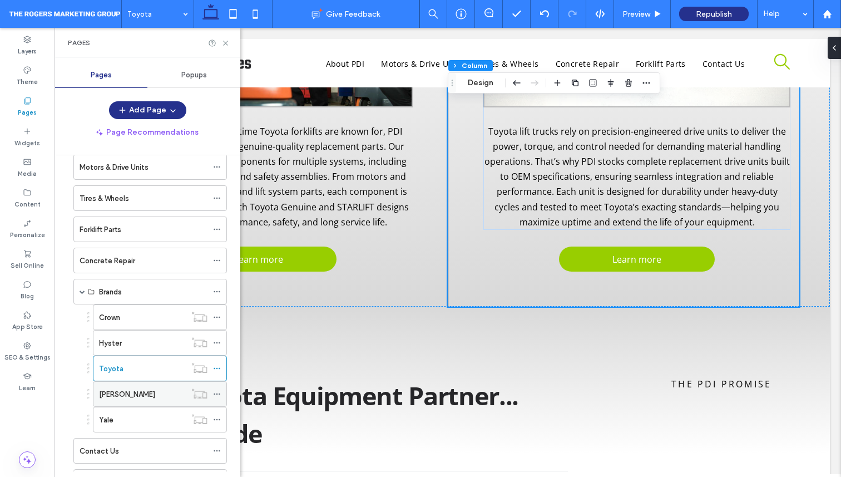
click at [134, 394] on div "Raymond" at bounding box center [142, 394] width 87 height 12
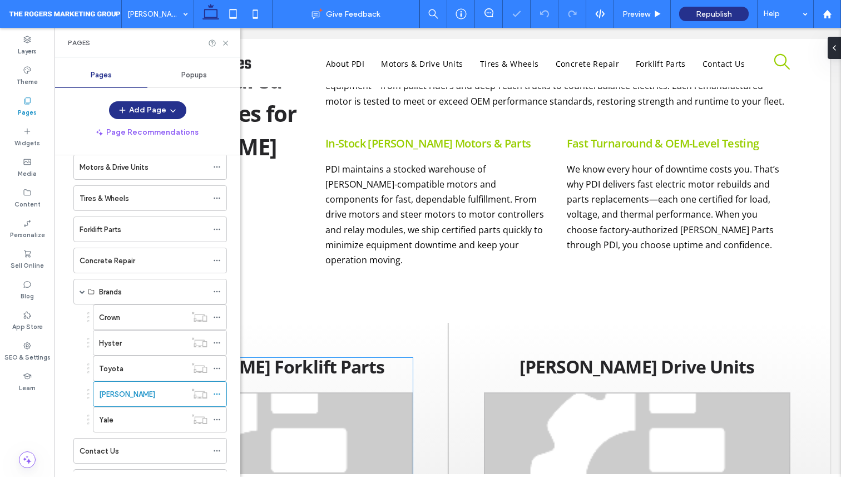
scroll to position [459, 0]
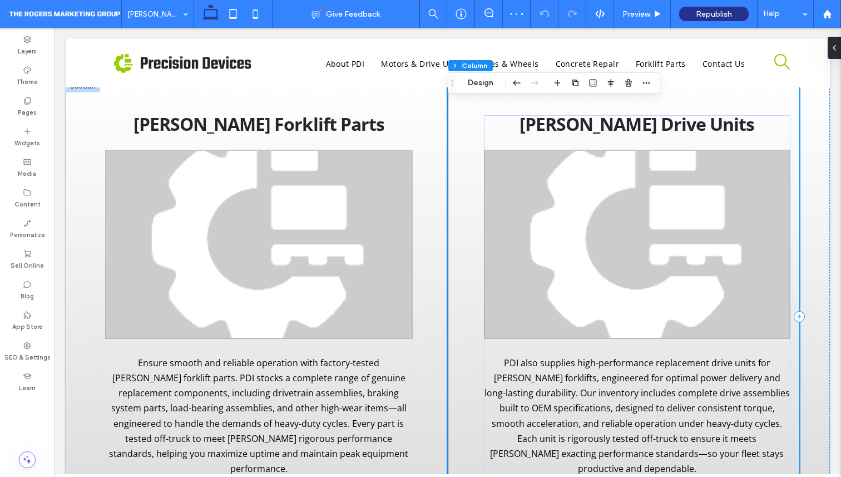
scroll to position [664, 0]
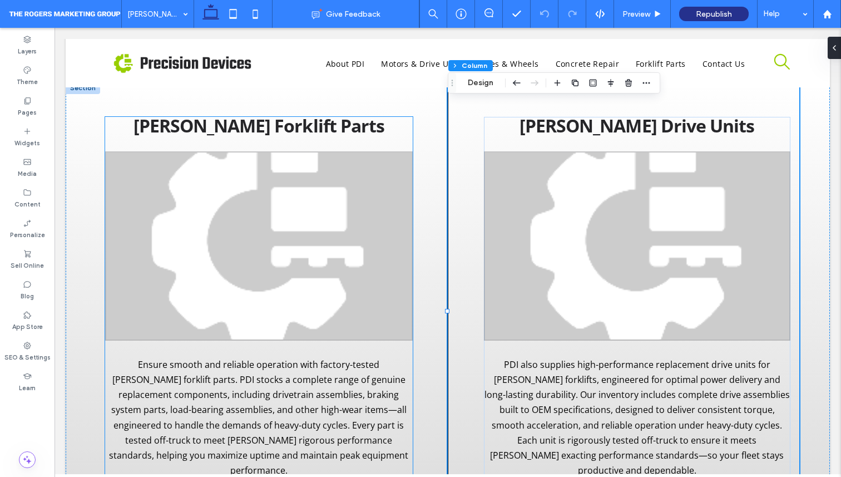
click at [305, 230] on img at bounding box center [259, 245] width 308 height 189
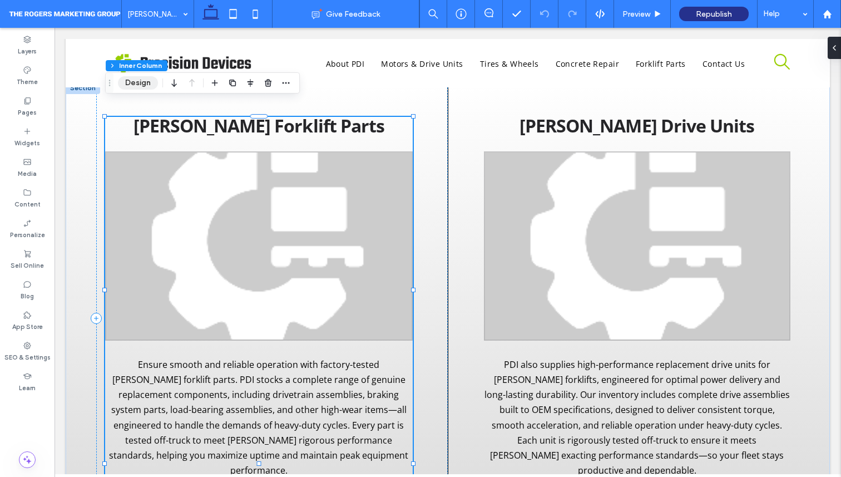
click at [149, 81] on button "Design" at bounding box center [138, 82] width 40 height 13
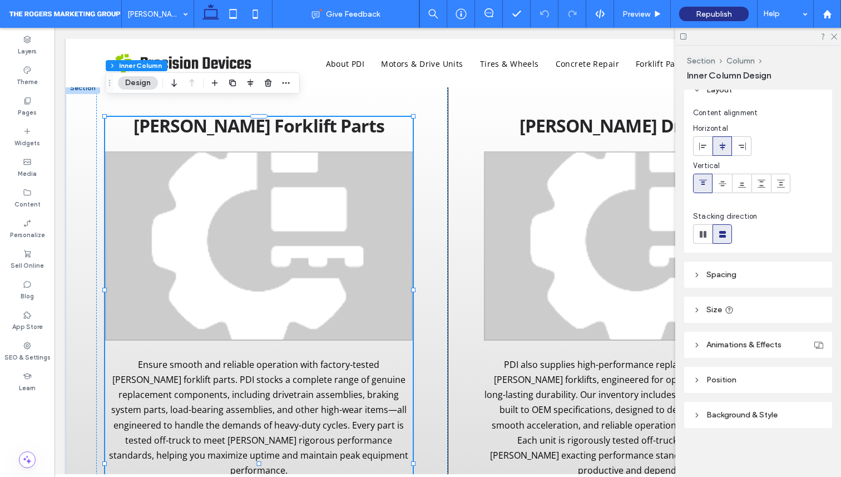
scroll to position [0, 0]
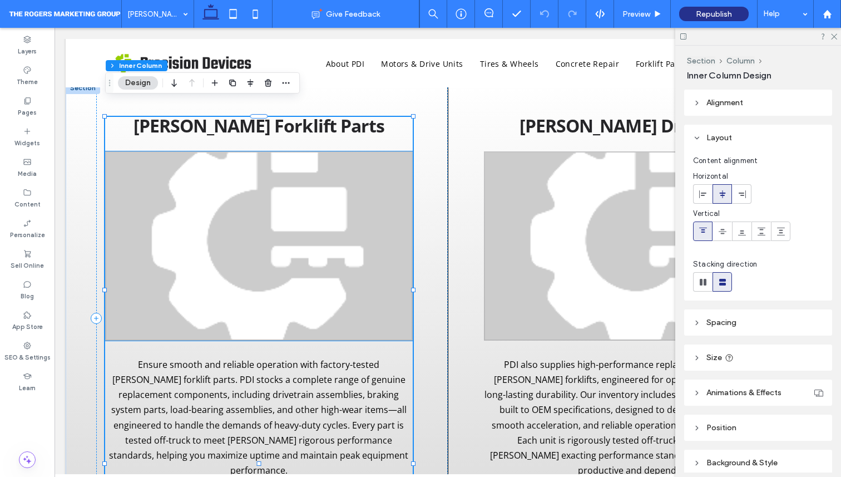
click at [285, 237] on img at bounding box center [259, 245] width 308 height 189
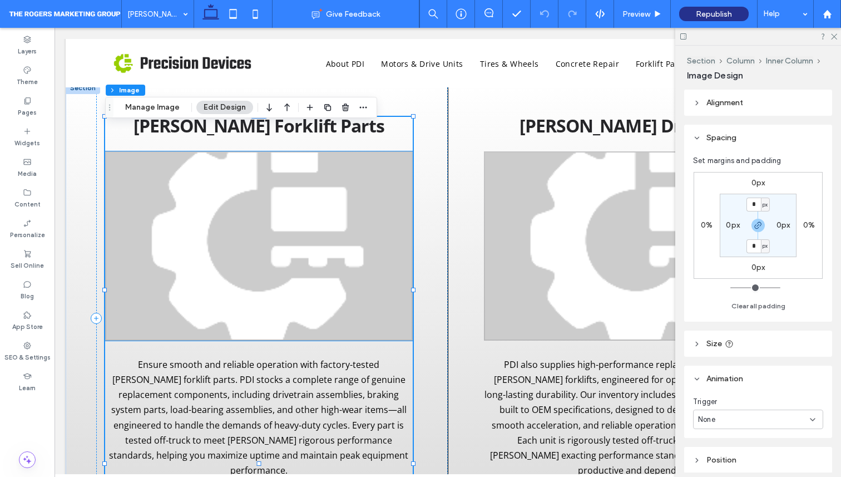
type input "*"
type input "***"
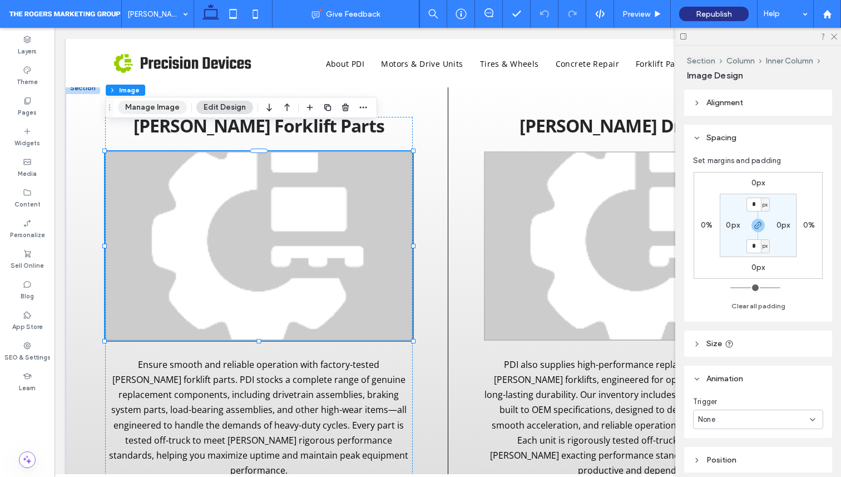
click at [141, 110] on button "Manage Image" at bounding box center [152, 107] width 69 height 13
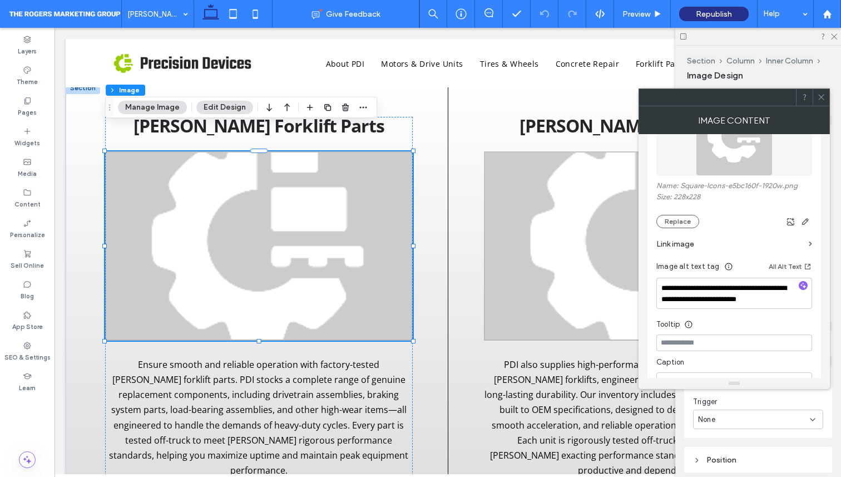
scroll to position [206, 0]
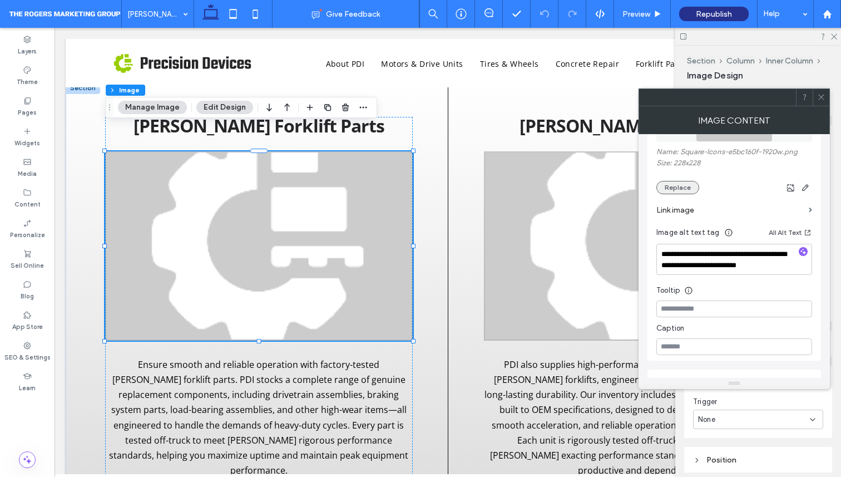
click at [672, 184] on button "Replace" at bounding box center [677, 187] width 43 height 13
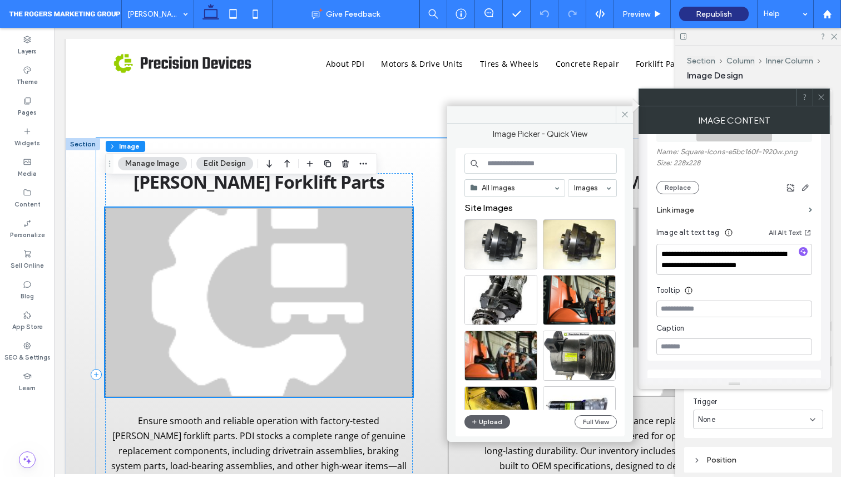
scroll to position [595, 0]
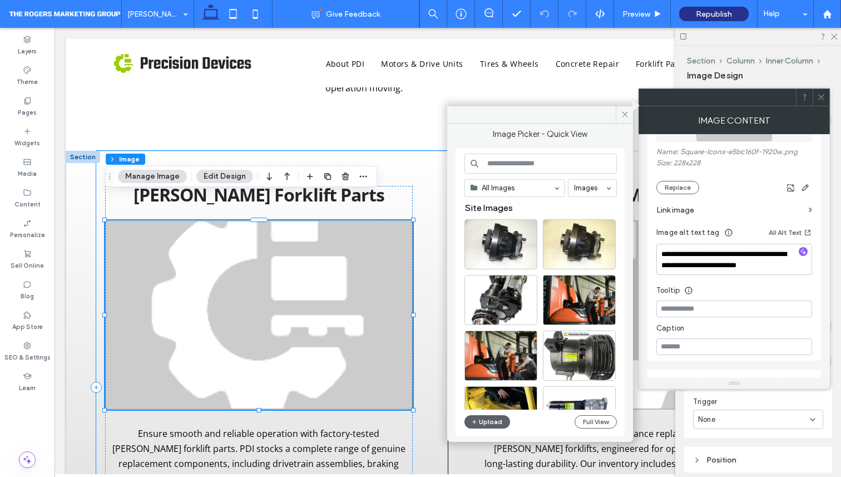
click at [417, 151] on div "Raymond Forklift Parts Ensure smooth and reliable operation with factory-tested…" at bounding box center [271, 387] width 351 height 473
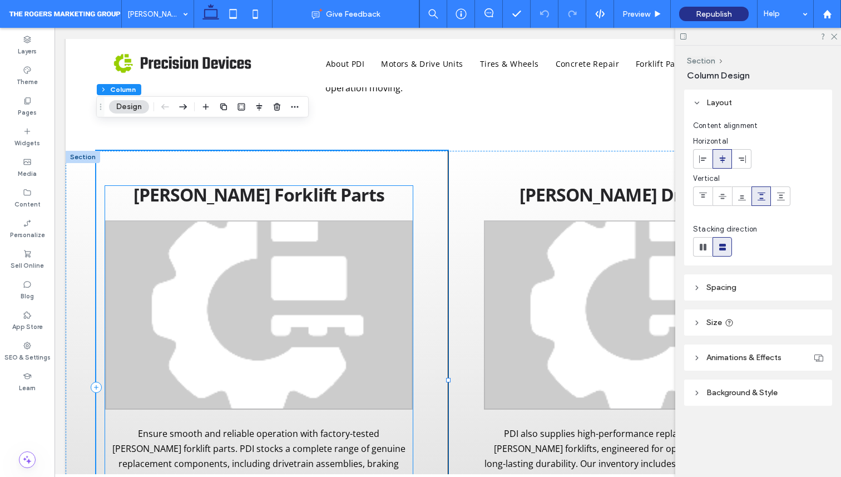
click at [296, 242] on img at bounding box center [259, 314] width 308 height 189
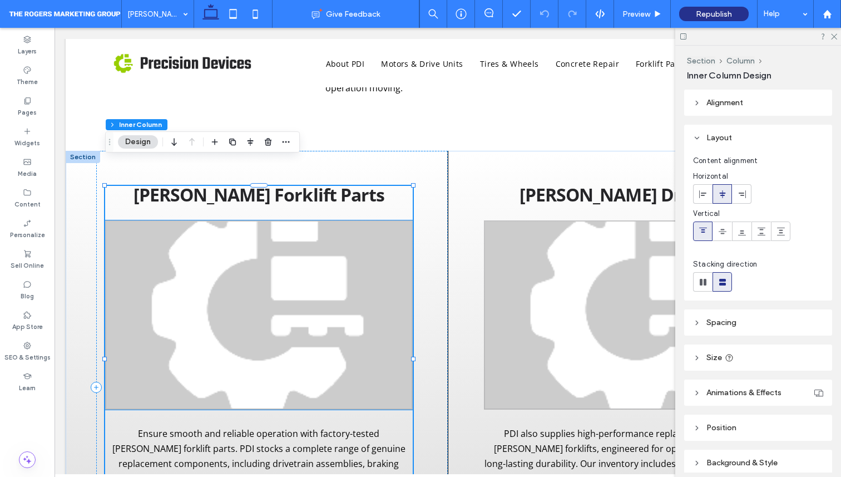
click at [292, 298] on img at bounding box center [259, 314] width 308 height 189
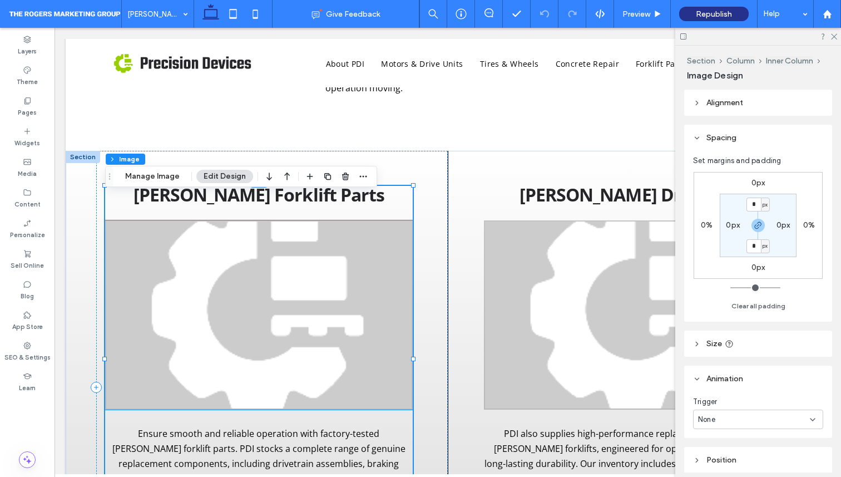
type input "*"
type input "***"
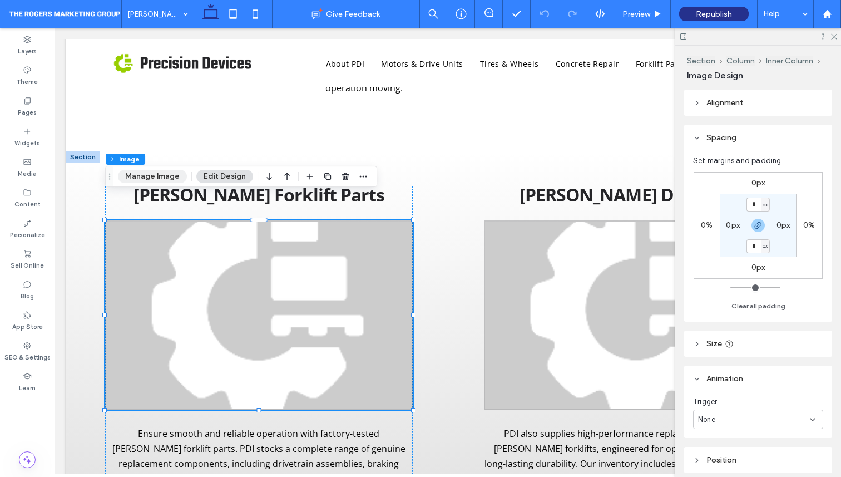
click at [169, 176] on button "Manage Image" at bounding box center [152, 176] width 69 height 13
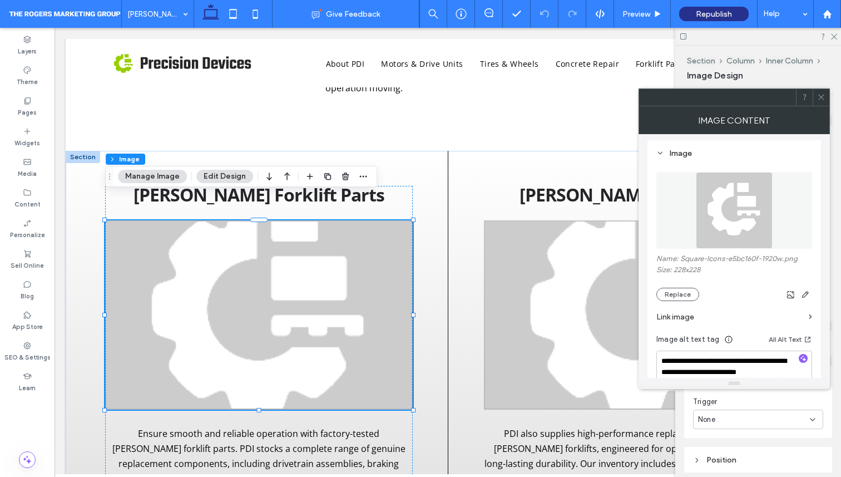
scroll to position [110, 0]
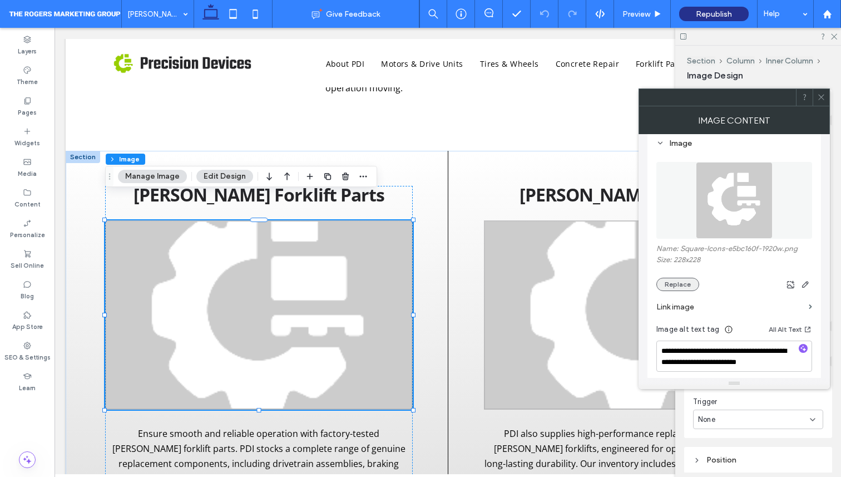
click at [687, 280] on button "Replace" at bounding box center [677, 284] width 43 height 13
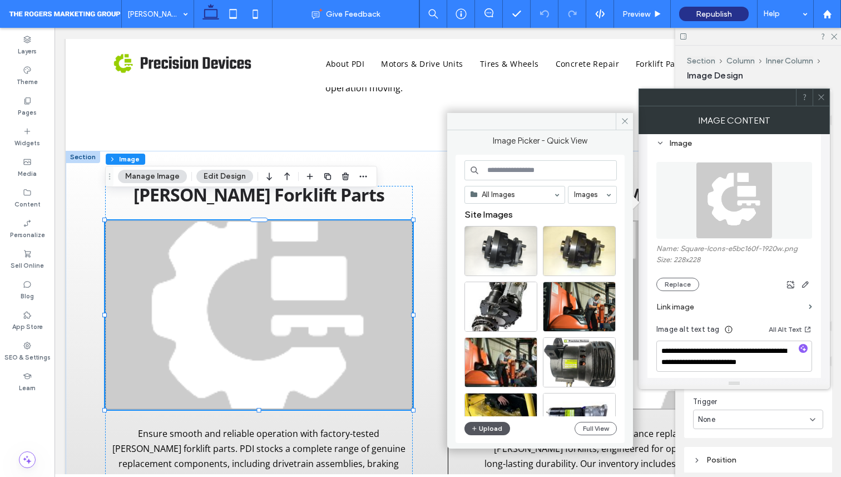
click at [492, 423] on button "Upload" at bounding box center [487, 428] width 46 height 13
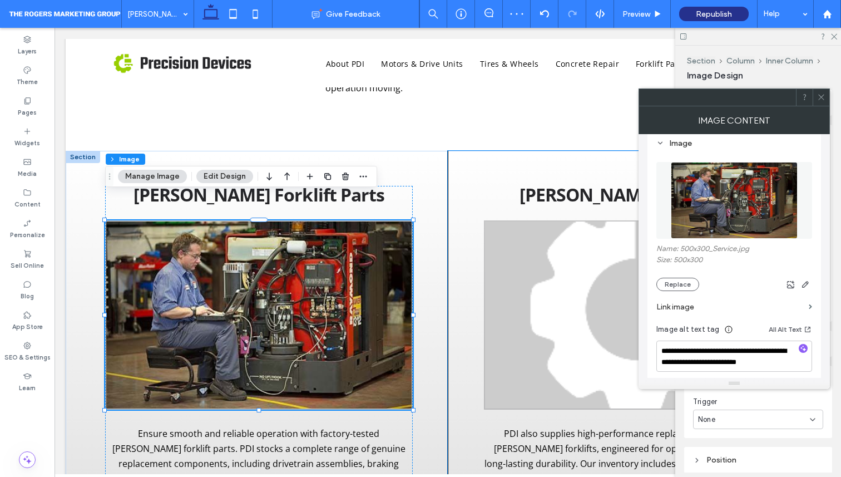
click at [449, 297] on div "Raymond Drive Units PDI also supplies high-performance replacement drive units …" at bounding box center [623, 387] width 351 height 473
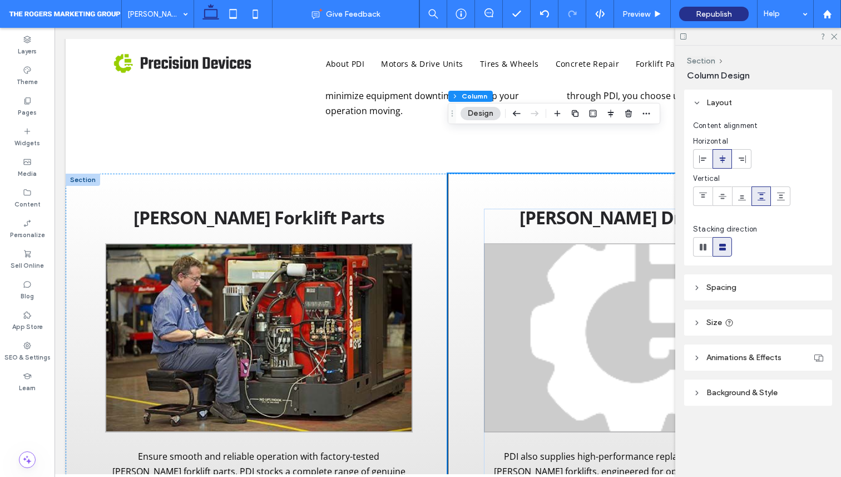
scroll to position [607, 0]
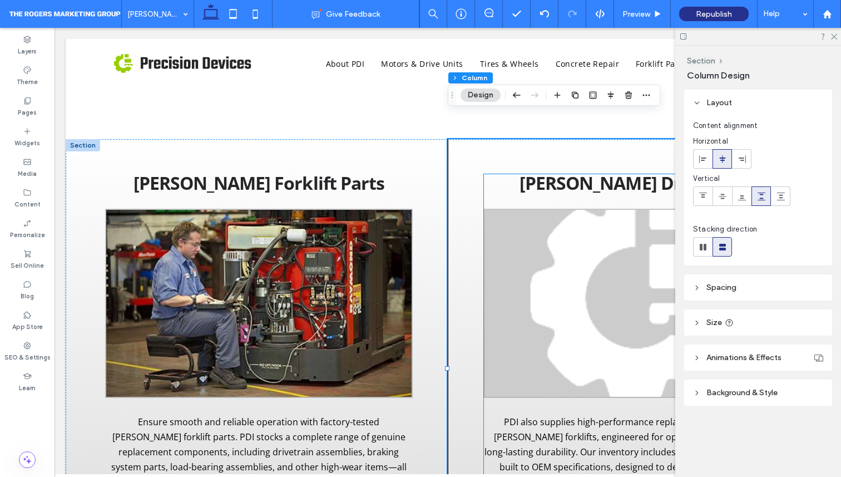
click at [593, 272] on img at bounding box center [637, 303] width 306 height 189
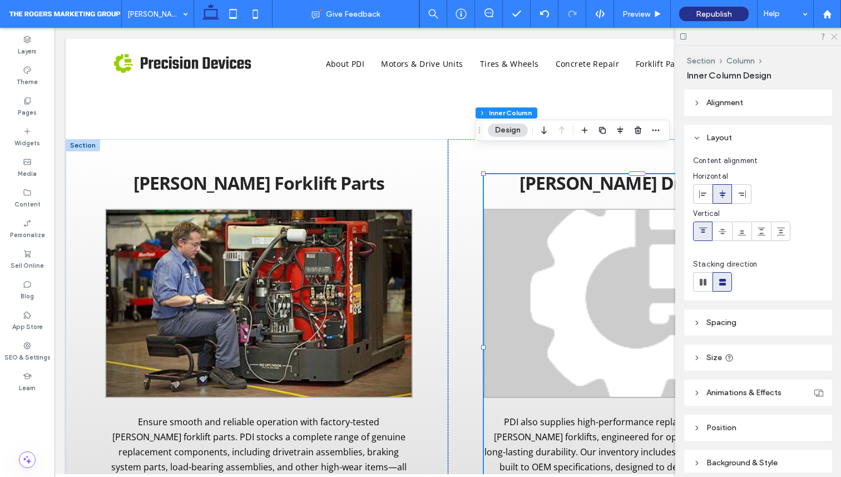
click at [835, 38] on use at bounding box center [834, 37] width 6 height 6
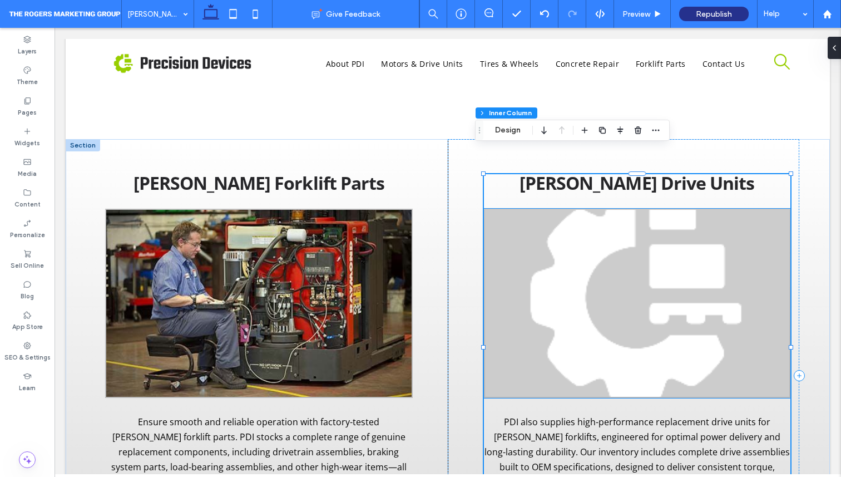
click at [583, 300] on img at bounding box center [637, 303] width 306 height 189
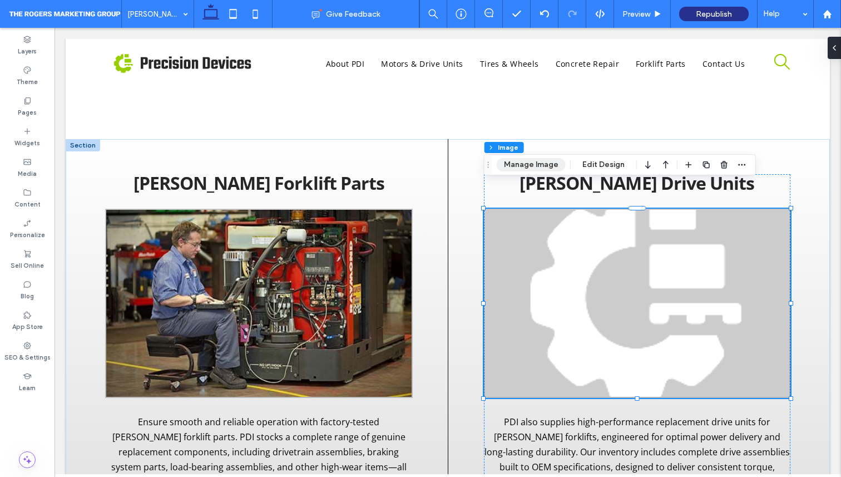
click at [526, 170] on button "Manage Image" at bounding box center [531, 164] width 69 height 13
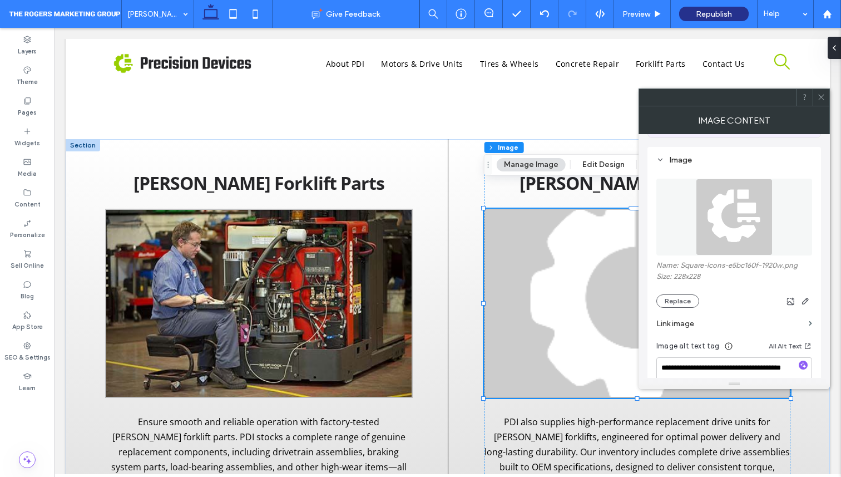
scroll to position [95, 0]
click at [682, 299] on button "Replace" at bounding box center [677, 298] width 43 height 13
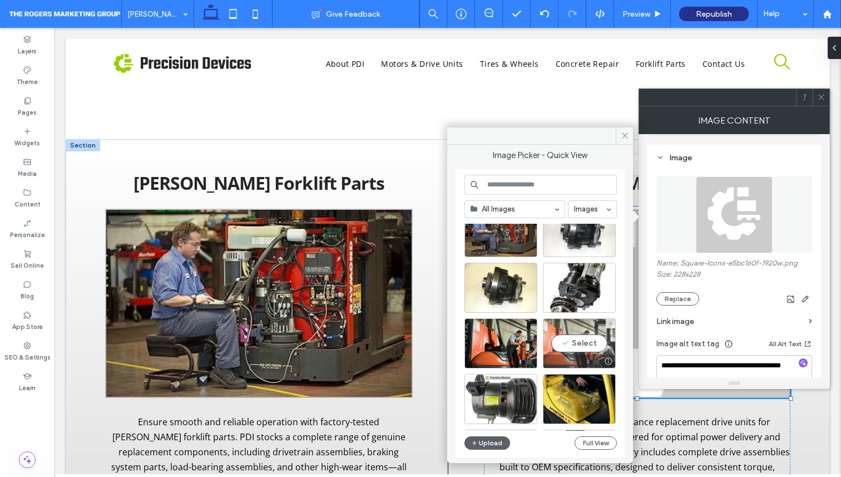
scroll to position [34, 0]
click at [498, 443] on button "Upload" at bounding box center [487, 442] width 46 height 13
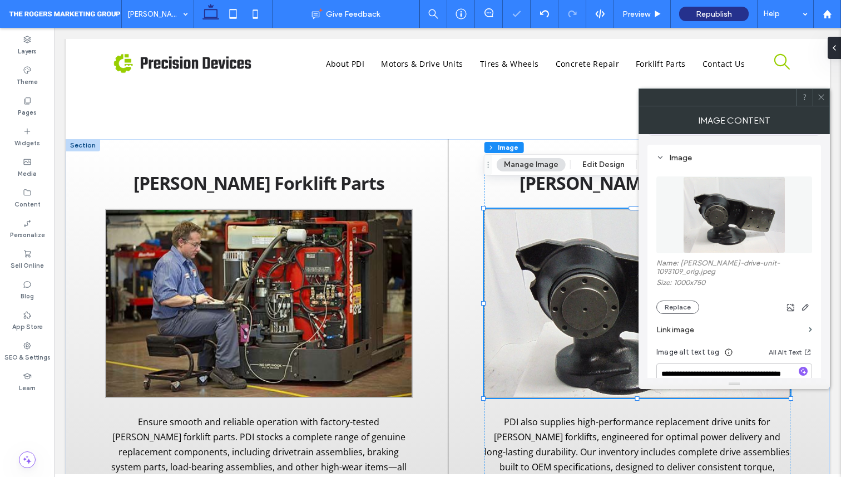
click at [818, 98] on icon at bounding box center [821, 97] width 8 height 8
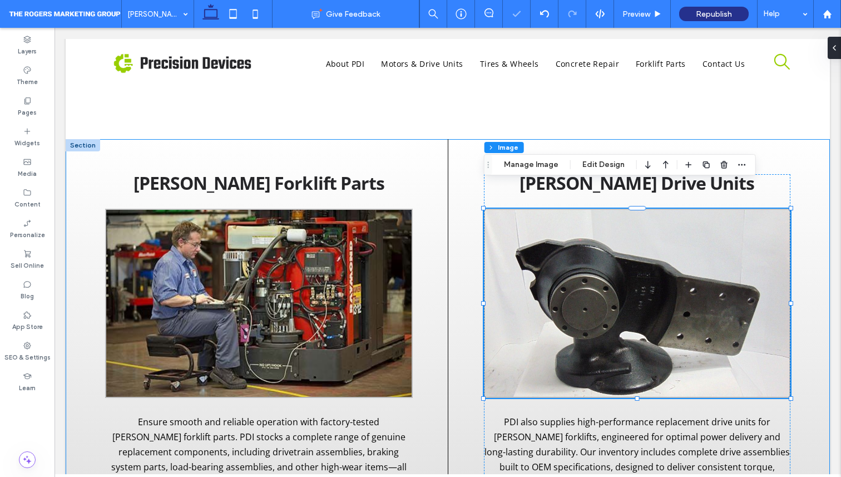
click at [816, 160] on div "Raymond Forklift Parts Ensure smooth and reliable operation with factory-tested…" at bounding box center [448, 375] width 764 height 473
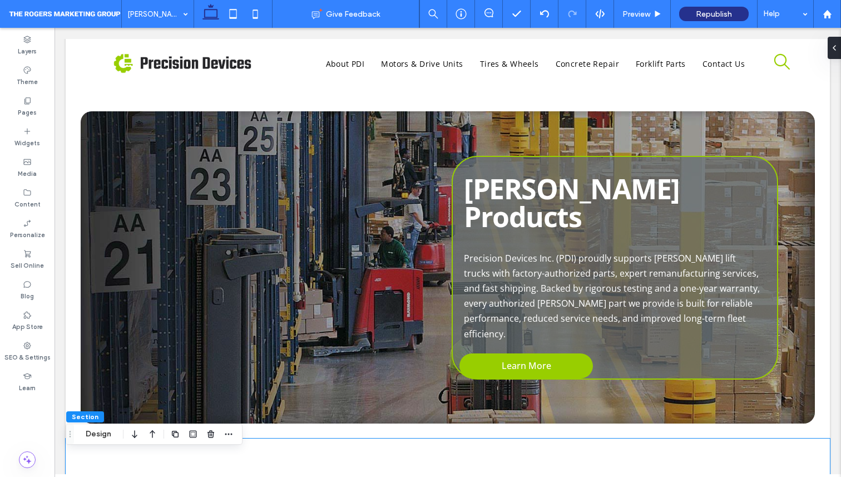
scroll to position [0, 0]
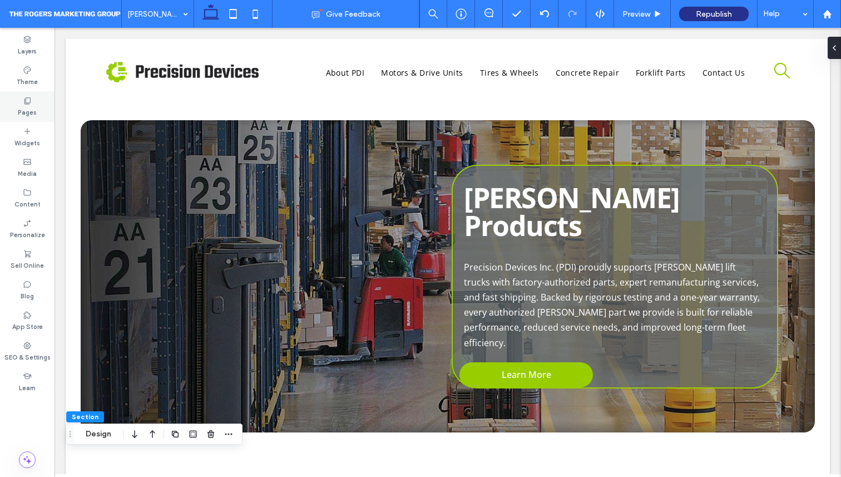
click at [12, 106] on div "Pages" at bounding box center [27, 106] width 55 height 31
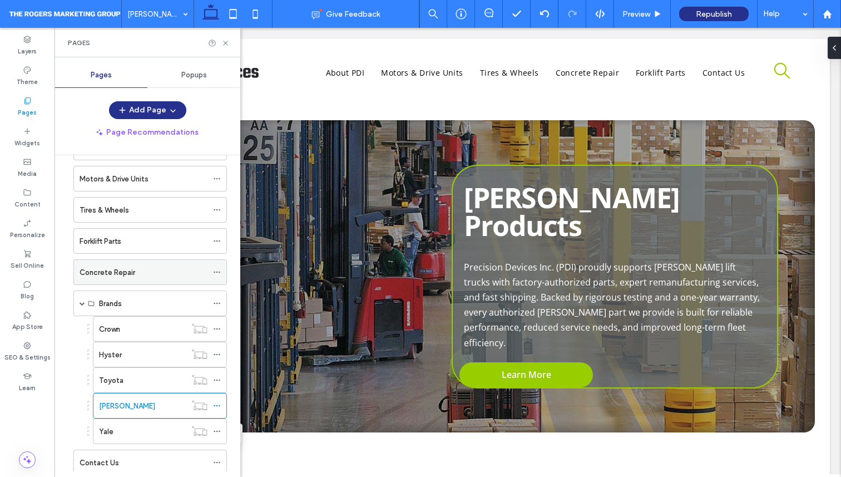
scroll to position [66, 0]
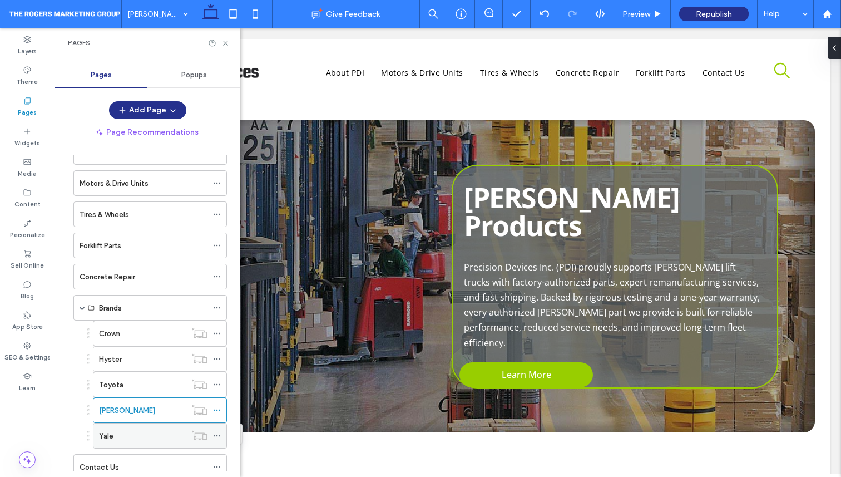
click at [151, 440] on div "Yale" at bounding box center [142, 436] width 87 height 12
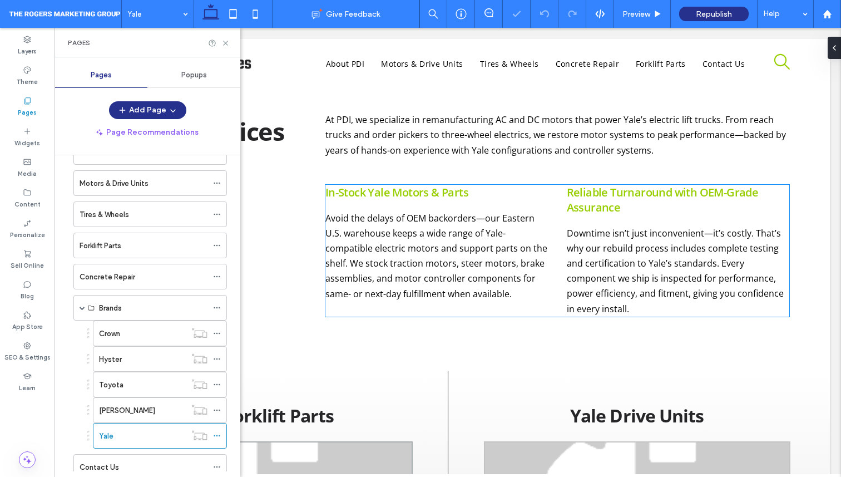
click at [444, 298] on span "Avoid the delays of OEM backorders—our Eastern U.S. warehouse keeps a wide rang…" at bounding box center [436, 256] width 222 height 88
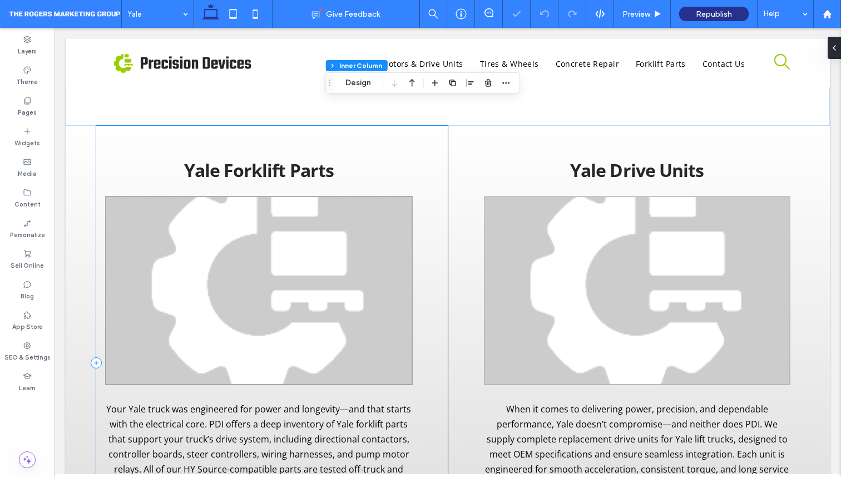
scroll to position [608, 0]
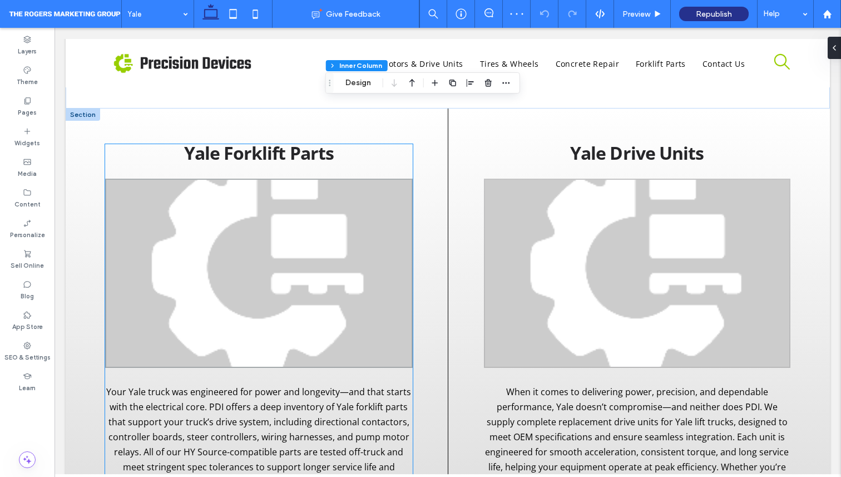
click at [343, 278] on img at bounding box center [259, 273] width 308 height 189
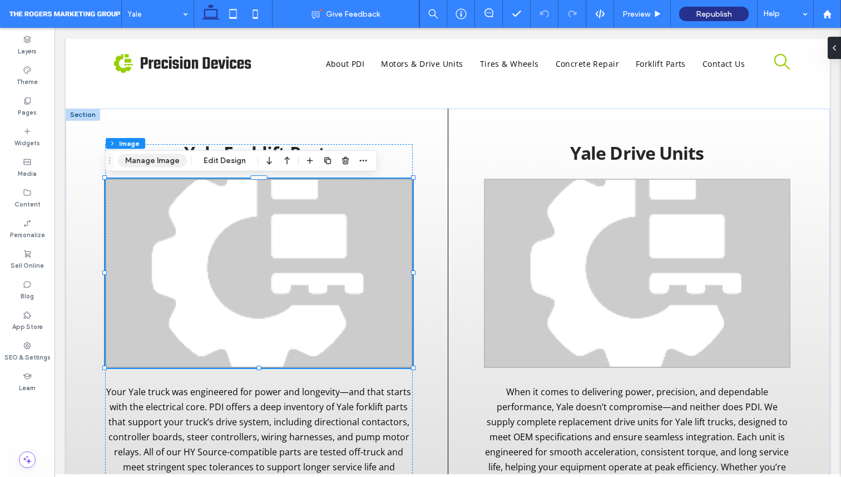
click at [158, 159] on button "Manage Image" at bounding box center [152, 160] width 69 height 13
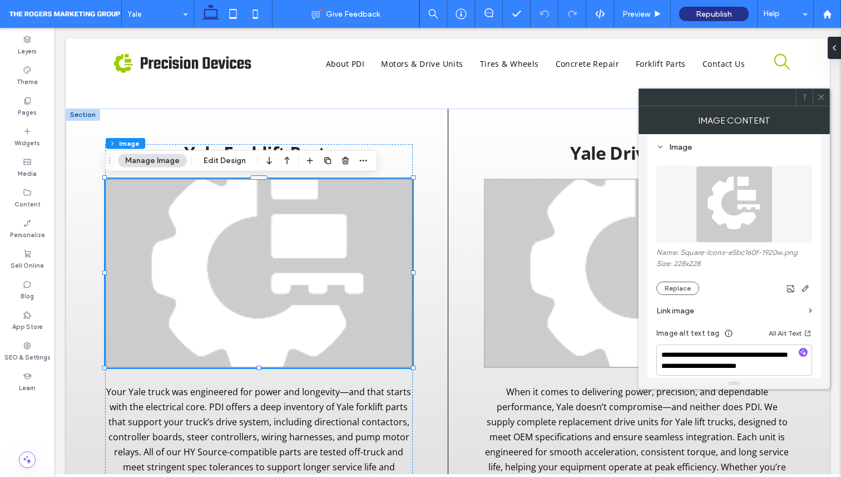
scroll to position [111, 0]
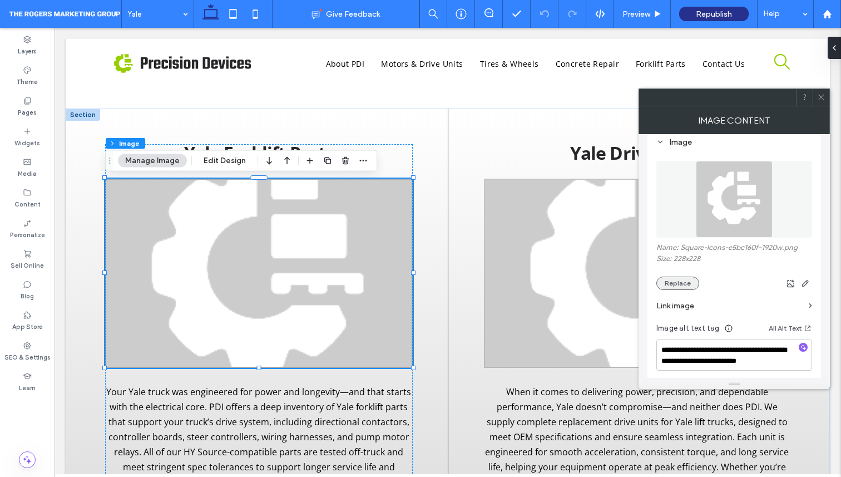
click at [689, 286] on button "Replace" at bounding box center [677, 282] width 43 height 13
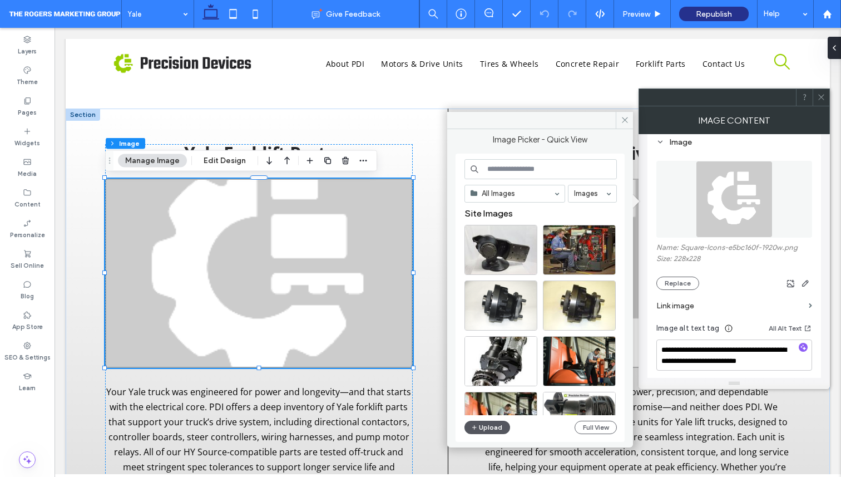
click at [486, 433] on button "Upload" at bounding box center [487, 426] width 46 height 13
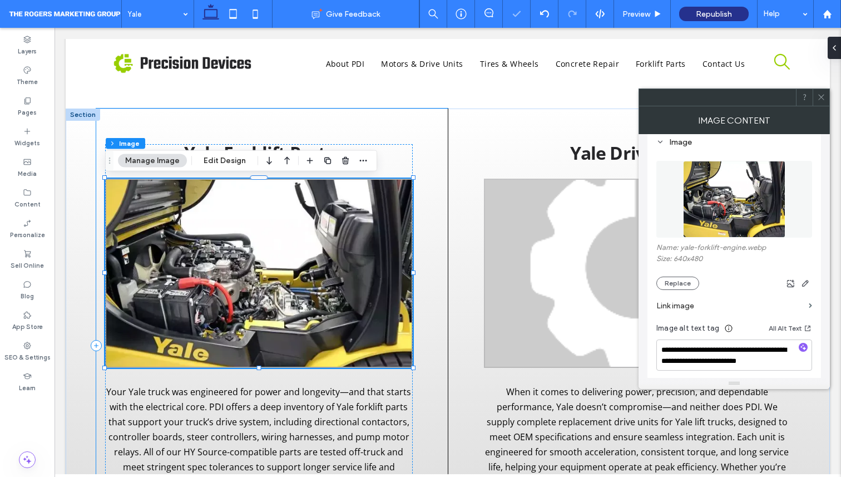
click at [431, 284] on div "Yale Forklift Parts Your Yale truck was engineered for power and longevity—and …" at bounding box center [271, 344] width 351 height 473
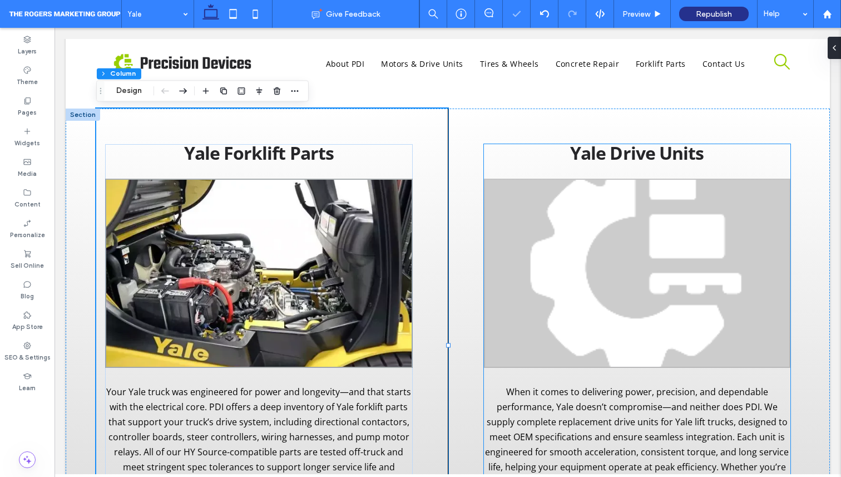
click at [584, 242] on img at bounding box center [637, 273] width 306 height 189
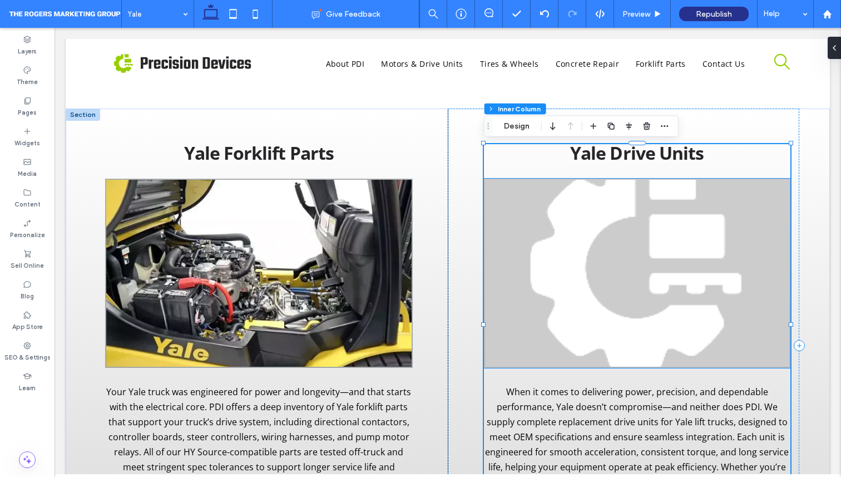
click at [618, 319] on img at bounding box center [637, 273] width 306 height 189
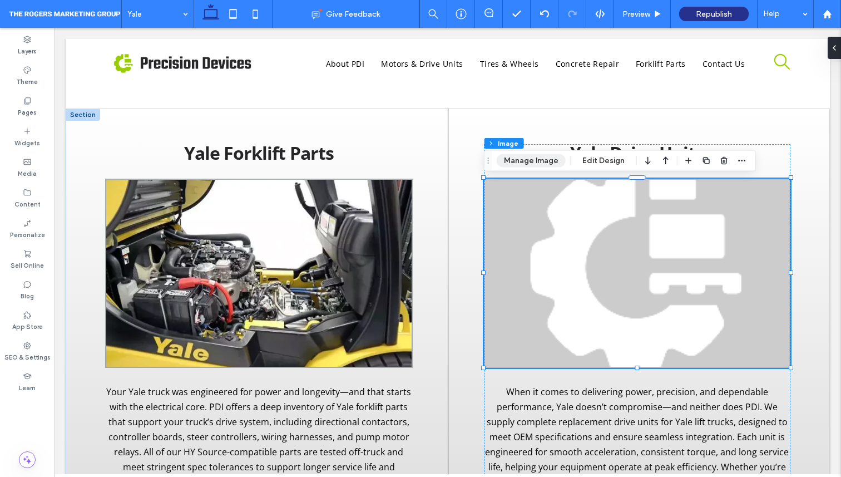
click at [527, 158] on button "Manage Image" at bounding box center [531, 160] width 69 height 13
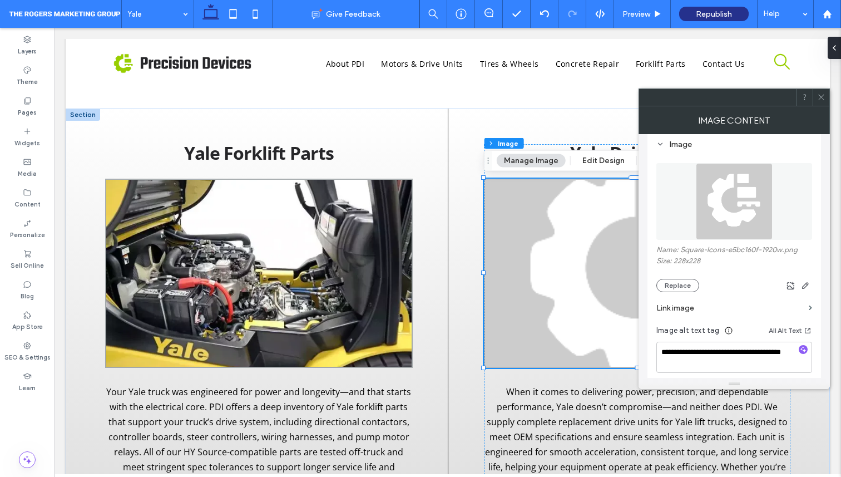
scroll to position [110, 0]
click at [677, 283] on button "Replace" at bounding box center [677, 283] width 43 height 13
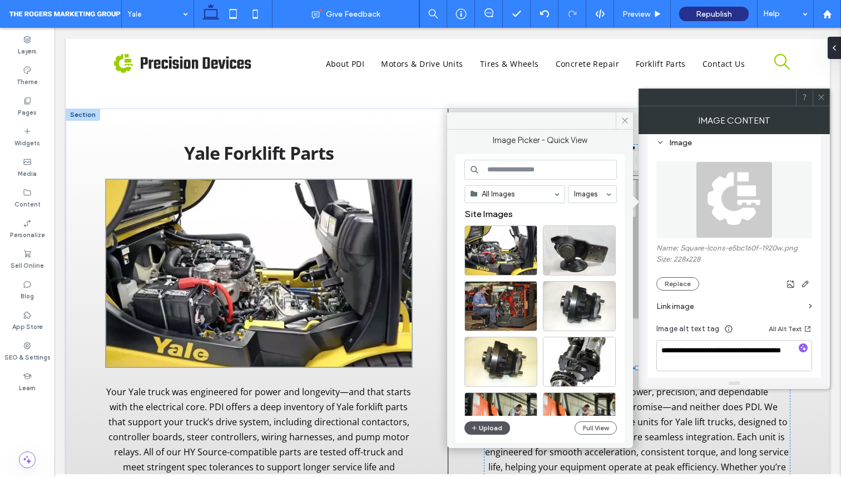
click at [482, 427] on button "Upload" at bounding box center [487, 427] width 46 height 13
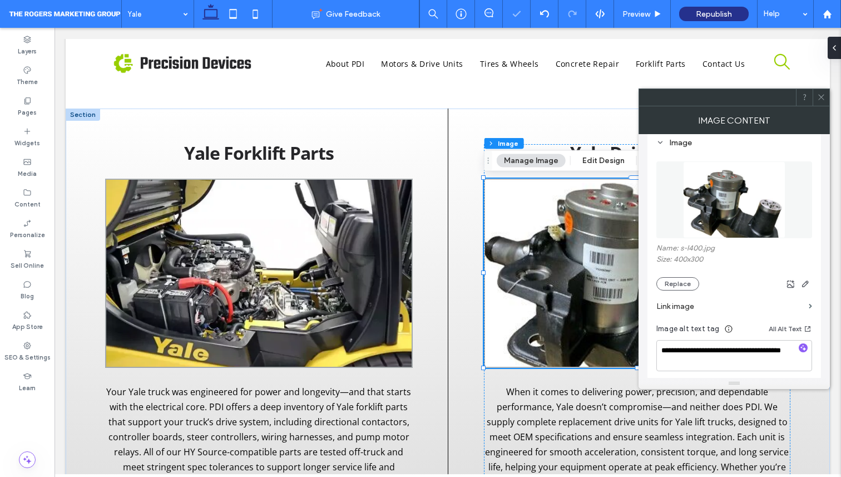
click at [820, 98] on icon at bounding box center [821, 97] width 8 height 8
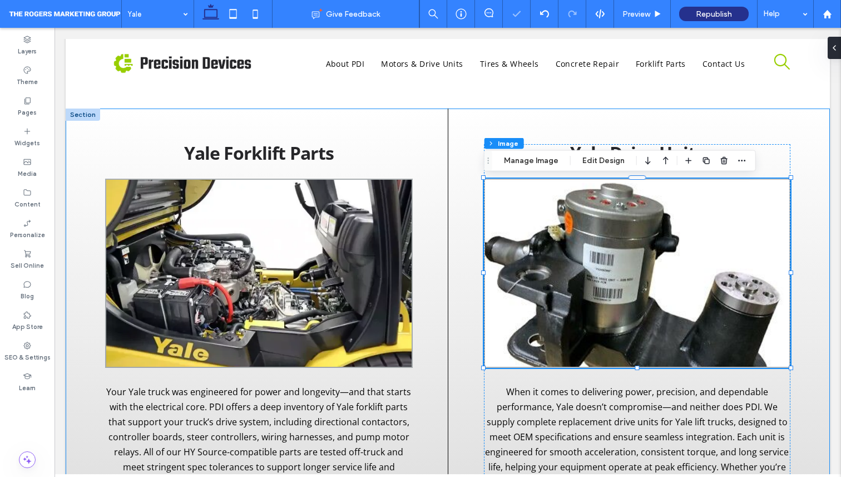
click at [813, 171] on div "Yale Forklift Parts Your Yale truck was engineered for power and longevity—and …" at bounding box center [448, 344] width 764 height 473
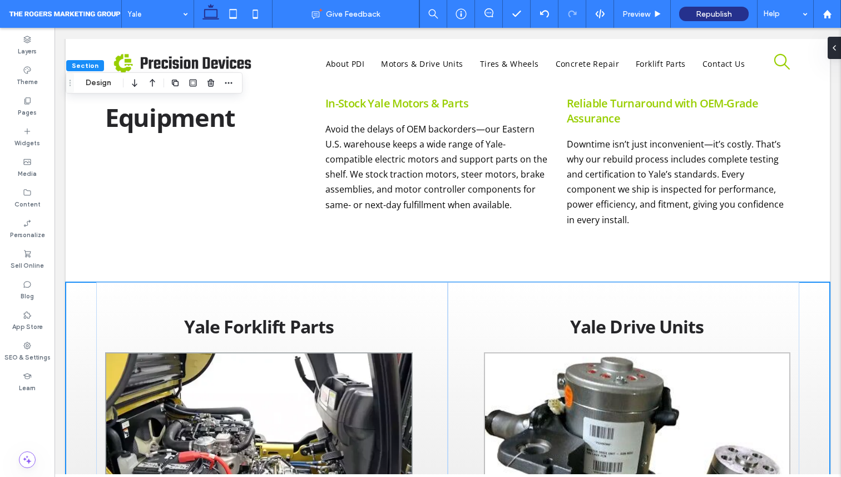
scroll to position [0, 0]
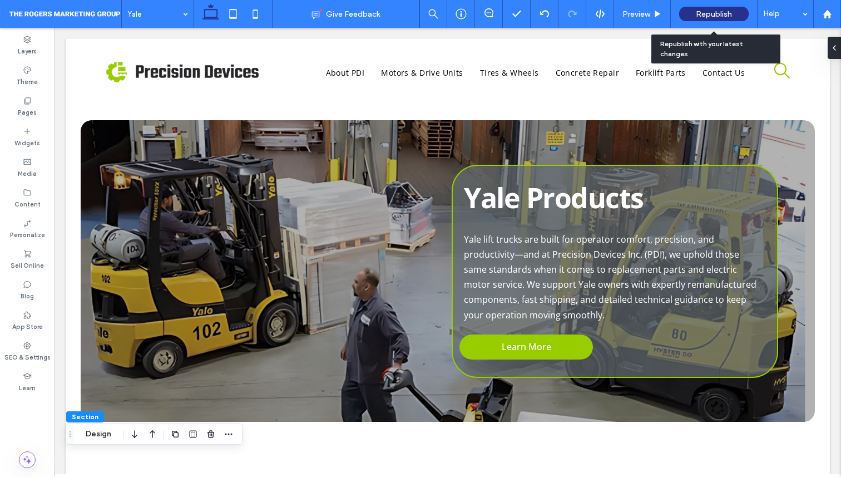
click at [711, 15] on span "Republish" at bounding box center [714, 13] width 36 height 9
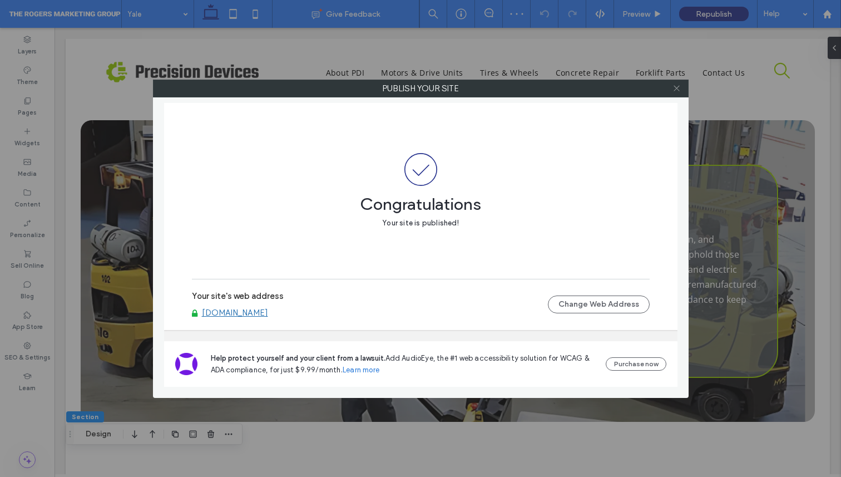
click at [678, 87] on icon at bounding box center [676, 88] width 8 height 8
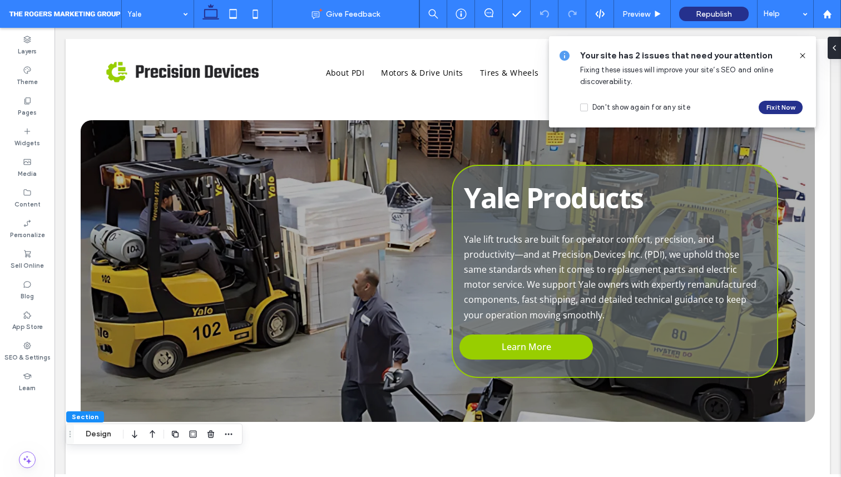
click at [803, 57] on use at bounding box center [802, 55] width 5 height 5
